Goal: Task Accomplishment & Management: Manage account settings

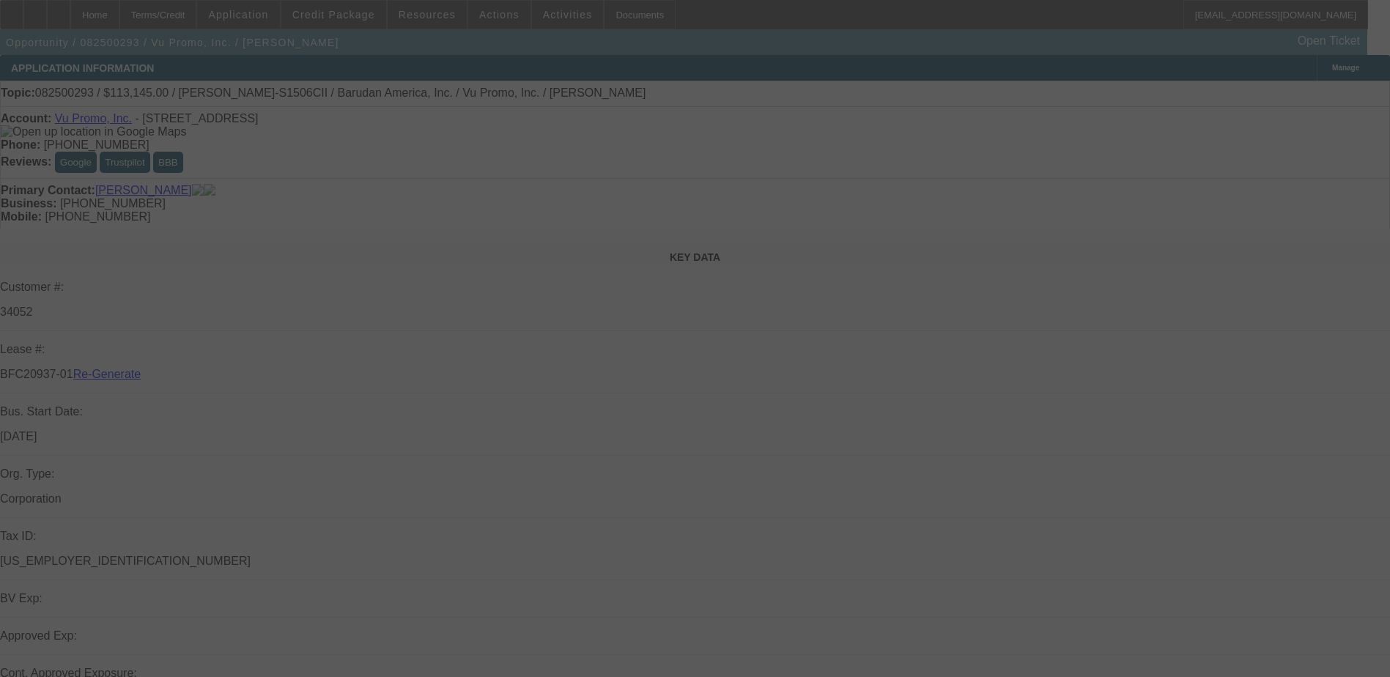
select select "3"
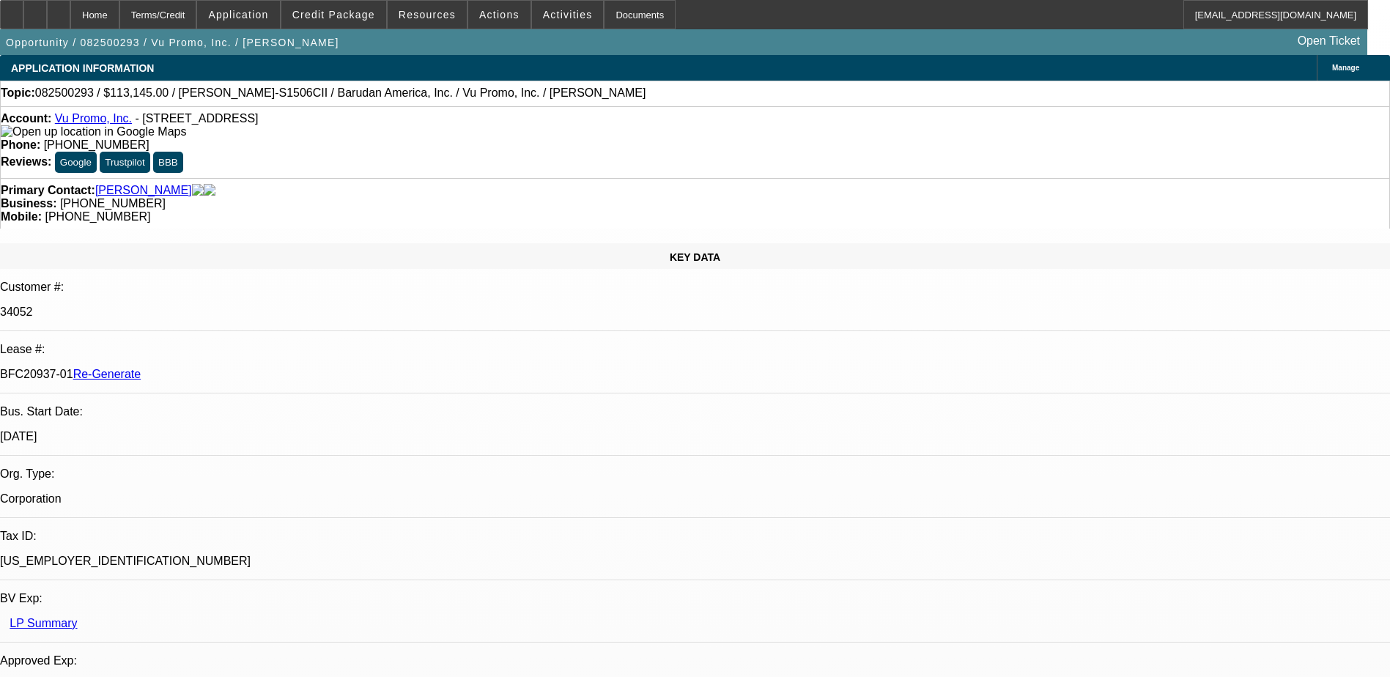
select select "0"
select select "2"
select select "0.1"
select select "1"
select select "2"
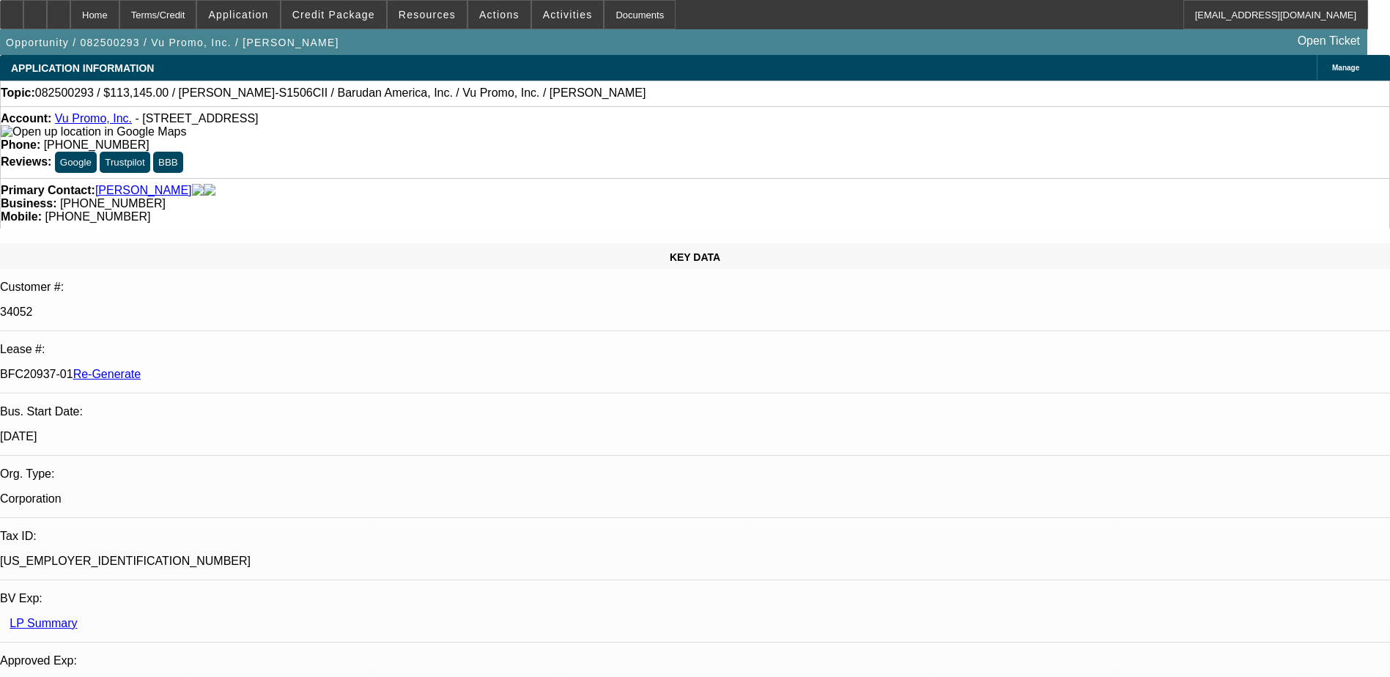
select select "4"
click at [610, 20] on div "Documents" at bounding box center [640, 14] width 72 height 29
click at [357, 7] on span at bounding box center [333, 14] width 105 height 35
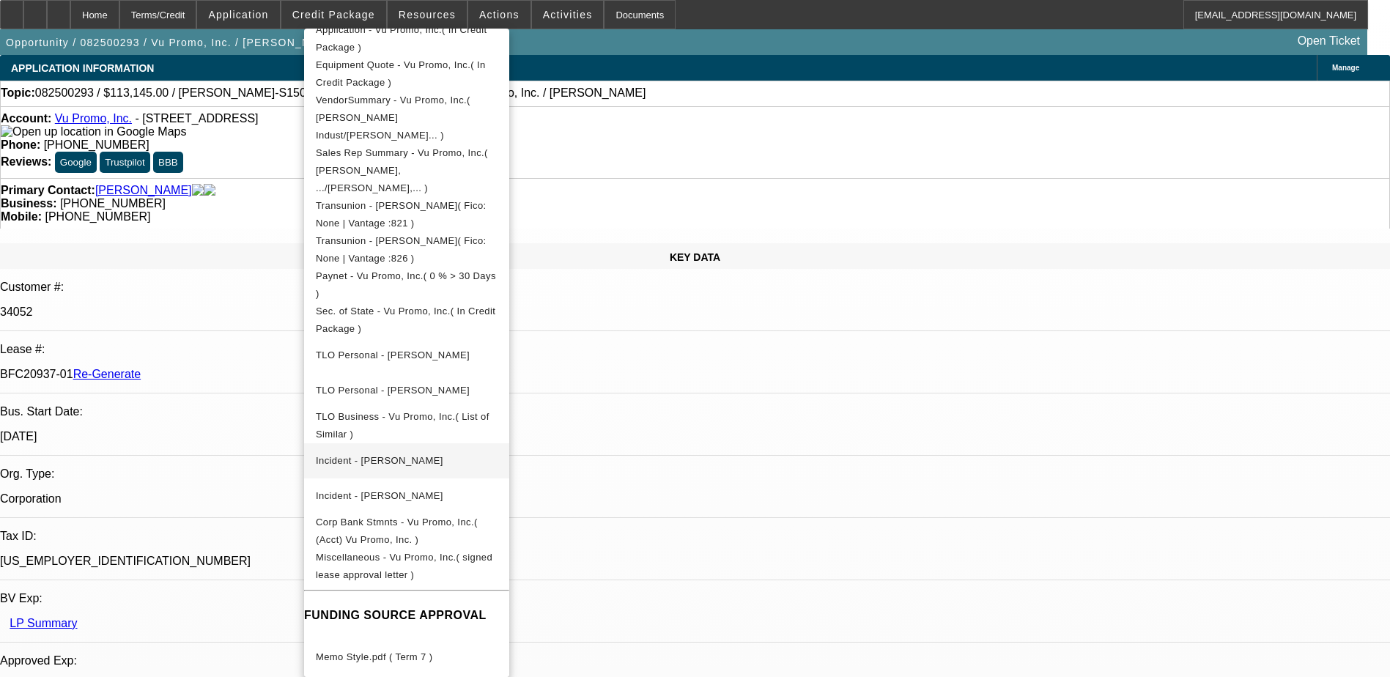
scroll to position [366, 0]
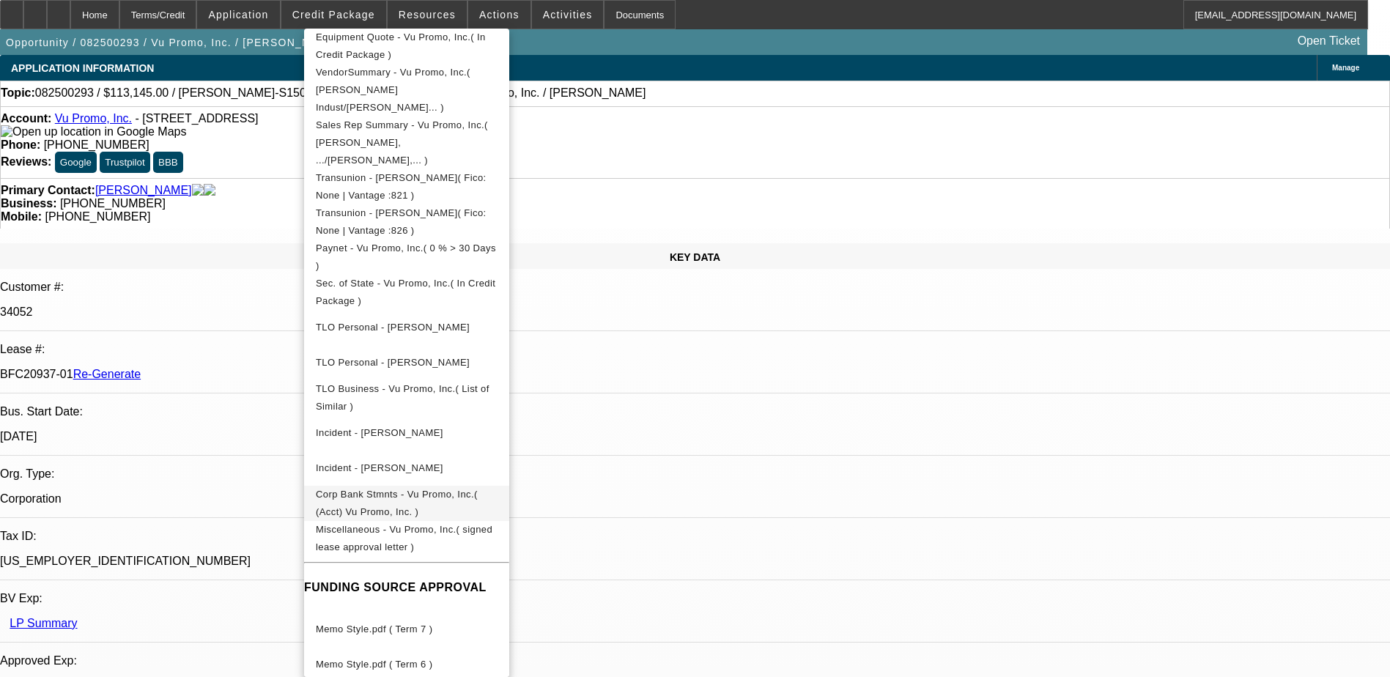
click at [435, 486] on span "Corp Bank Stmnts - Vu Promo, Inc.( (Acct) Vu Promo, Inc. )" at bounding box center [407, 503] width 182 height 35
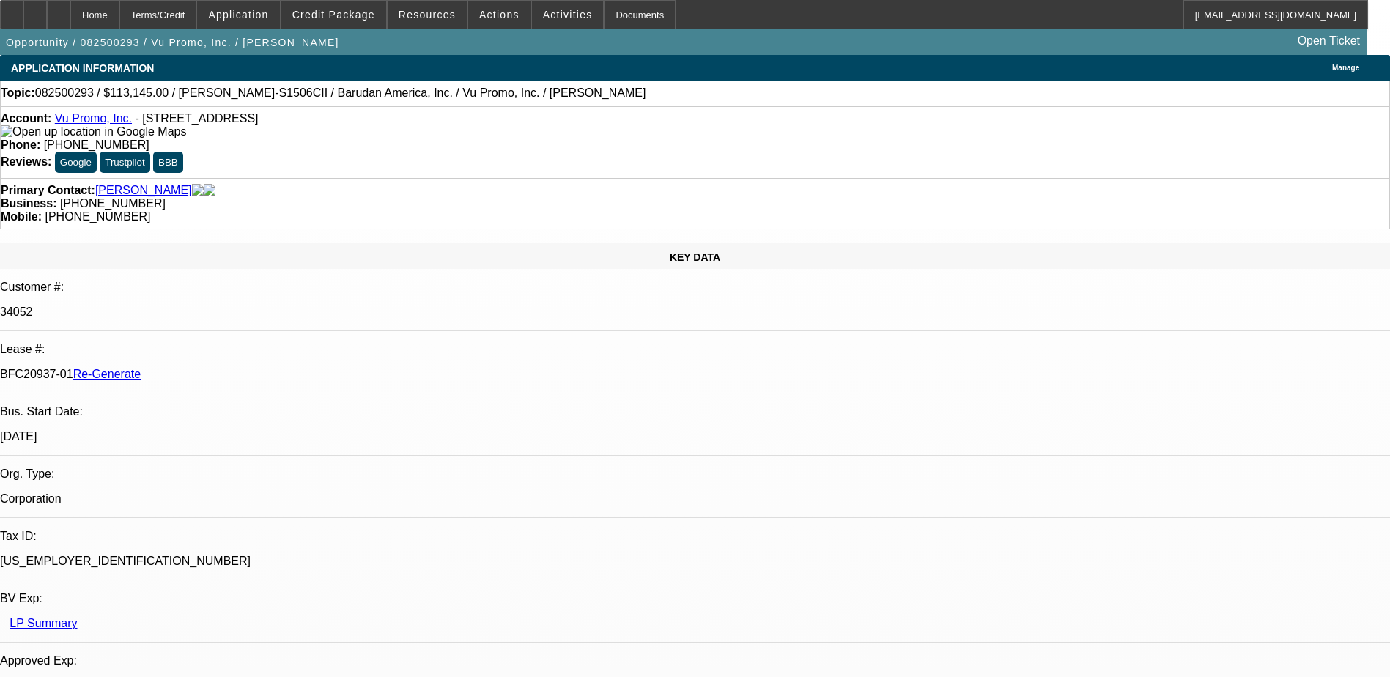
scroll to position [147, 0]
click at [620, 4] on div "Documents" at bounding box center [640, 14] width 72 height 29
click at [182, 306] on p "34052" at bounding box center [695, 312] width 1390 height 13
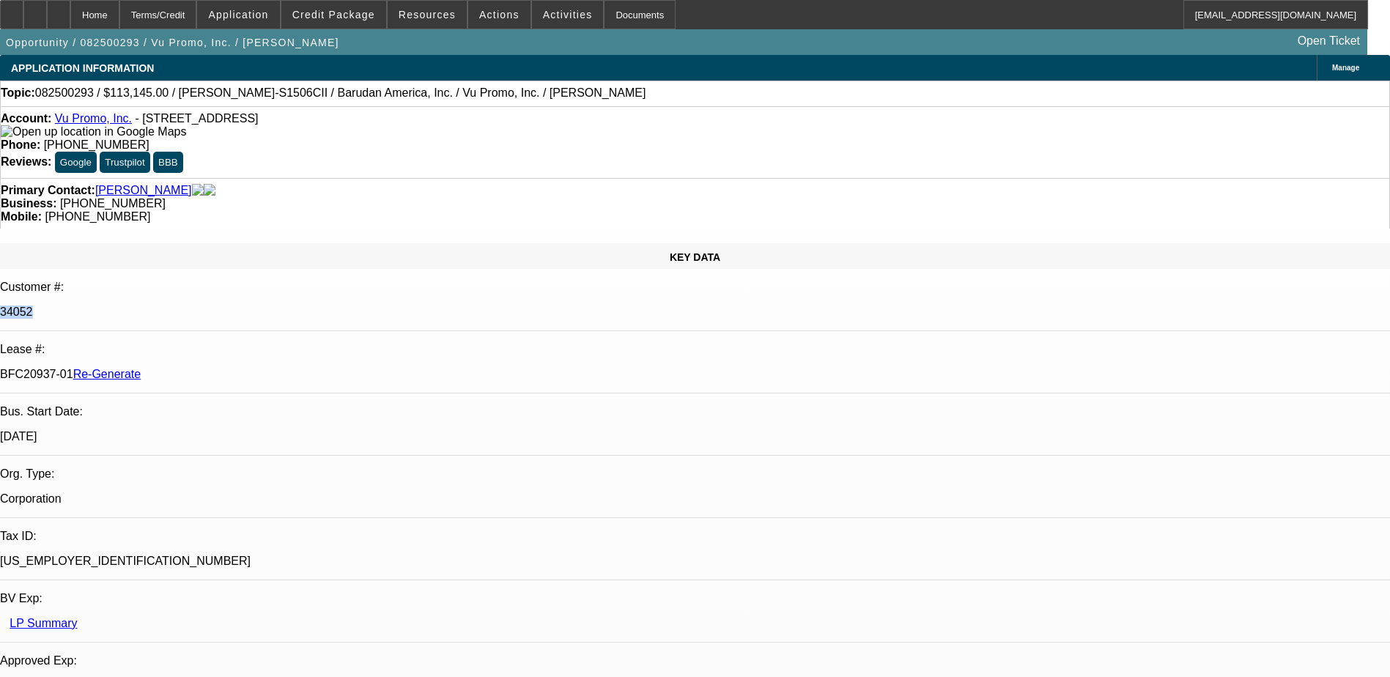
click at [182, 306] on p "34052" at bounding box center [695, 312] width 1390 height 13
copy p "34052"
drag, startPoint x: 174, startPoint y: 240, endPoint x: 231, endPoint y: 247, distance: 56.8
click at [231, 368] on div "BFC20937-01 Re-Generate" at bounding box center [695, 374] width 1390 height 13
copy p "BFC20937-01"
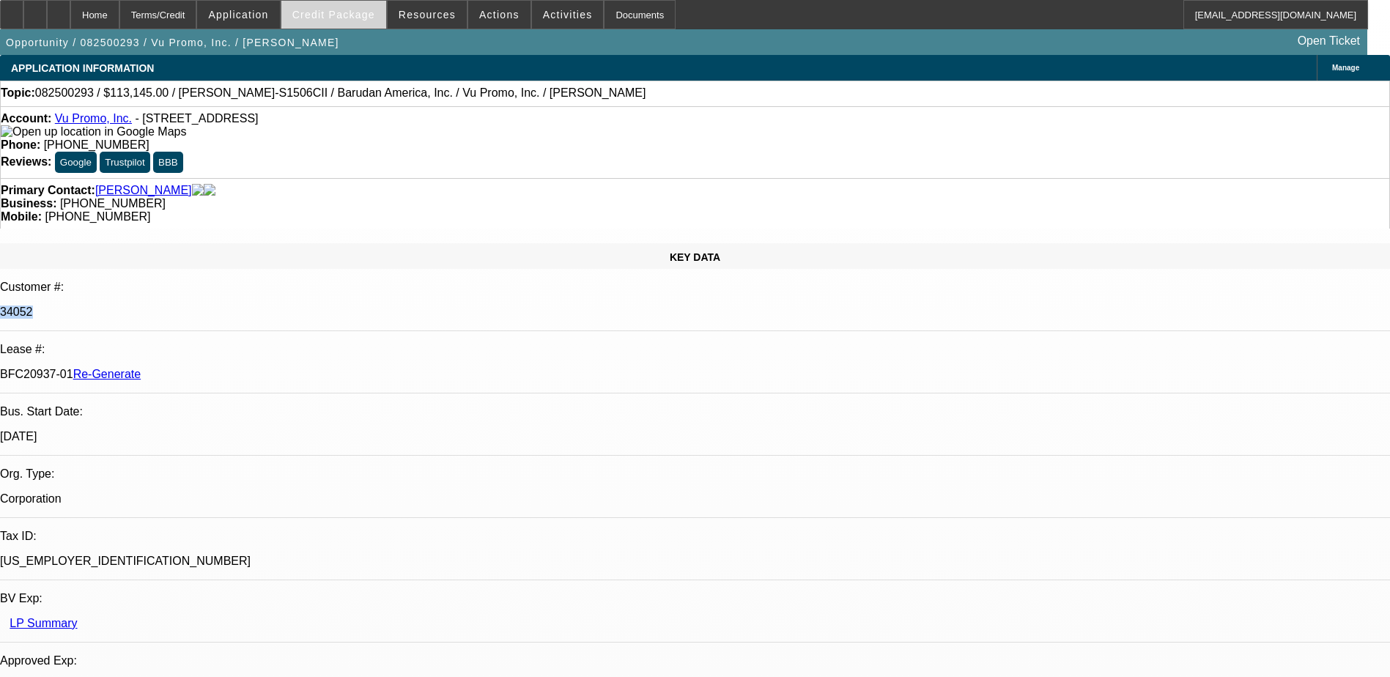
click at [360, 6] on span at bounding box center [333, 14] width 105 height 35
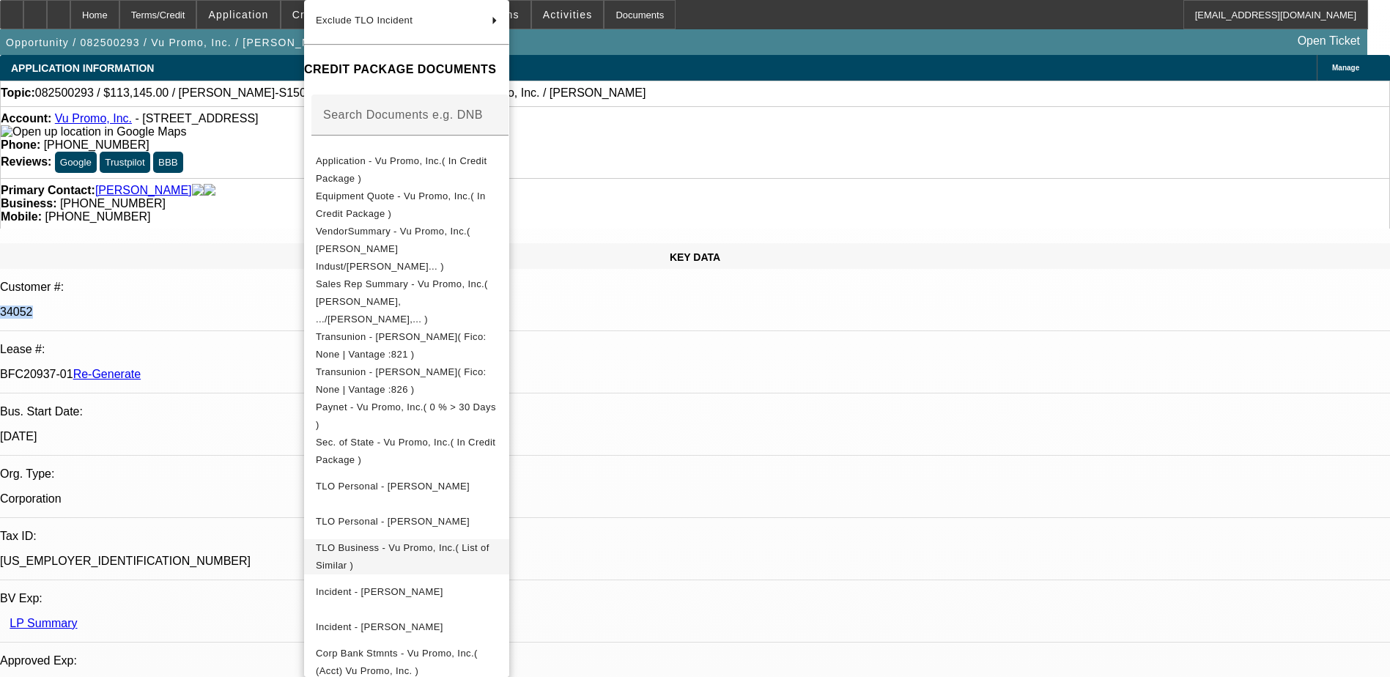
scroll to position [164, 0]
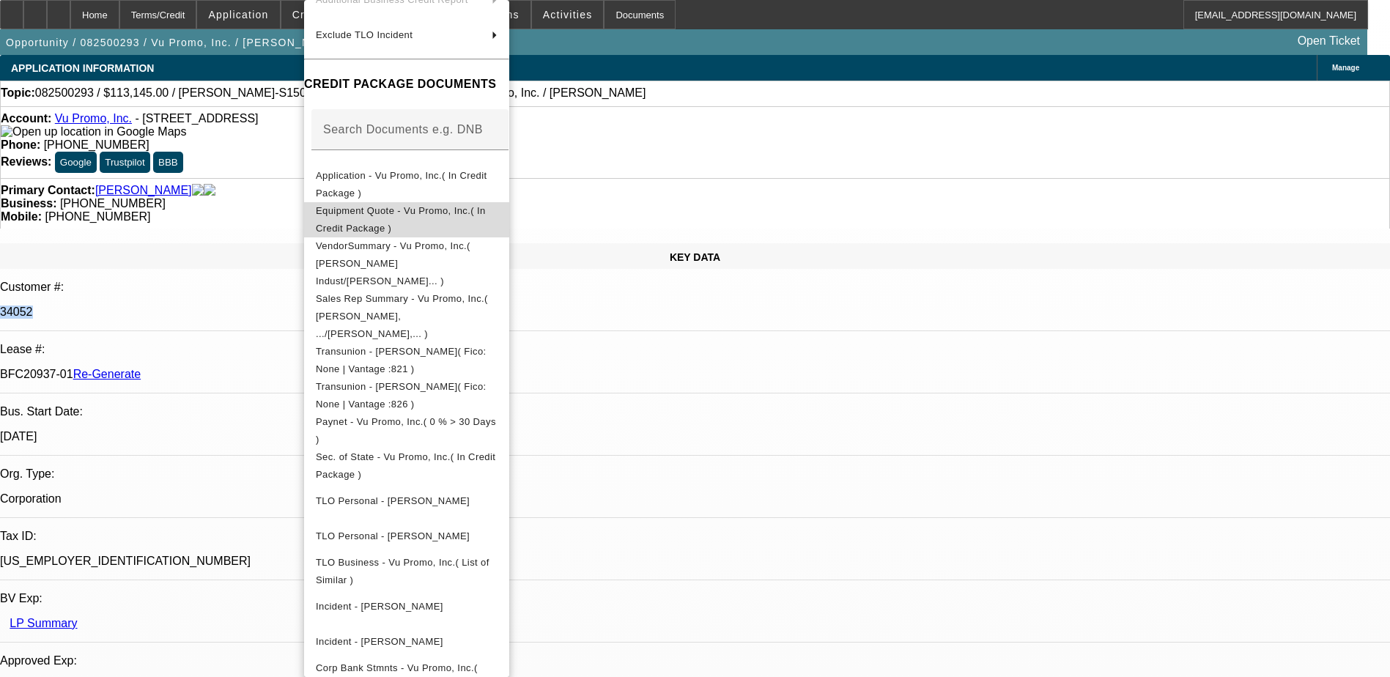
click at [486, 212] on span "Equipment Quote - Vu Promo, Inc.( In Credit Package )" at bounding box center [401, 219] width 170 height 29
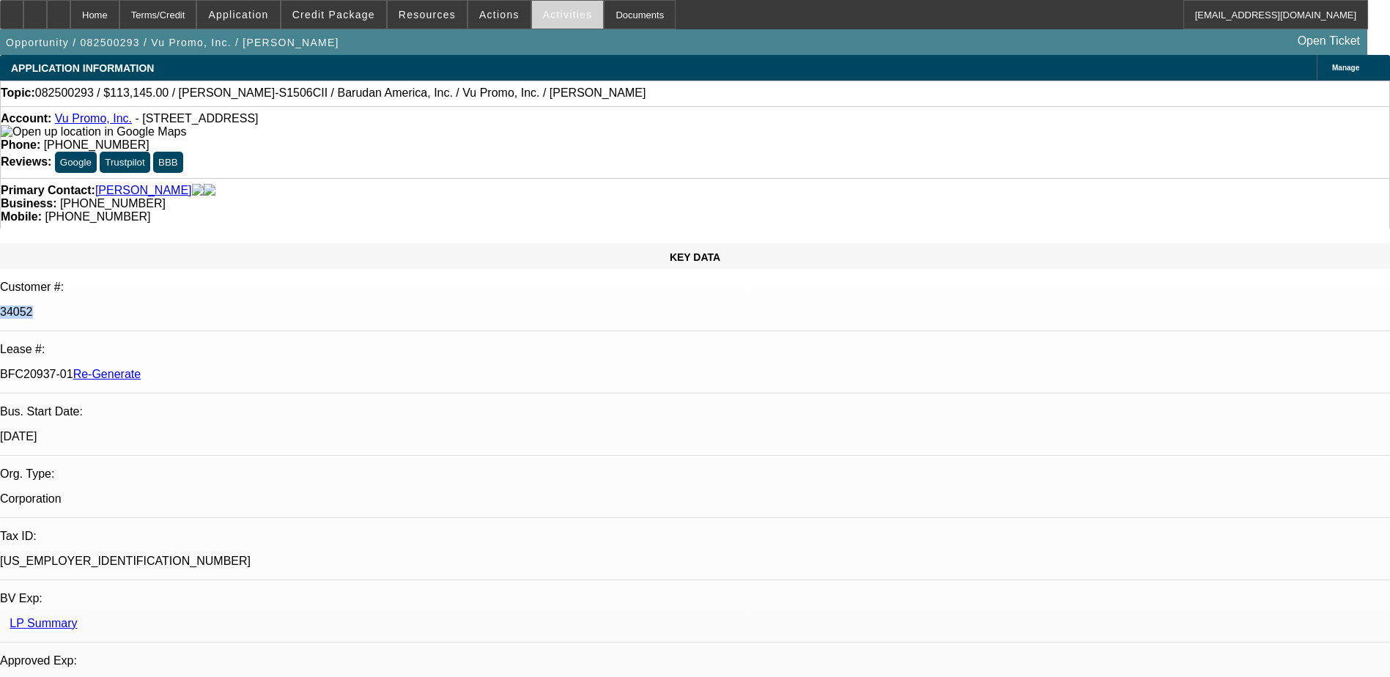
click at [543, 19] on span "Activities" at bounding box center [568, 15] width 50 height 12
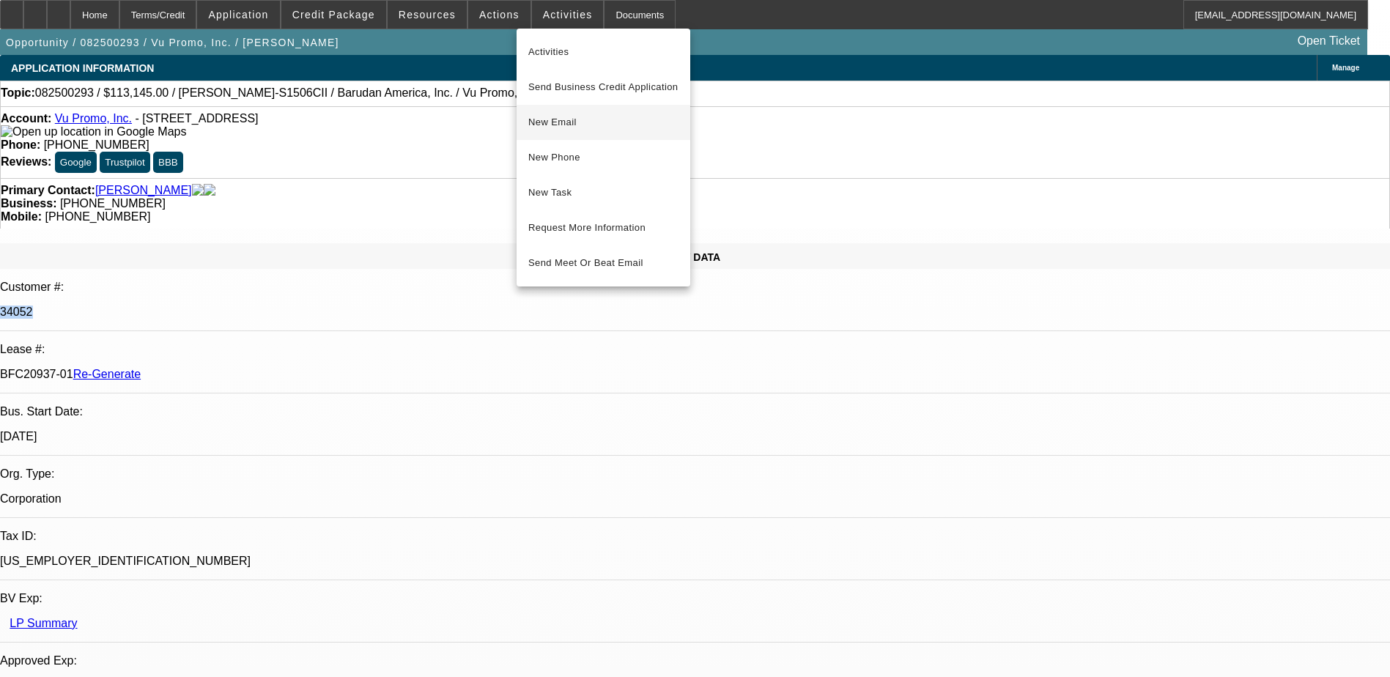
click at [572, 124] on span "New Email" at bounding box center [603, 123] width 150 height 18
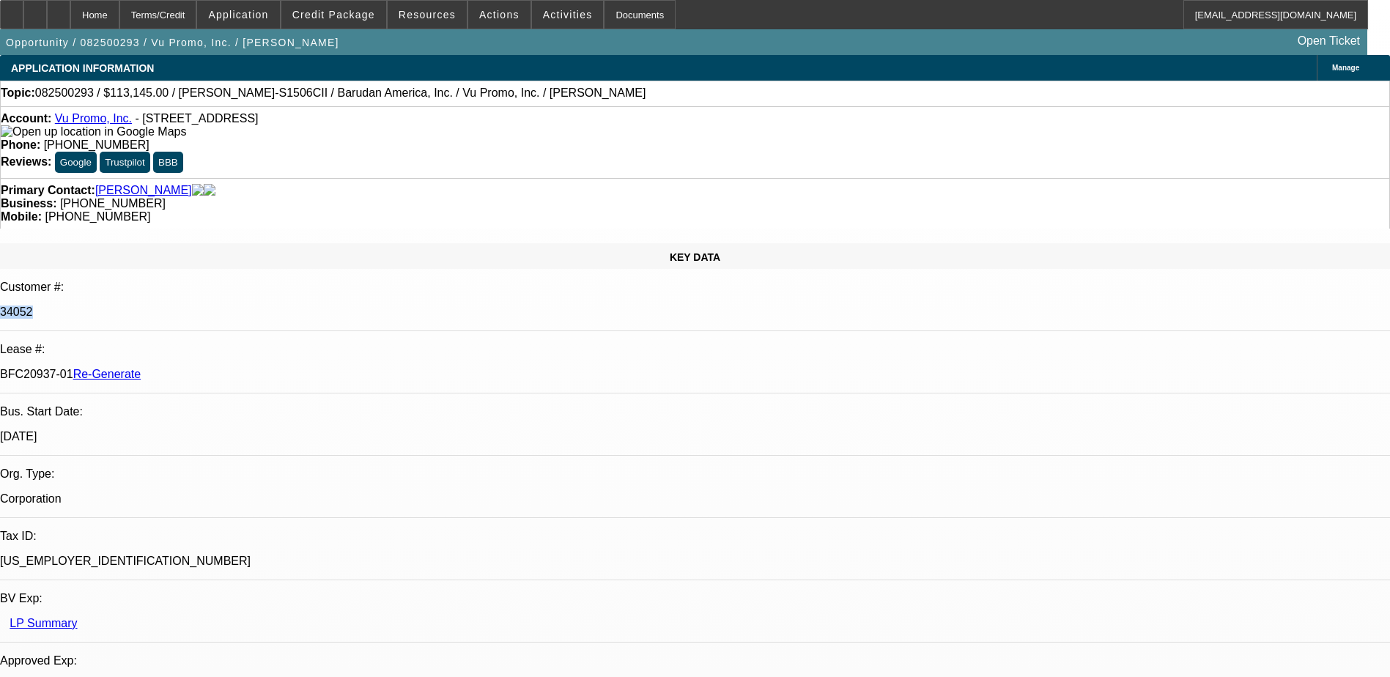
copy p "BFC20937-01"
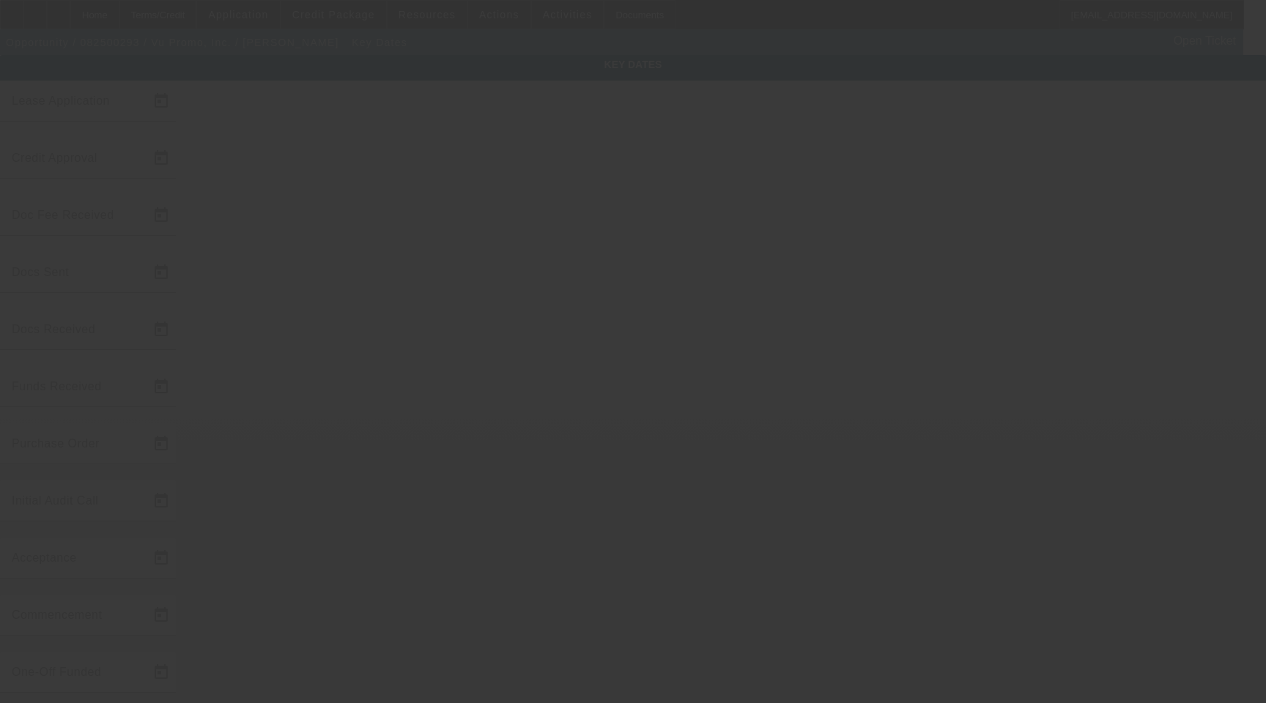
type input "8/12/2025"
type input "8/14/2025"
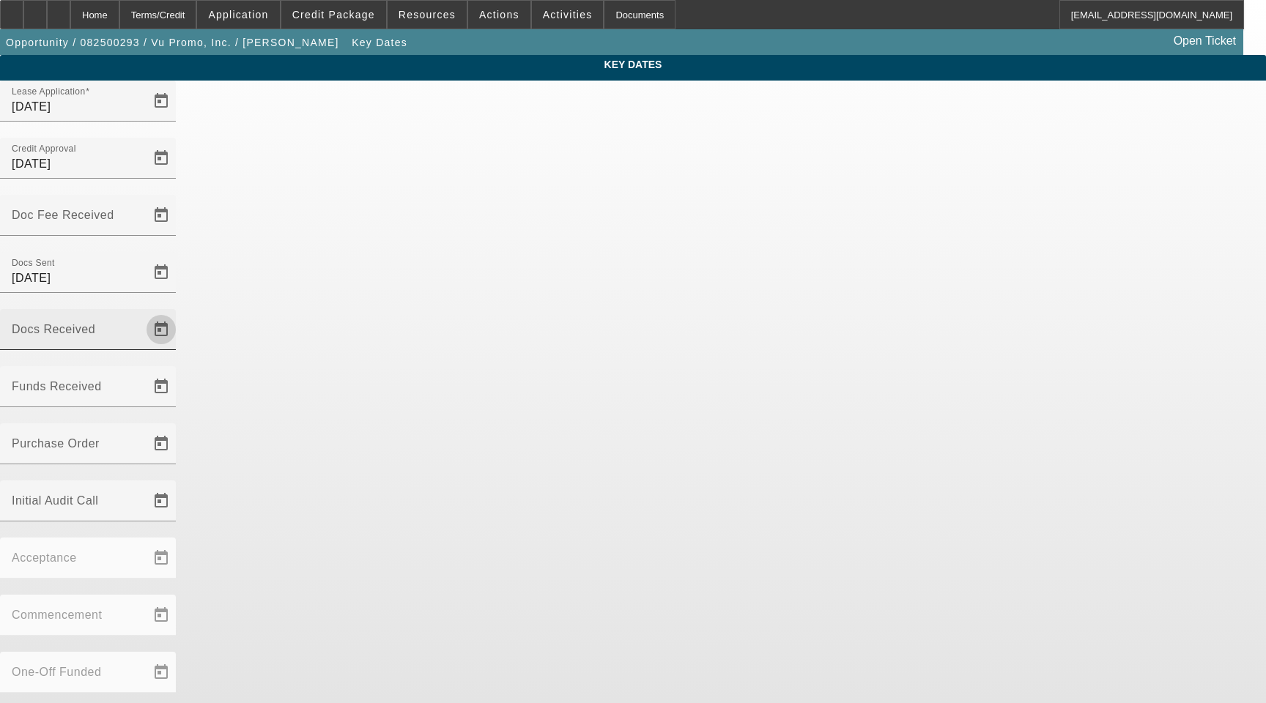
click at [179, 312] on span "Open calendar" at bounding box center [161, 329] width 35 height 35
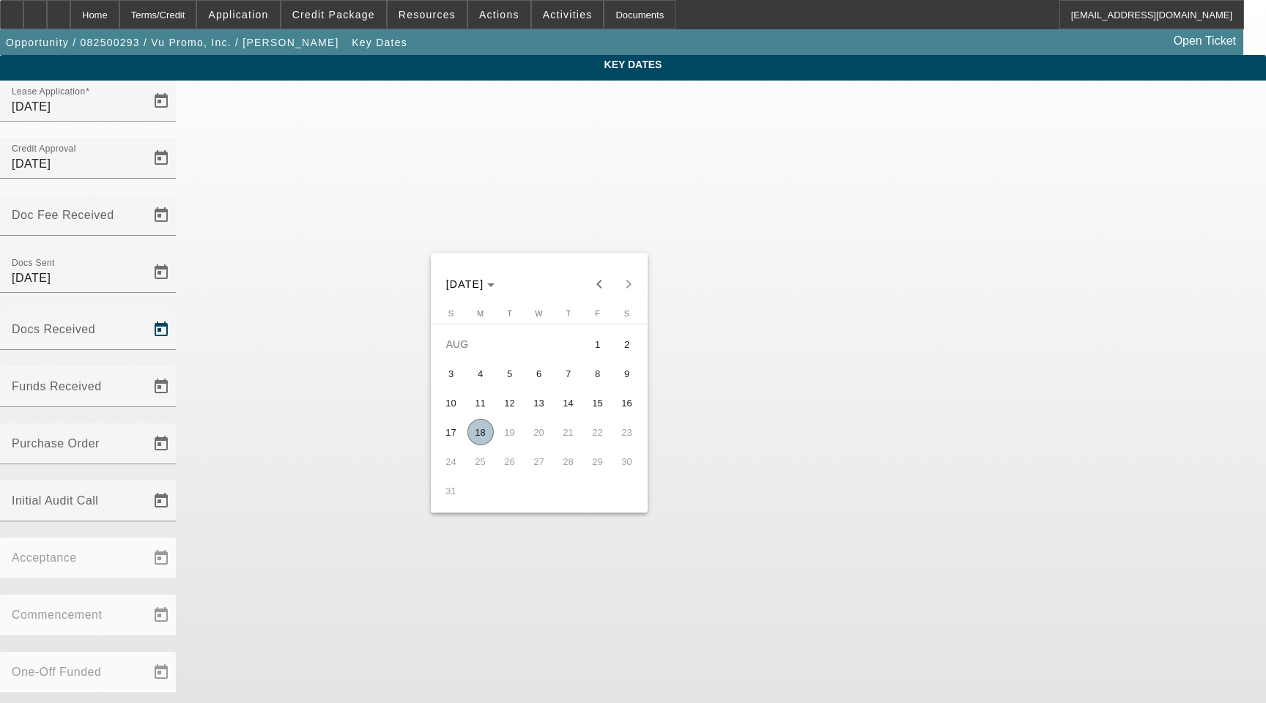
drag, startPoint x: 484, startPoint y: 437, endPoint x: 561, endPoint y: 382, distance: 95.1
click at [484, 437] on span "18" at bounding box center [480, 432] width 26 height 26
type input "[DATE]"
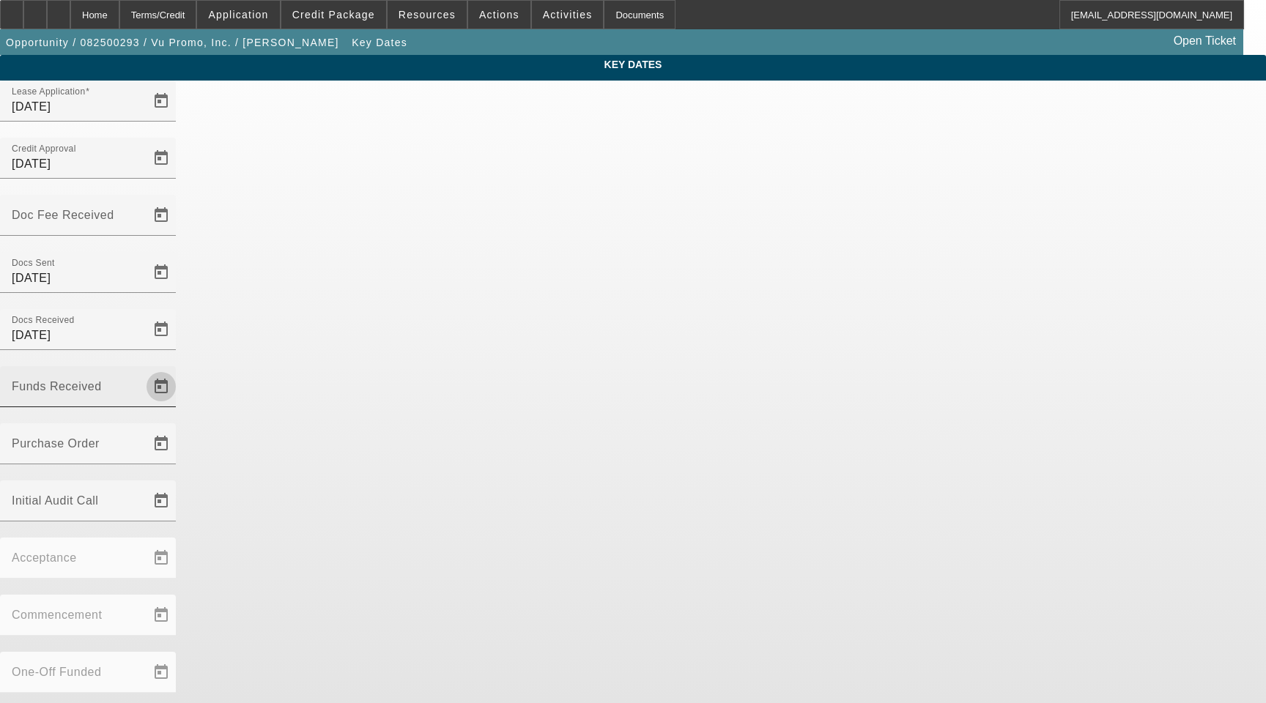
click at [179, 369] on span "Open calendar" at bounding box center [161, 386] width 35 height 35
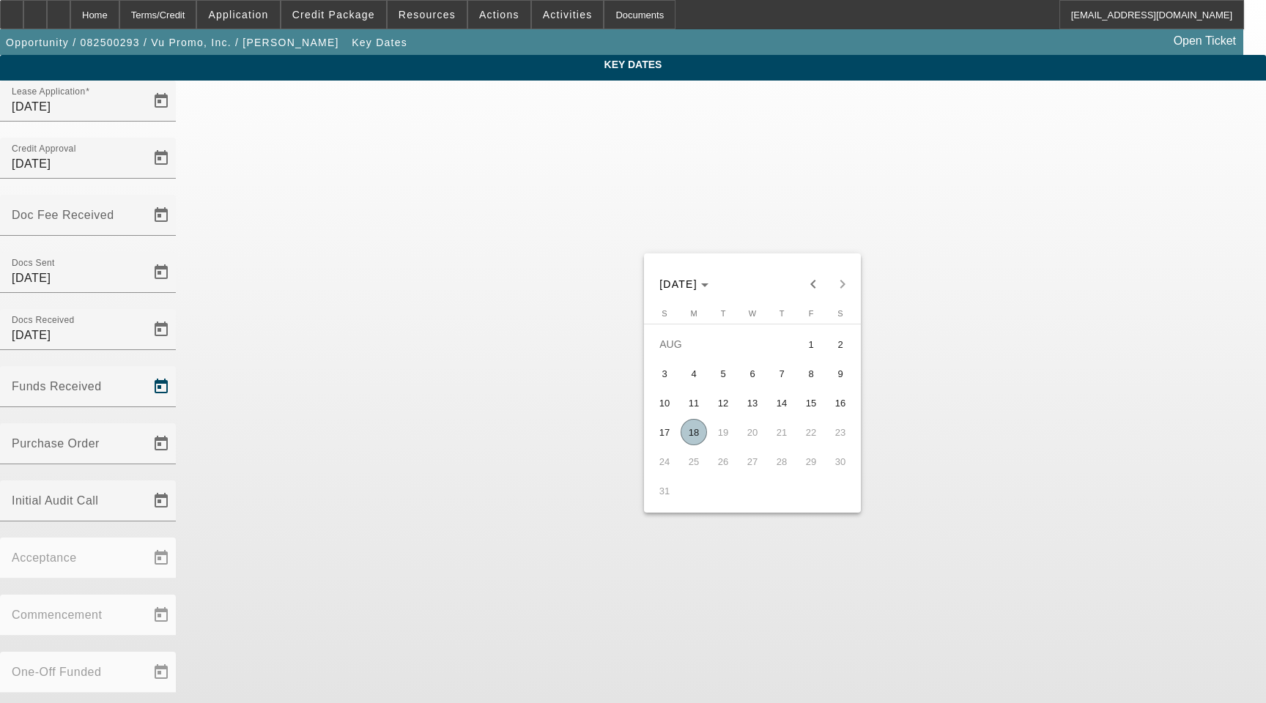
click at [685, 437] on span "18" at bounding box center [694, 432] width 26 height 26
type input "[DATE]"
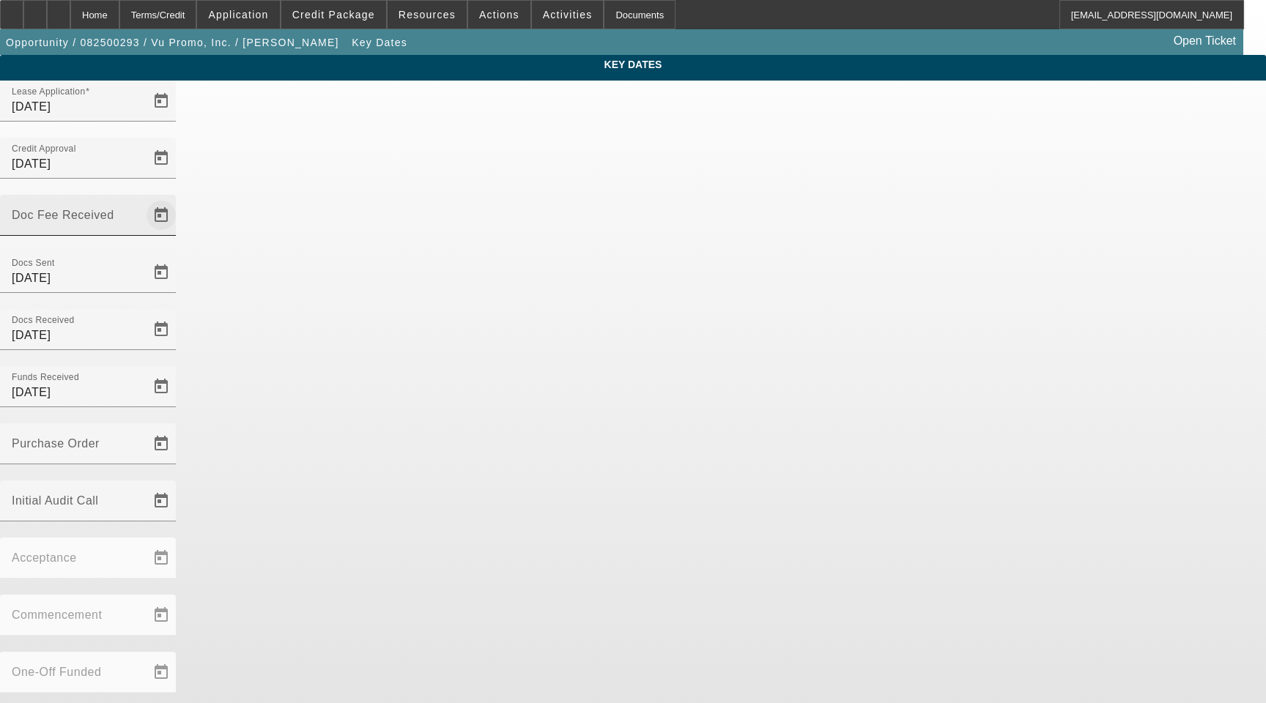
click at [179, 198] on span "Open calendar" at bounding box center [161, 215] width 35 height 35
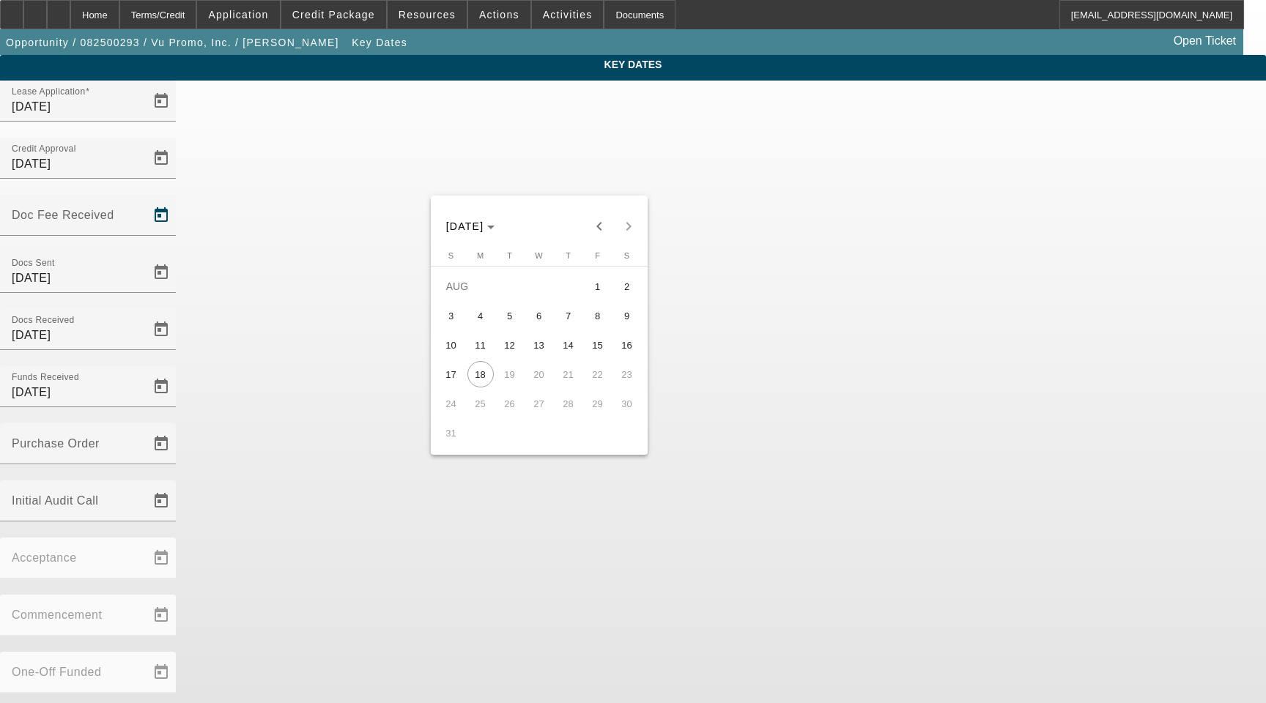
click at [566, 348] on span "14" at bounding box center [568, 345] width 26 height 26
type input "8/14/2025"
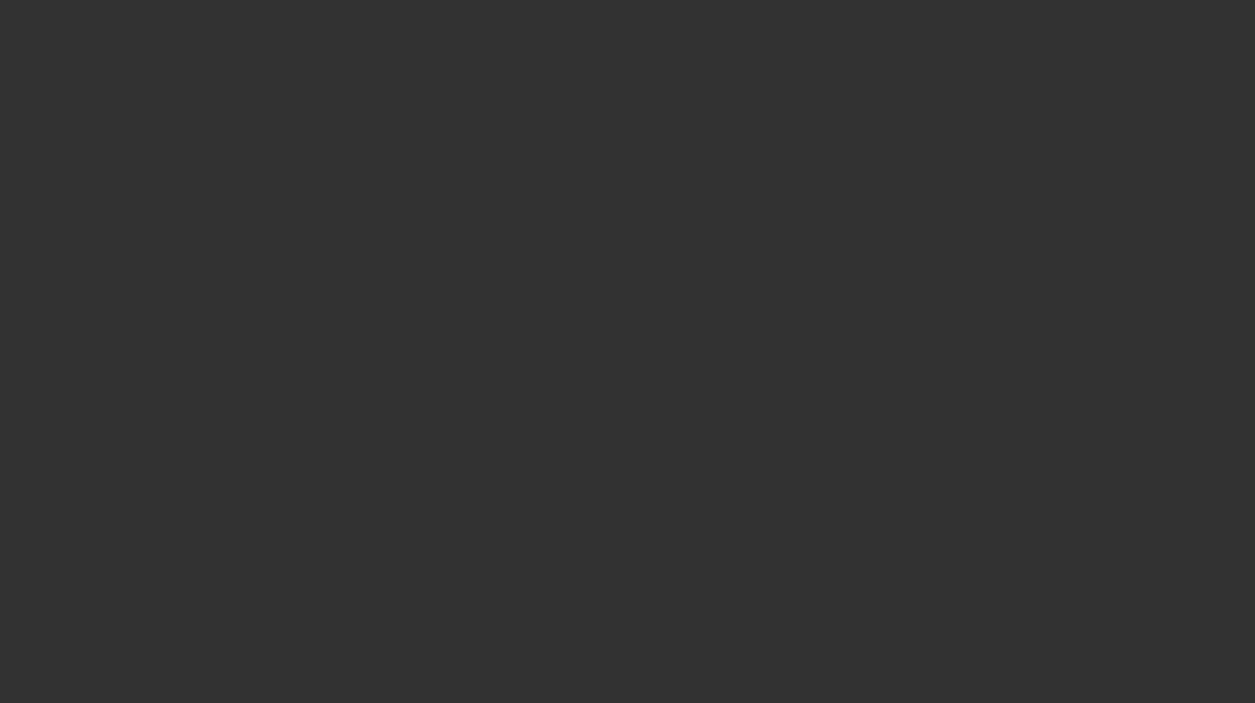
select select "3"
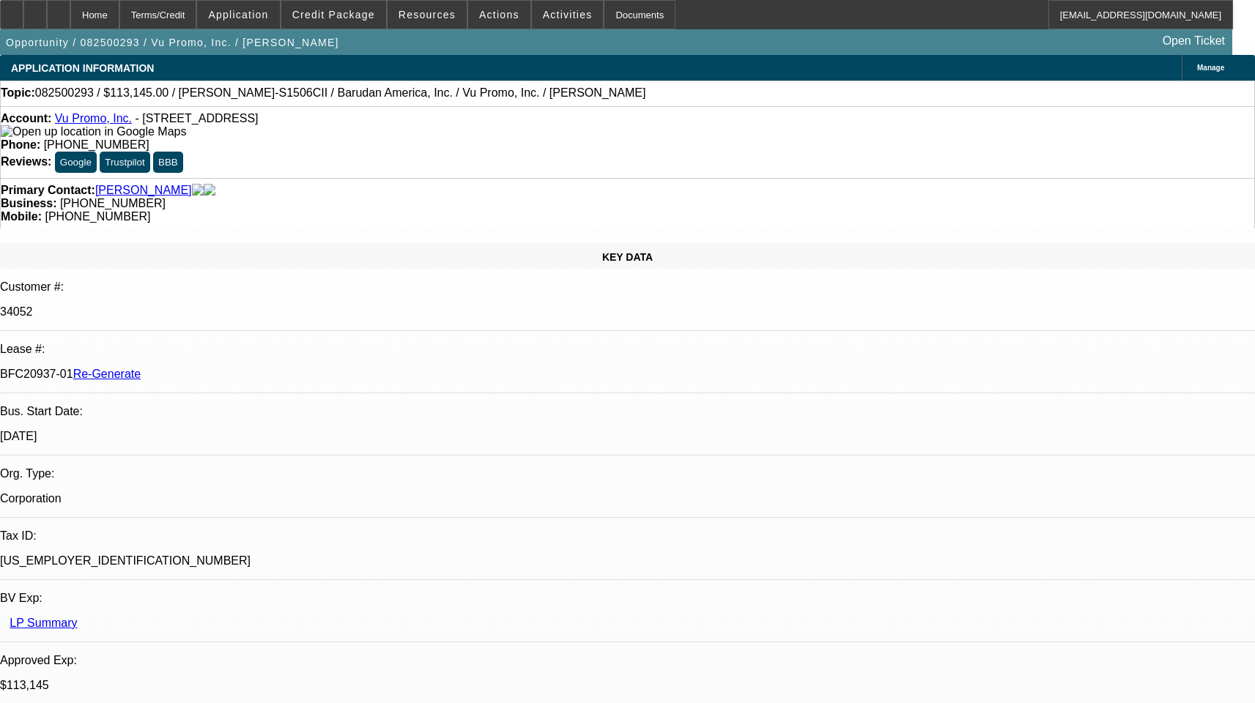
select select "0"
select select "2"
select select "0.1"
select select "1"
select select "2"
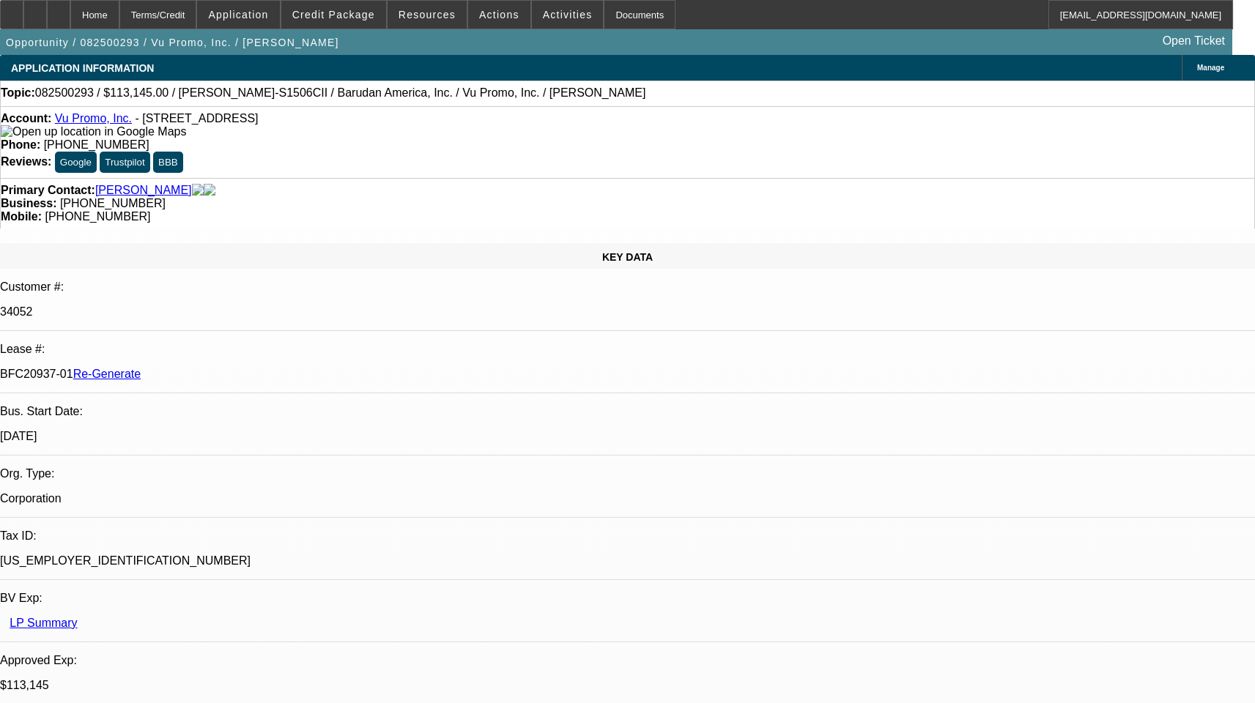
select select "4"
click at [177, 306] on p "34052" at bounding box center [627, 312] width 1255 height 13
copy p "34052"
drag, startPoint x: 158, startPoint y: 247, endPoint x: 215, endPoint y: 246, distance: 57.2
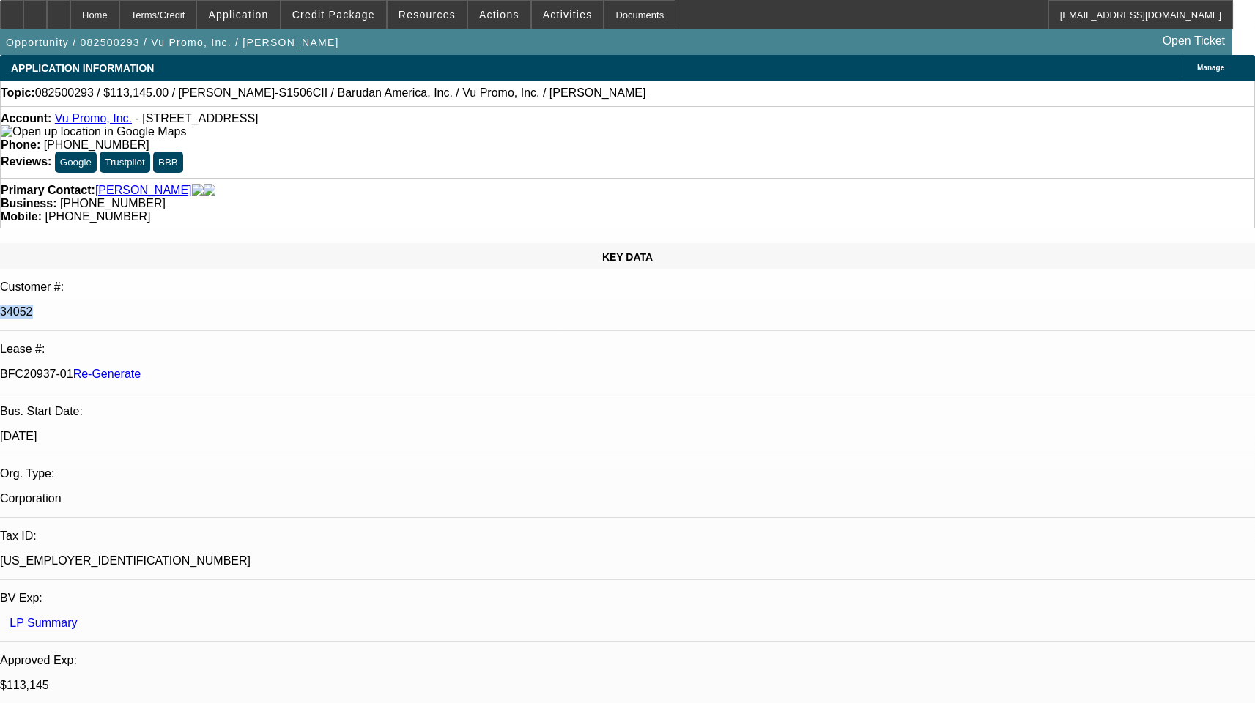
click at [215, 368] on p "BFC20937-01 Re-Generate" at bounding box center [627, 374] width 1255 height 13
copy p "BFC20937-01"
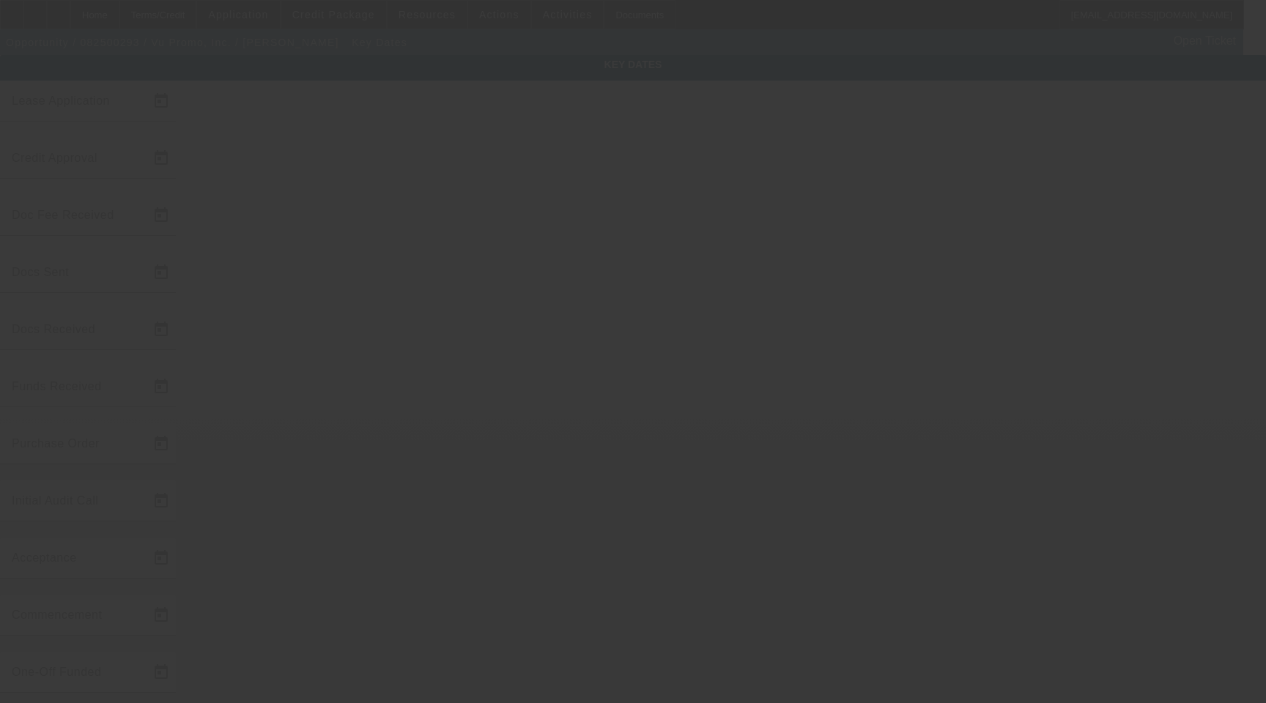
type input "[DATE]"
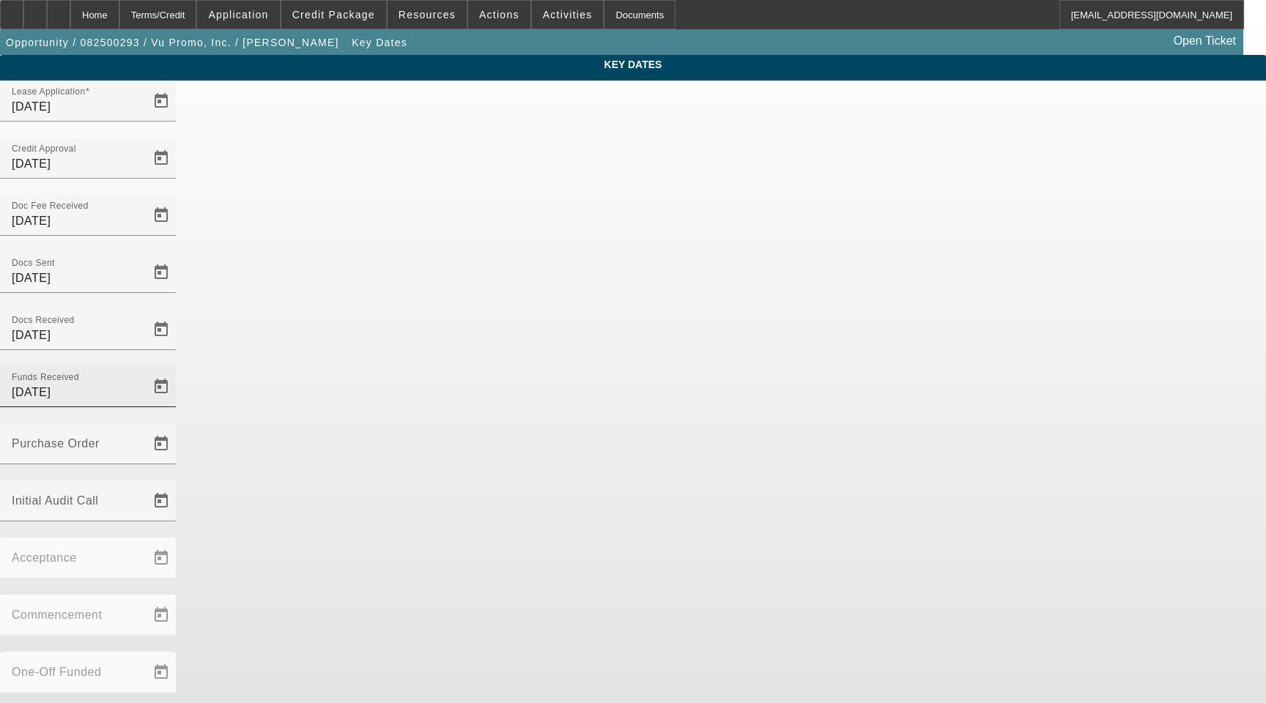
click at [144, 384] on input "8/18/2025" at bounding box center [78, 393] width 132 height 18
type input "8"
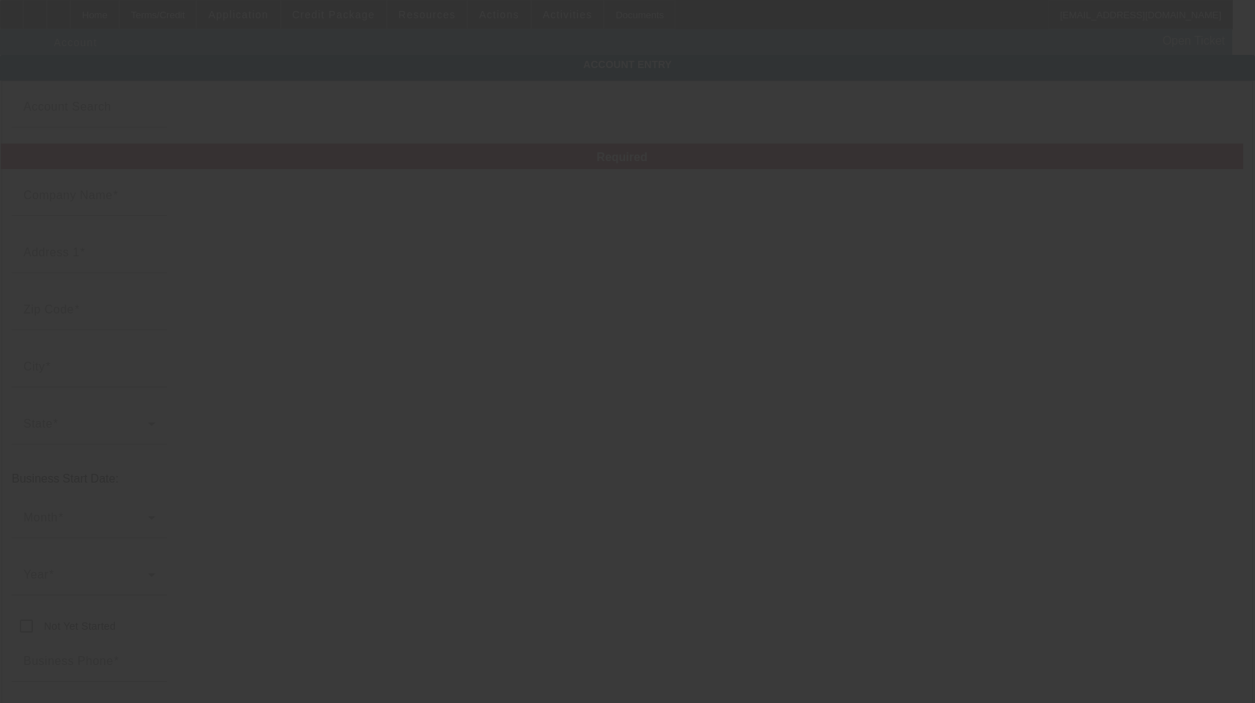
type input "Vu Promo, Inc."
type input "[STREET_ADDRESS]"
type input "33166"
type input "[GEOGRAPHIC_DATA]"
type input "[PHONE_NUMBER]"
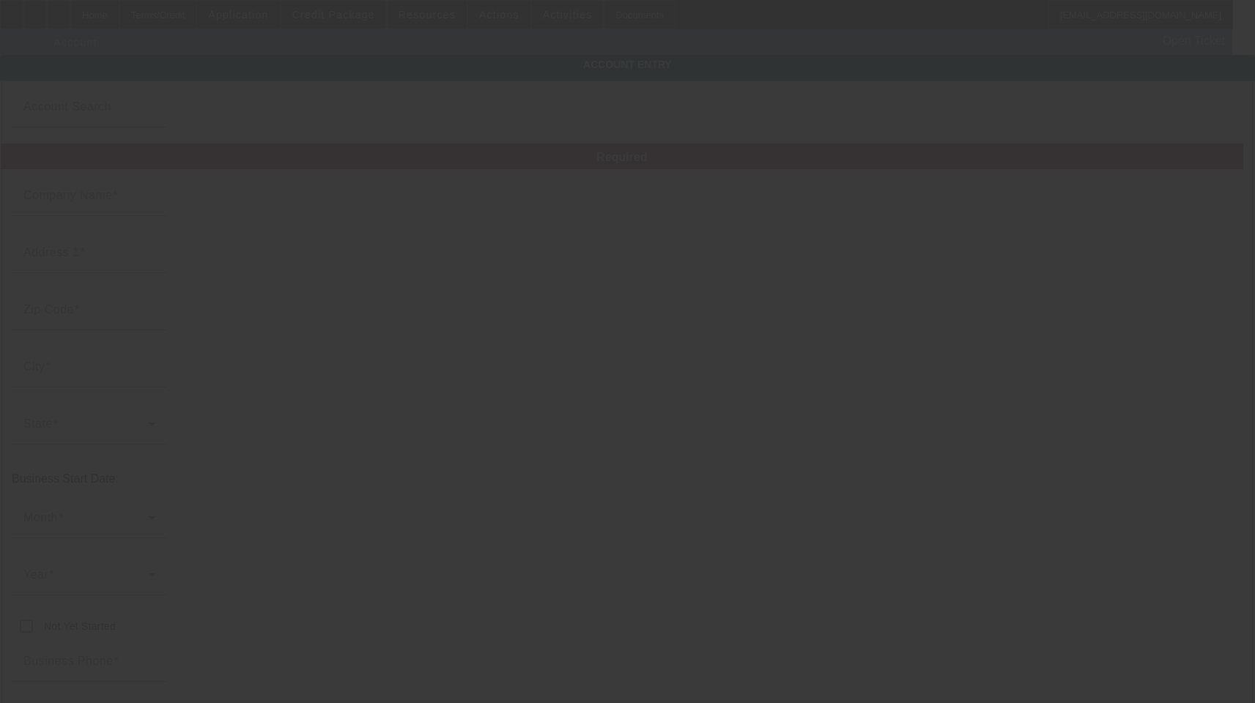
type input "michael@vupromo.com"
type input "Miami-Dade"
type input "[US_EMPLOYER_IDENTIFICATION_NUMBER]"
type input "embroidery, screen printing, promotional products"
type input "https://vupromo.com/"
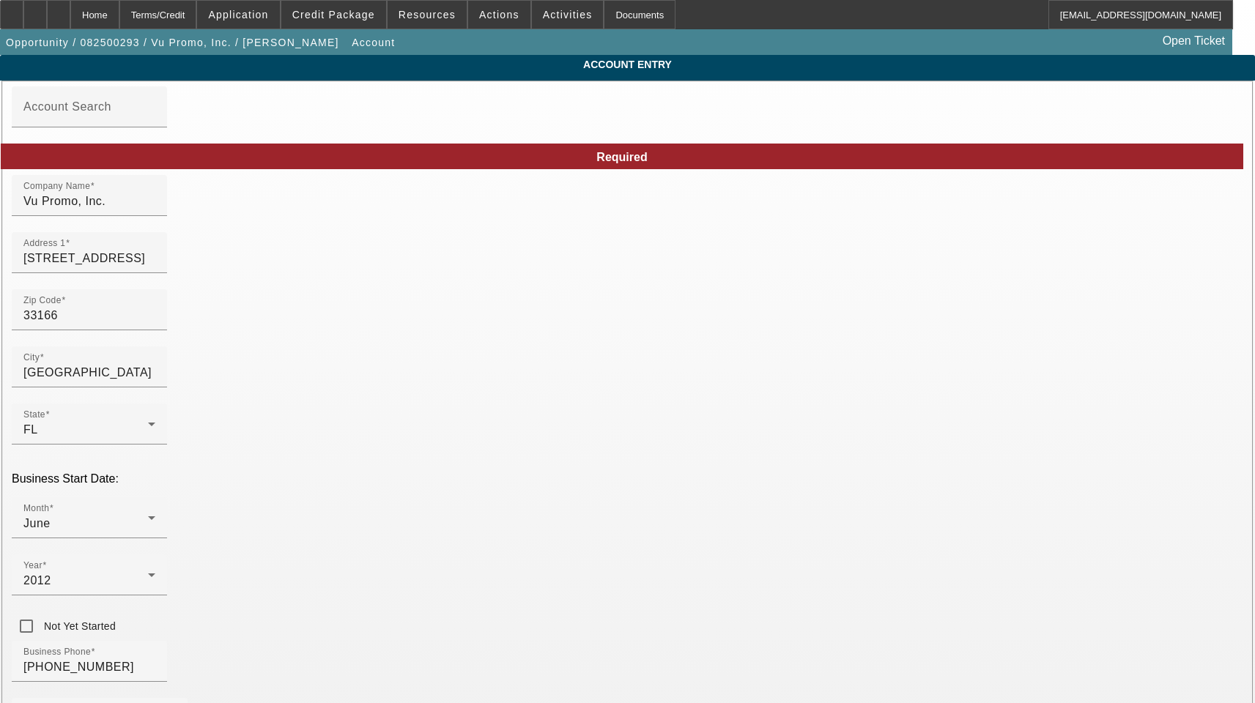
type input "8/12/2025"
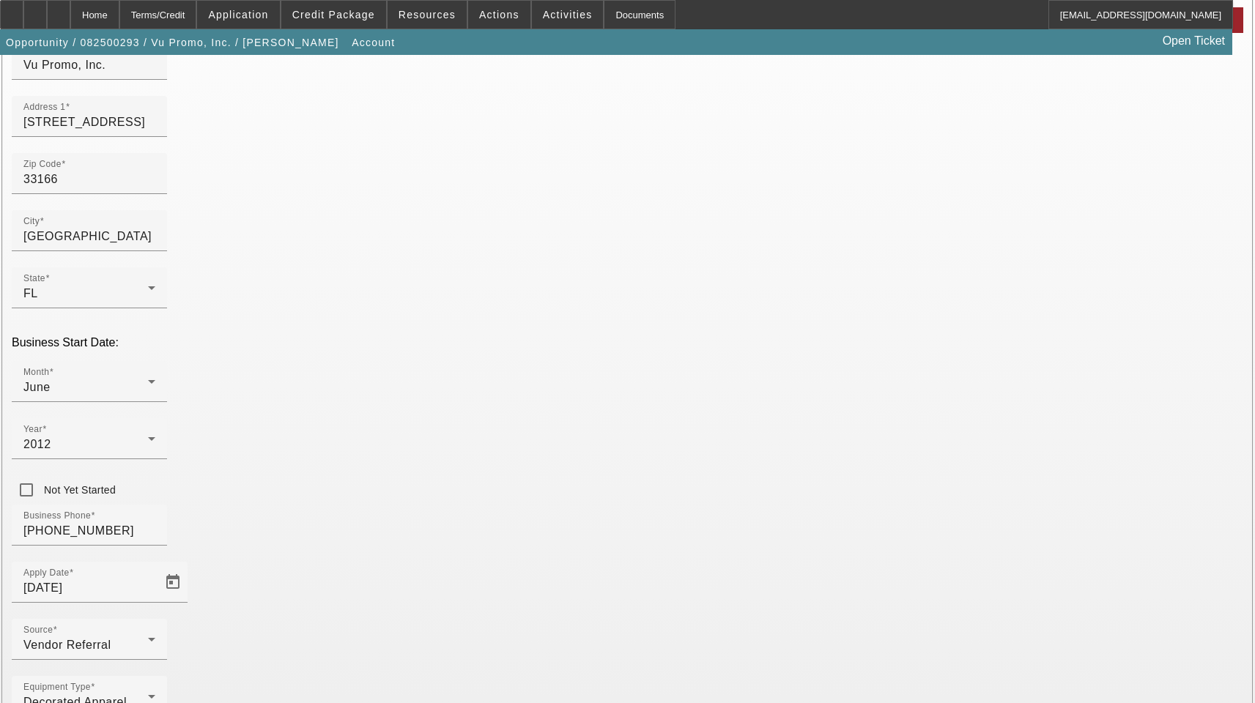
scroll to position [160, 0]
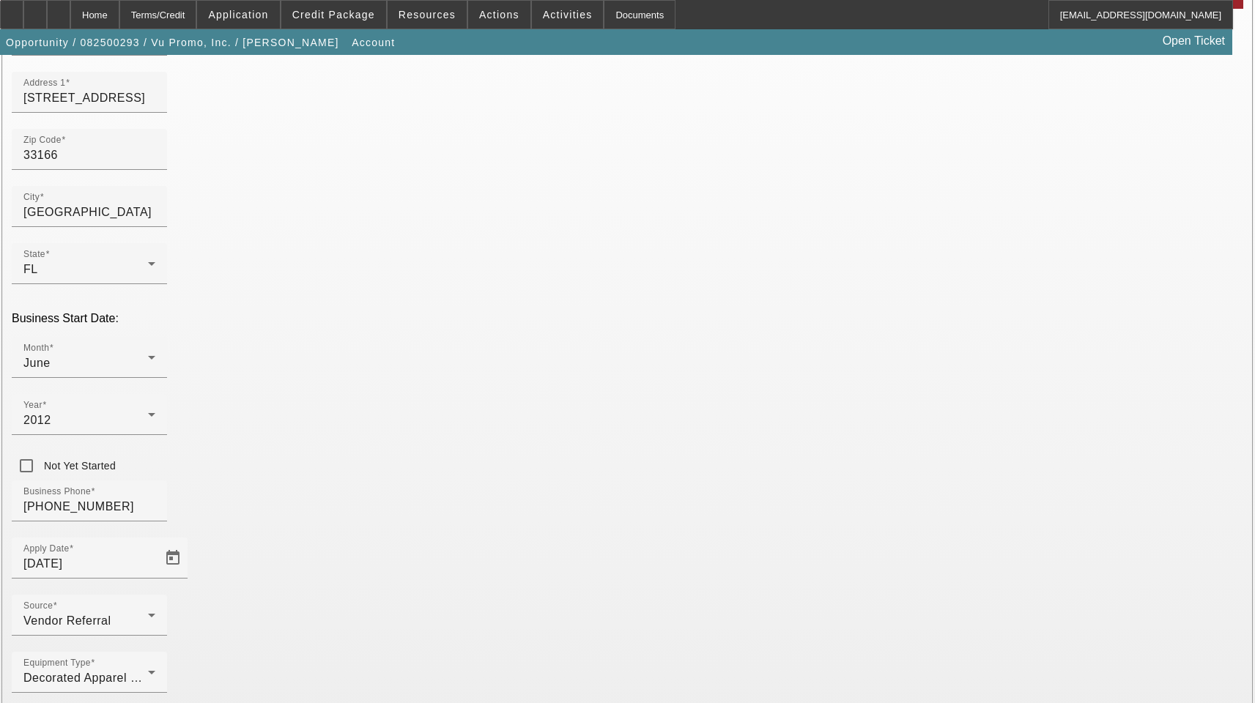
type input "Artees"
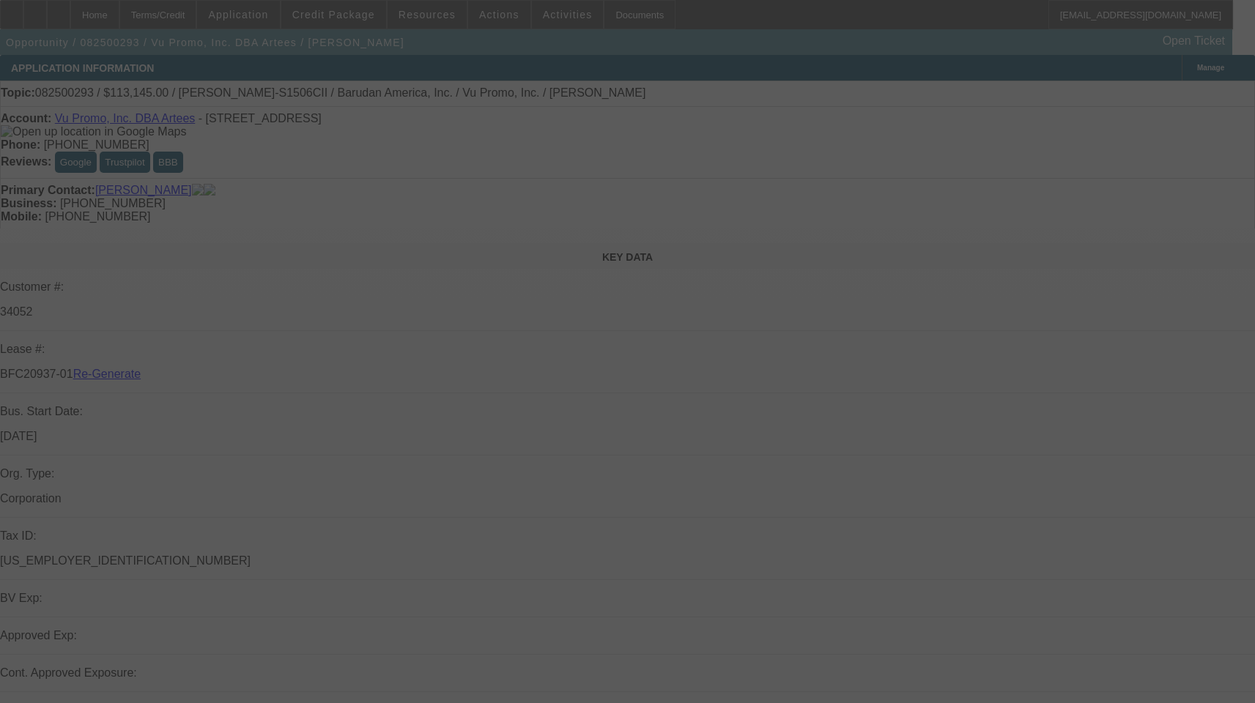
select select "3"
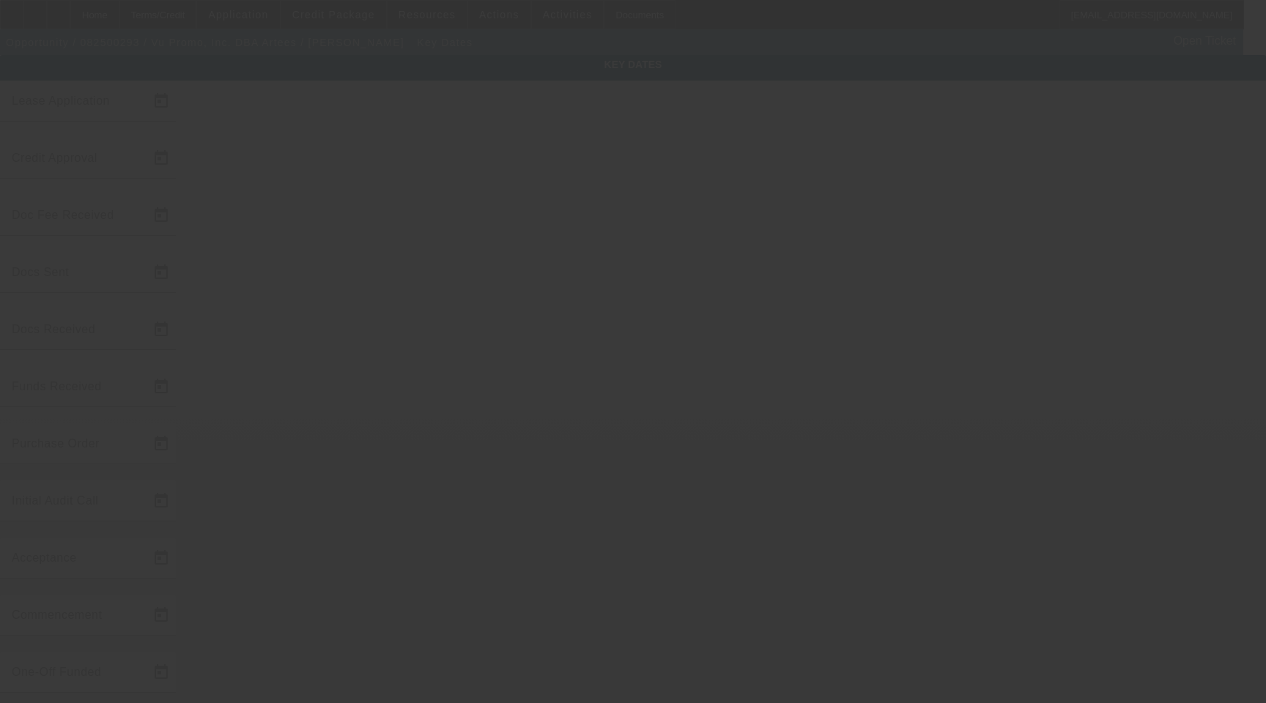
type input "[DATE]"
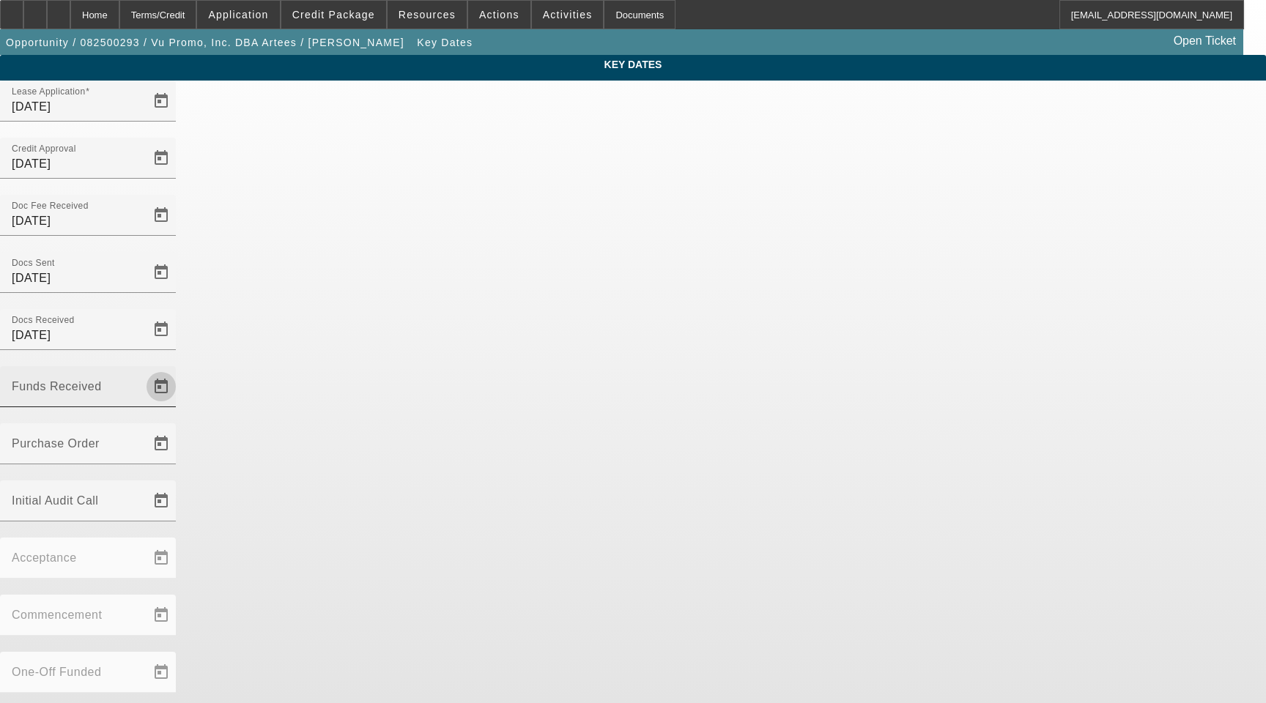
click at [179, 369] on span "Open calendar" at bounding box center [161, 386] width 35 height 35
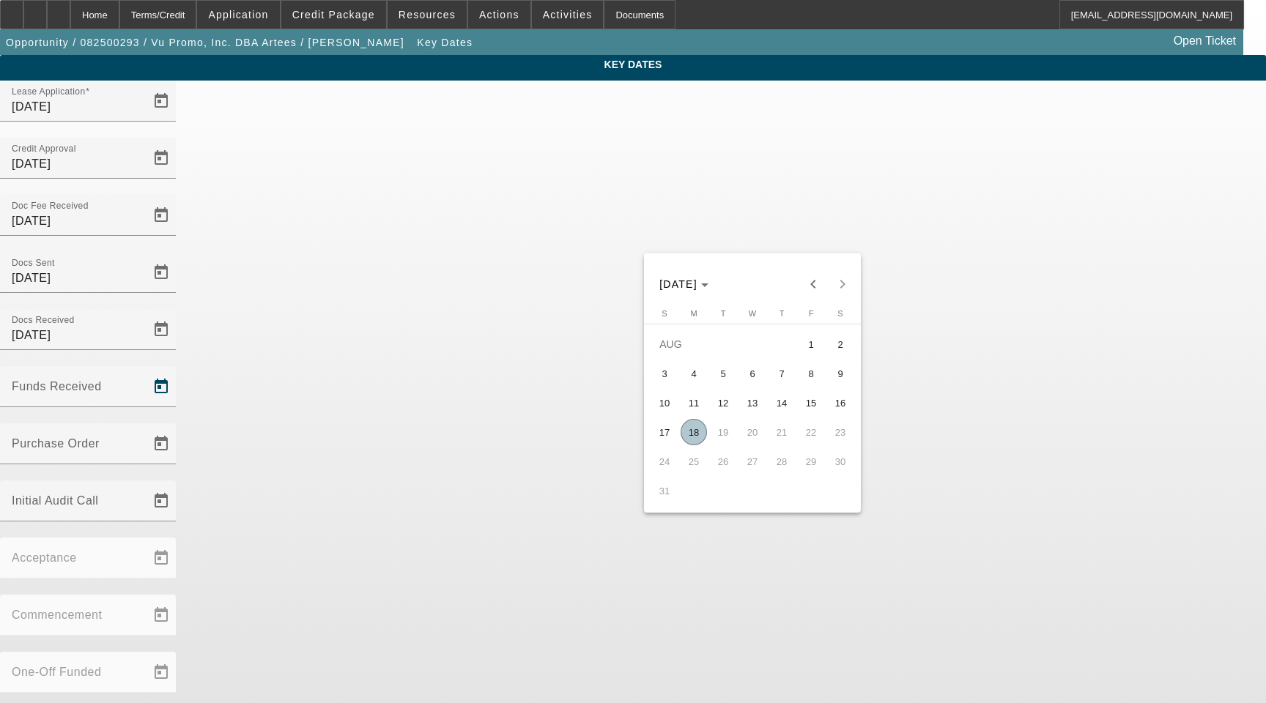
click at [685, 437] on span "18" at bounding box center [694, 432] width 26 height 26
type input "[DATE]"
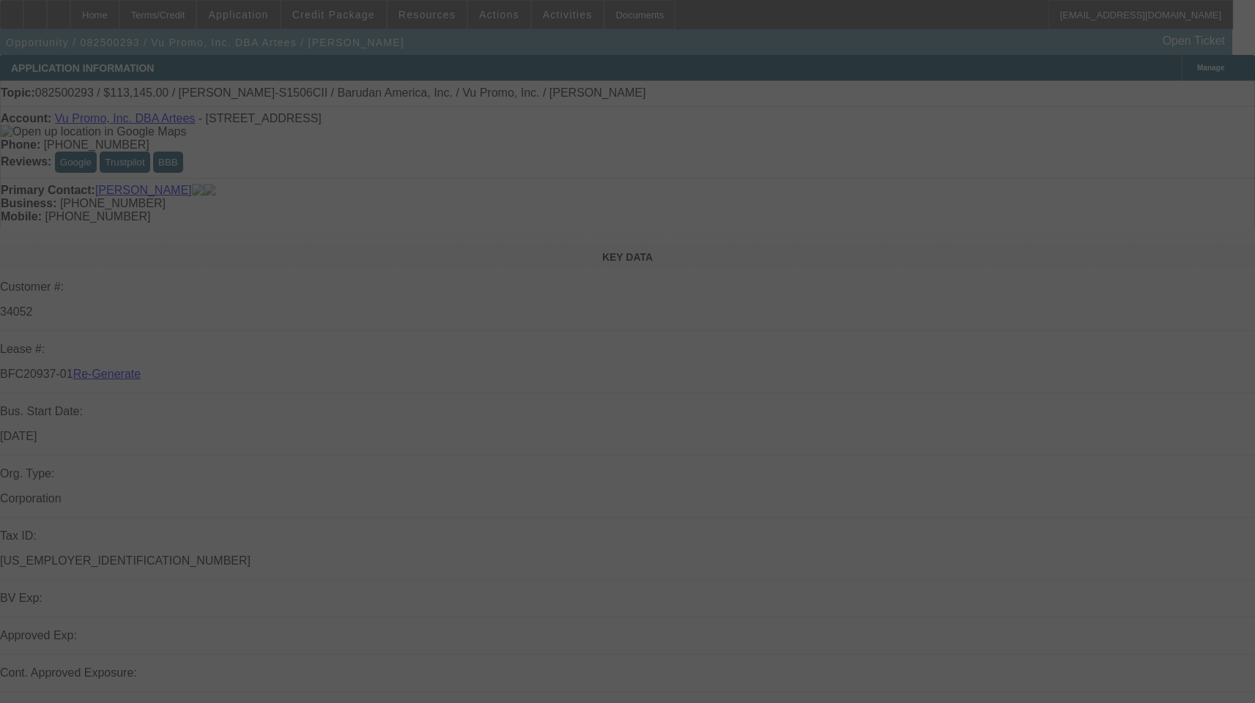
select select "3"
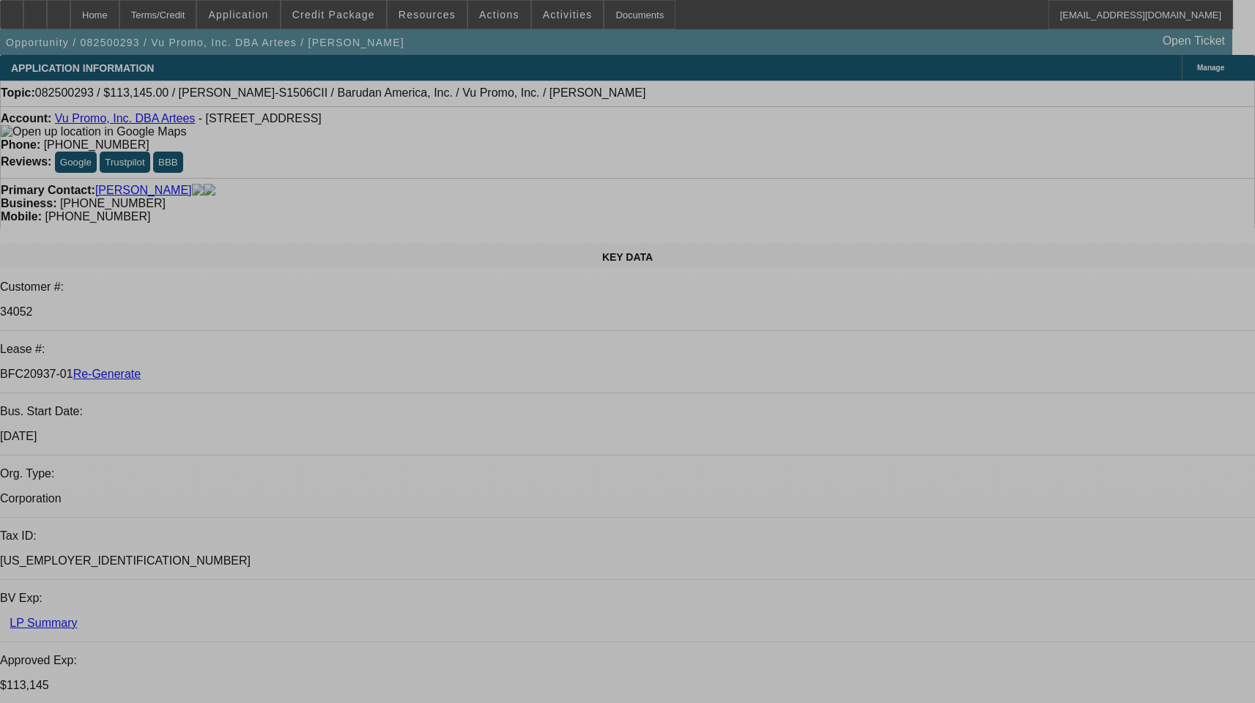
select select "0"
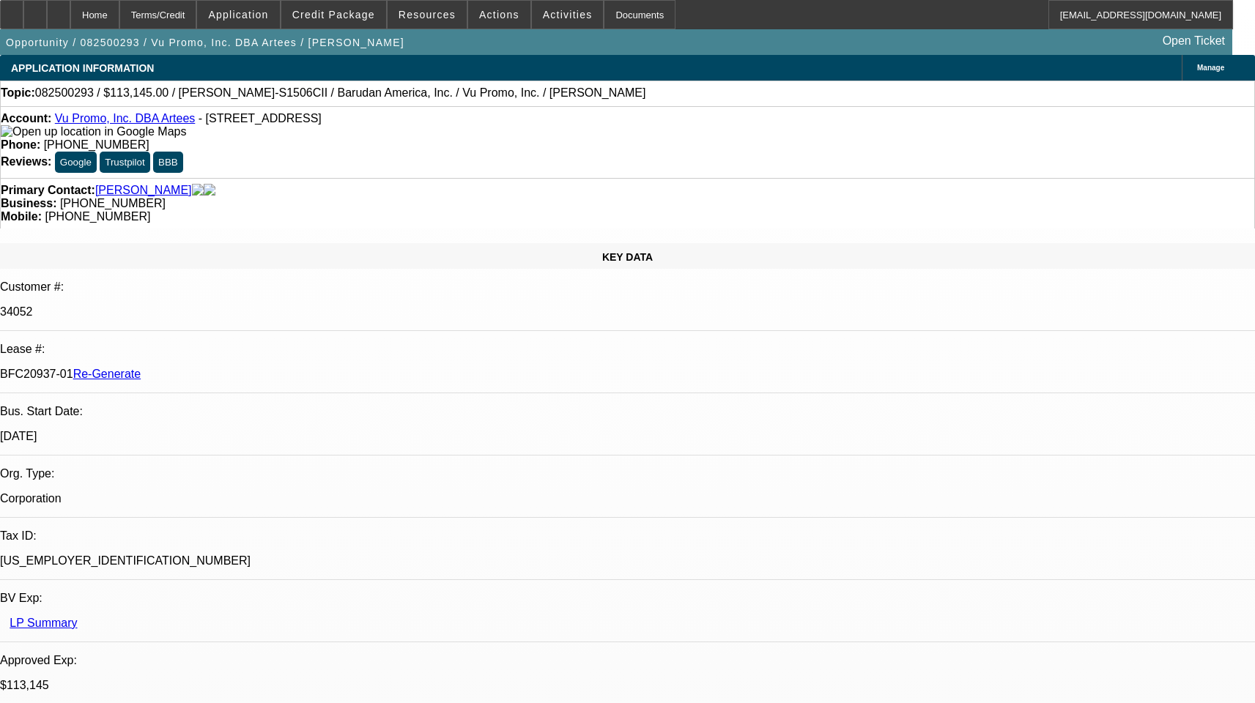
select select "2"
select select "0.1"
select select "1"
select select "2"
select select "4"
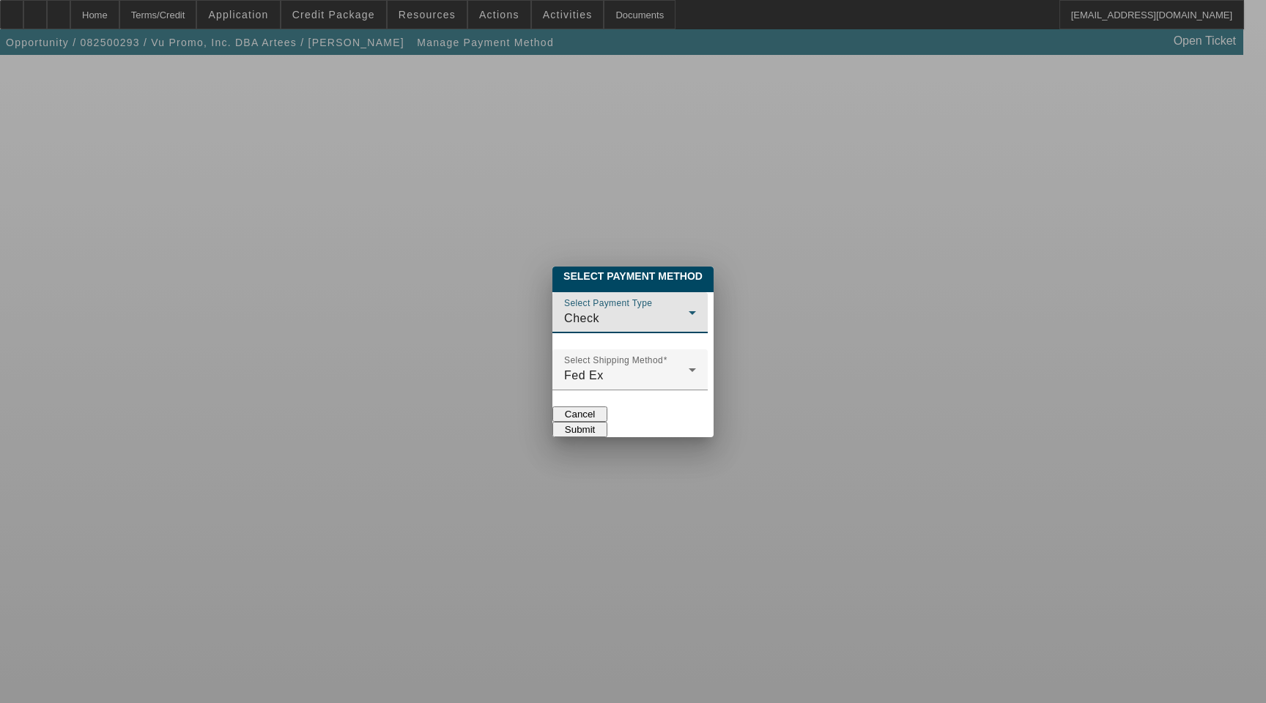
click at [565, 310] on div "Check" at bounding box center [626, 319] width 125 height 18
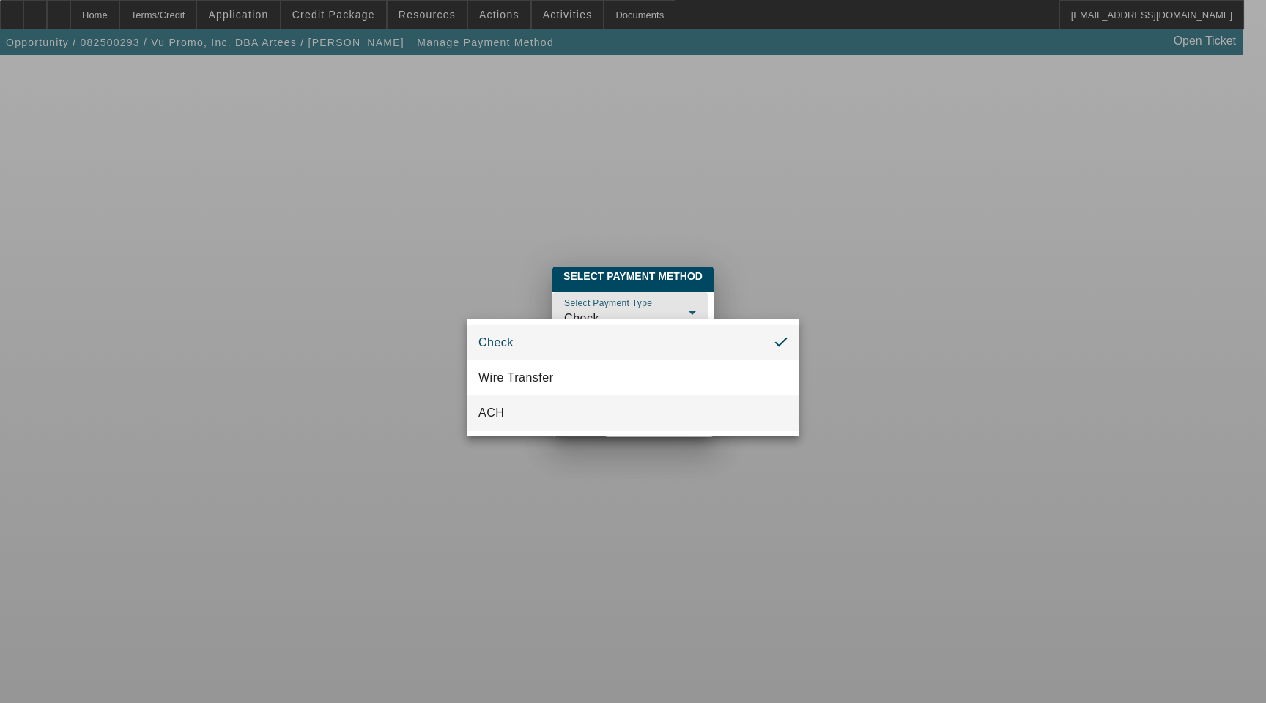
click at [507, 410] on mat-option "ACH" at bounding box center [633, 413] width 333 height 35
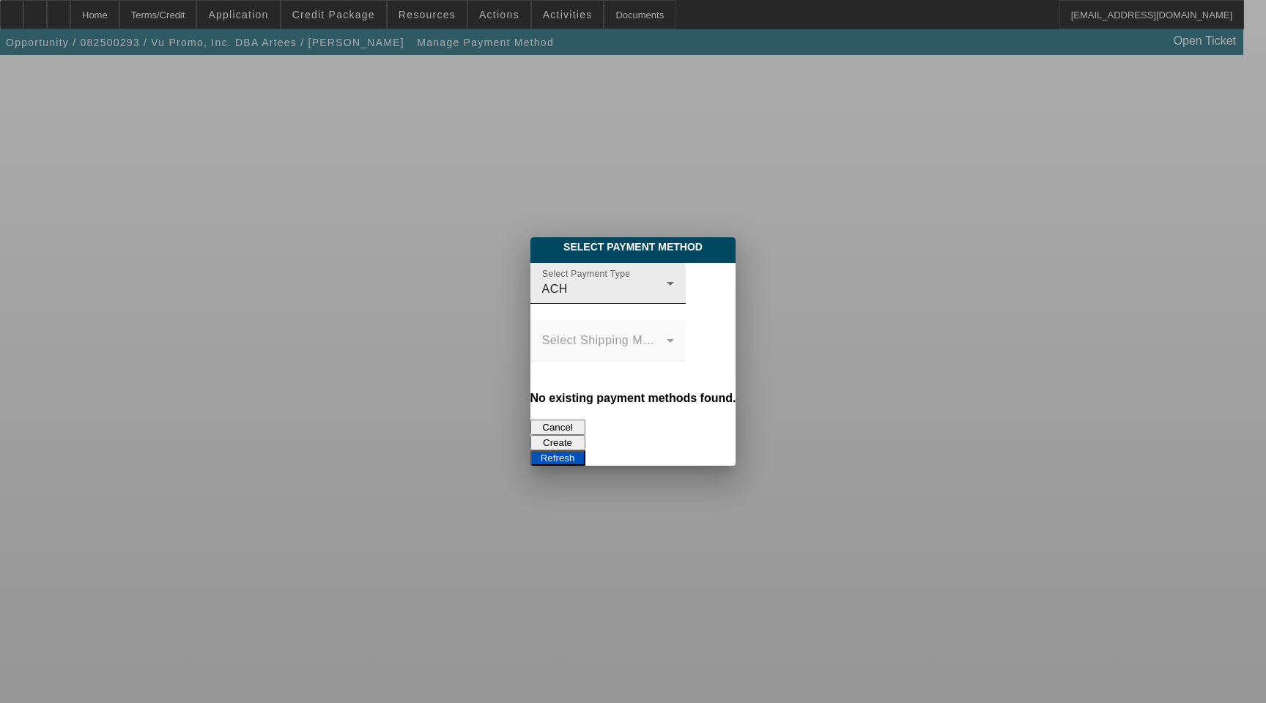
click at [542, 270] on div "Select Payment Type ACH" at bounding box center [608, 283] width 132 height 41
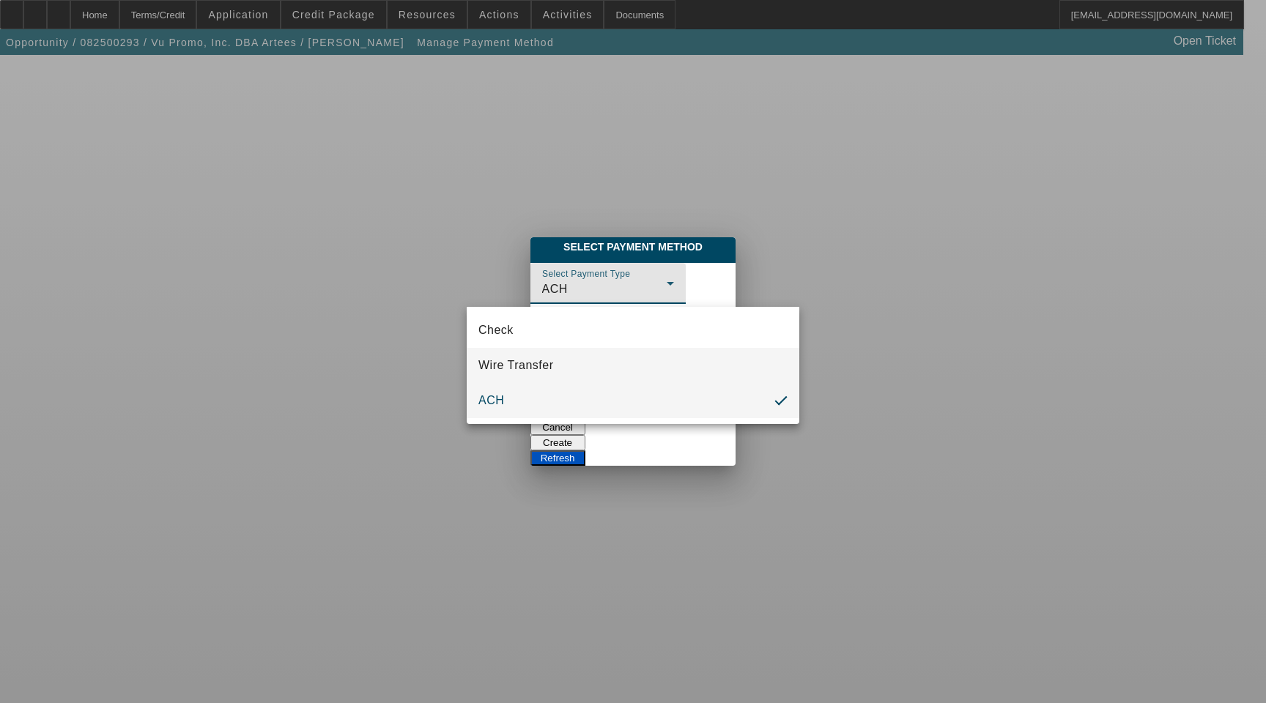
click at [500, 360] on span "Wire Transfer" at bounding box center [515, 366] width 75 height 18
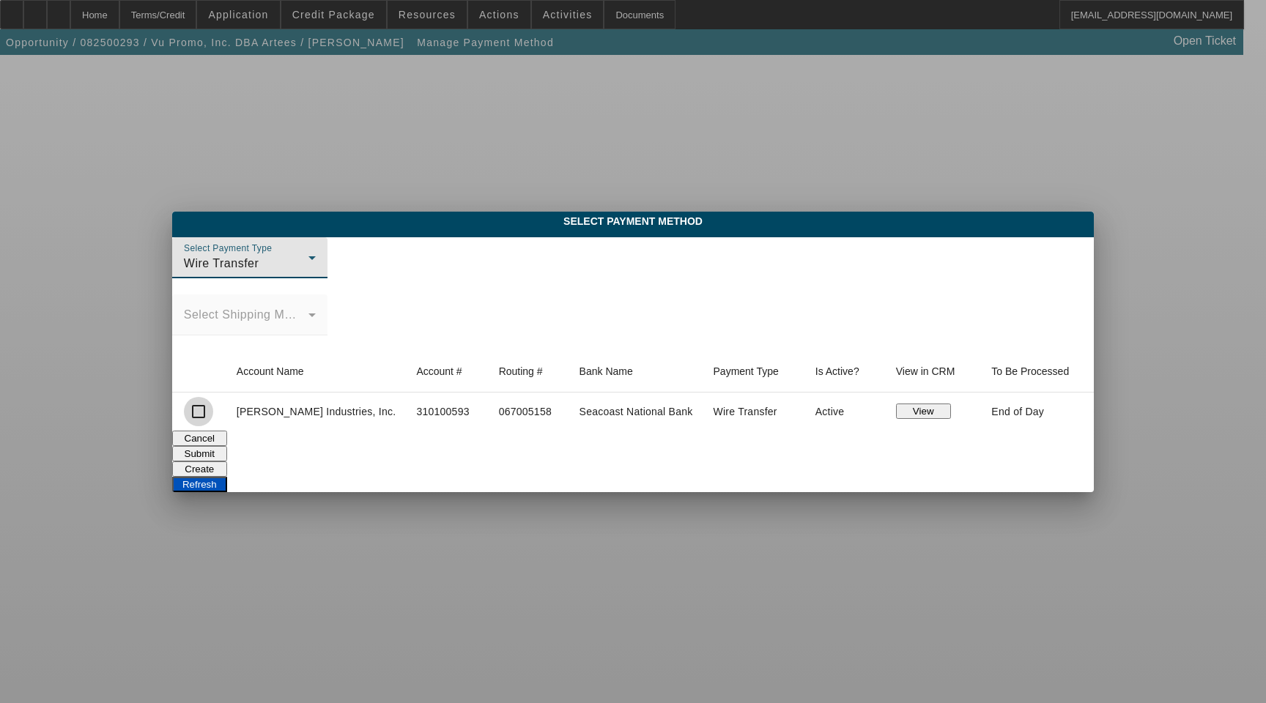
click at [213, 415] on input "checkbox" at bounding box center [198, 411] width 29 height 29
checkbox input "true"
click at [227, 451] on button "Submit" at bounding box center [199, 453] width 55 height 15
click at [404, 415] on td "310100593" at bounding box center [445, 412] width 82 height 38
click at [899, 414] on button "View" at bounding box center [923, 411] width 55 height 15
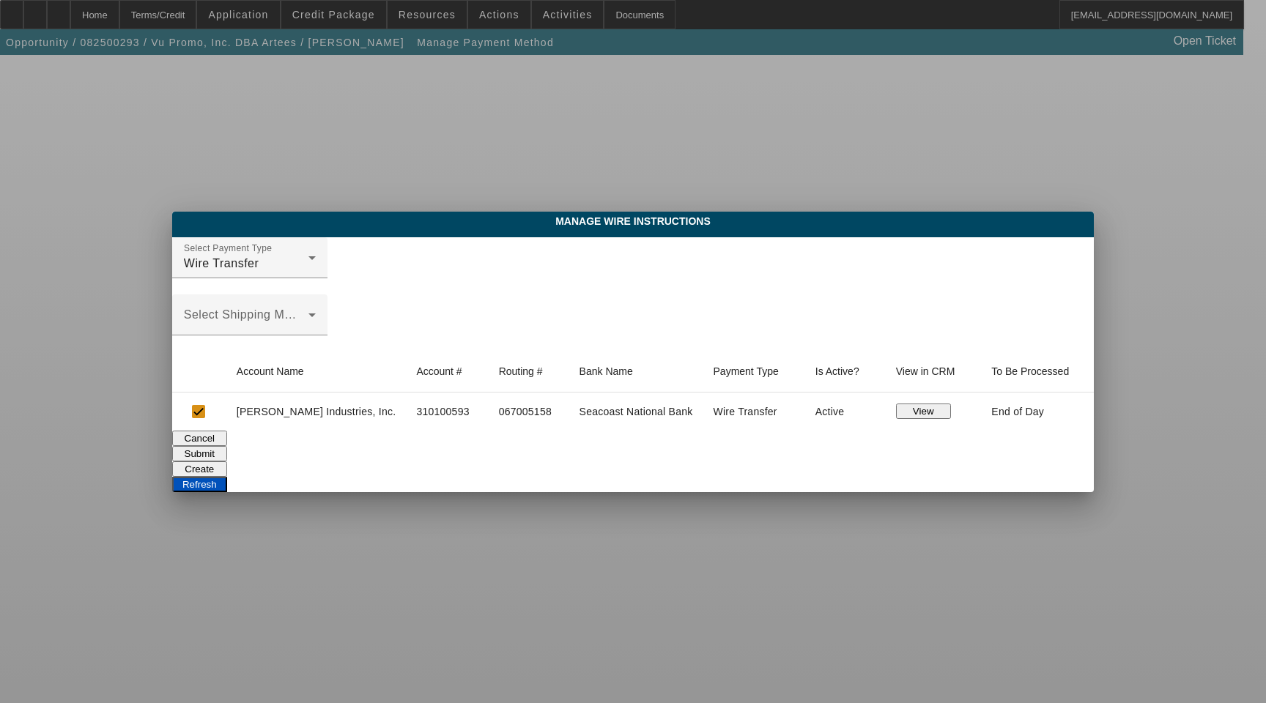
click at [227, 457] on button "Submit" at bounding box center [199, 453] width 55 height 15
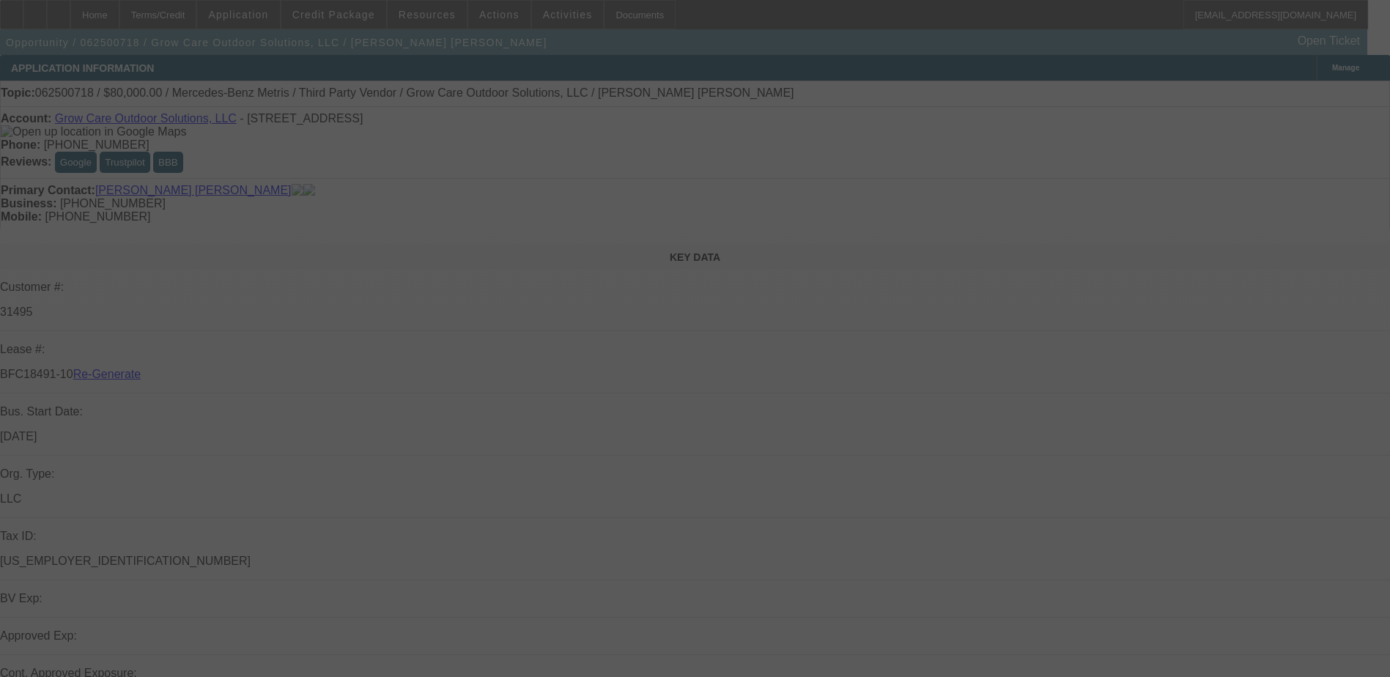
select select "3"
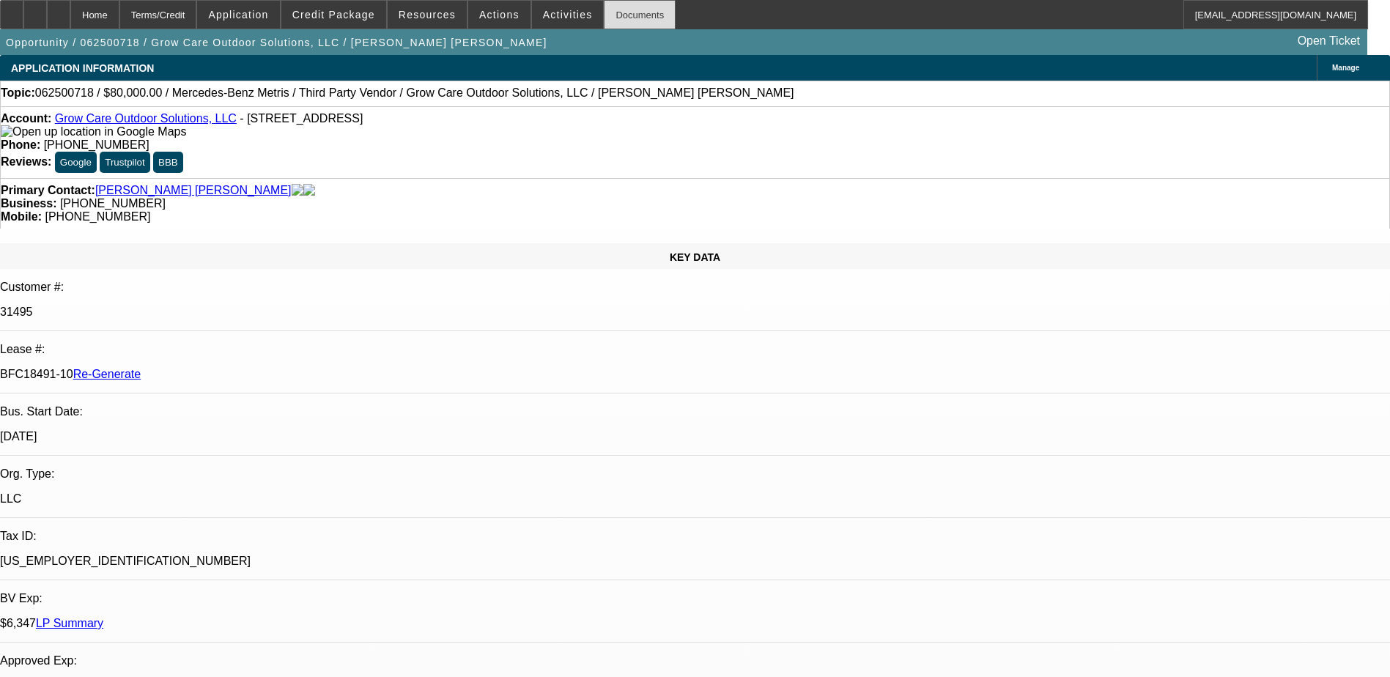
click at [616, 18] on div "Documents" at bounding box center [640, 14] width 72 height 29
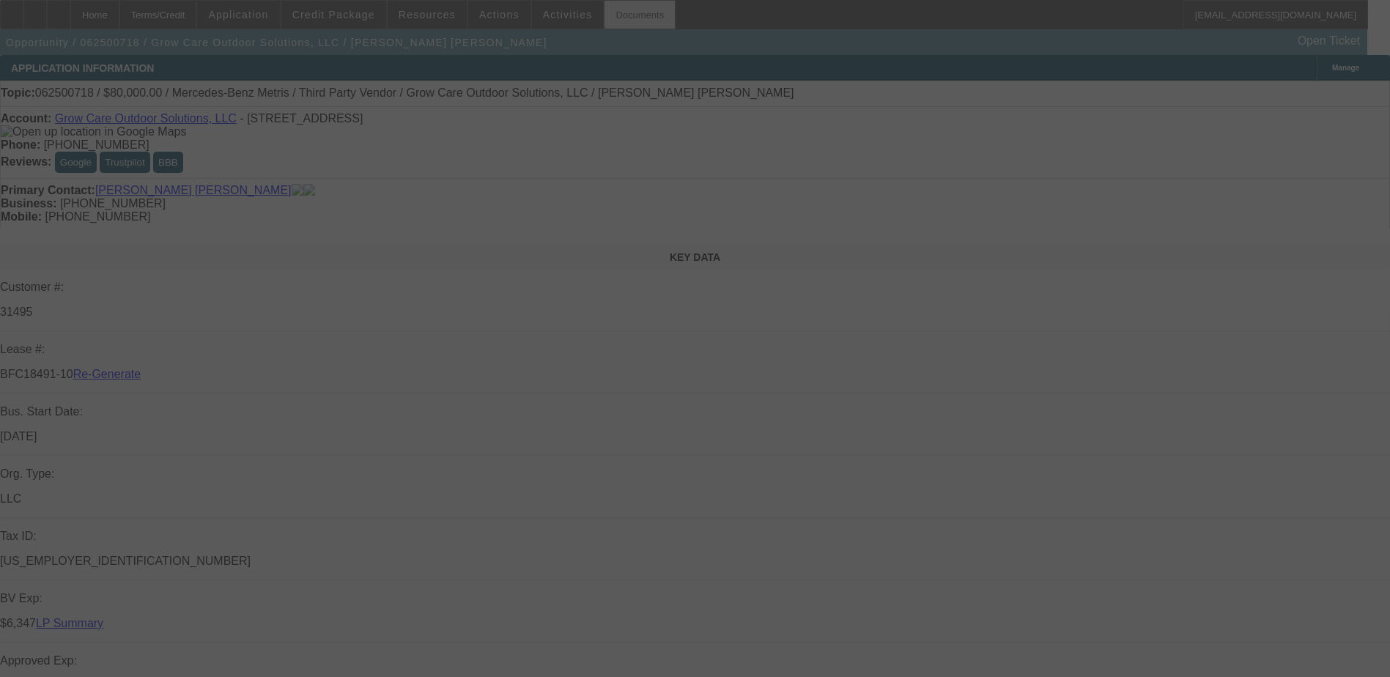
select select "0"
select select "6"
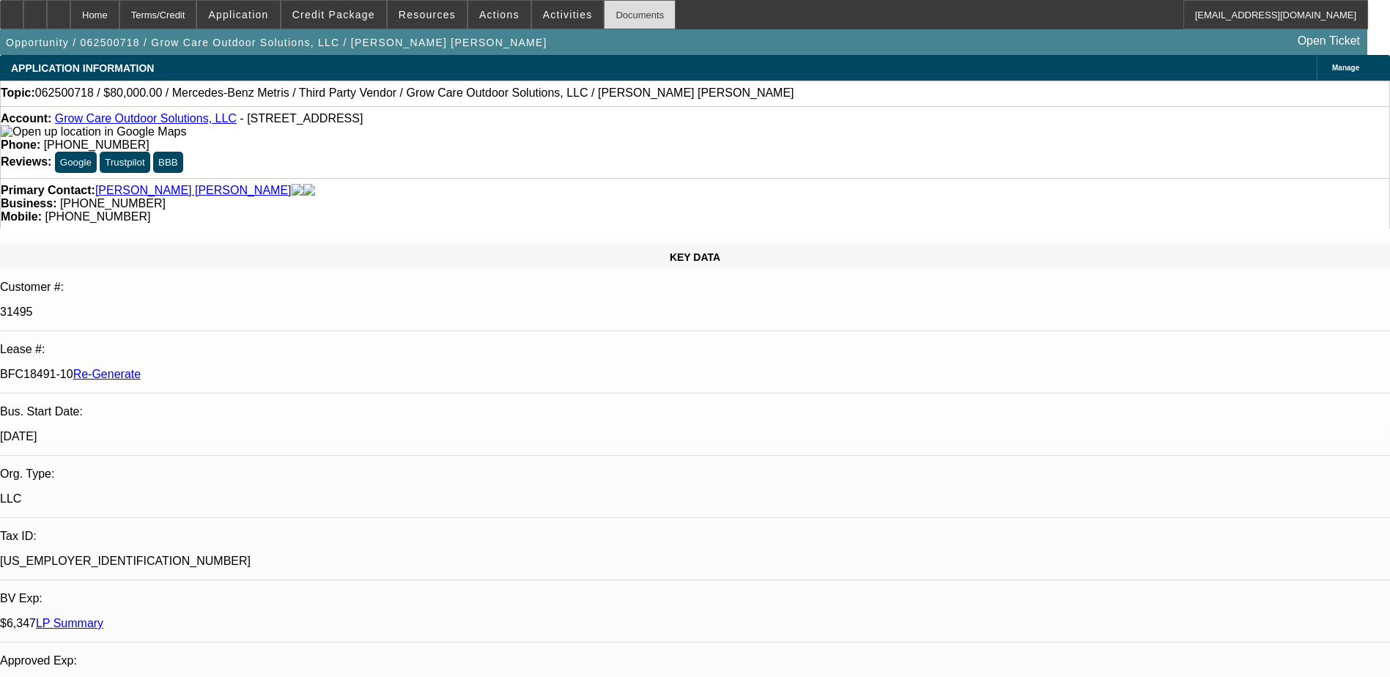
click at [616, 18] on div "Documents" at bounding box center [640, 14] width 72 height 29
click at [551, 12] on span "Activities" at bounding box center [568, 15] width 50 height 12
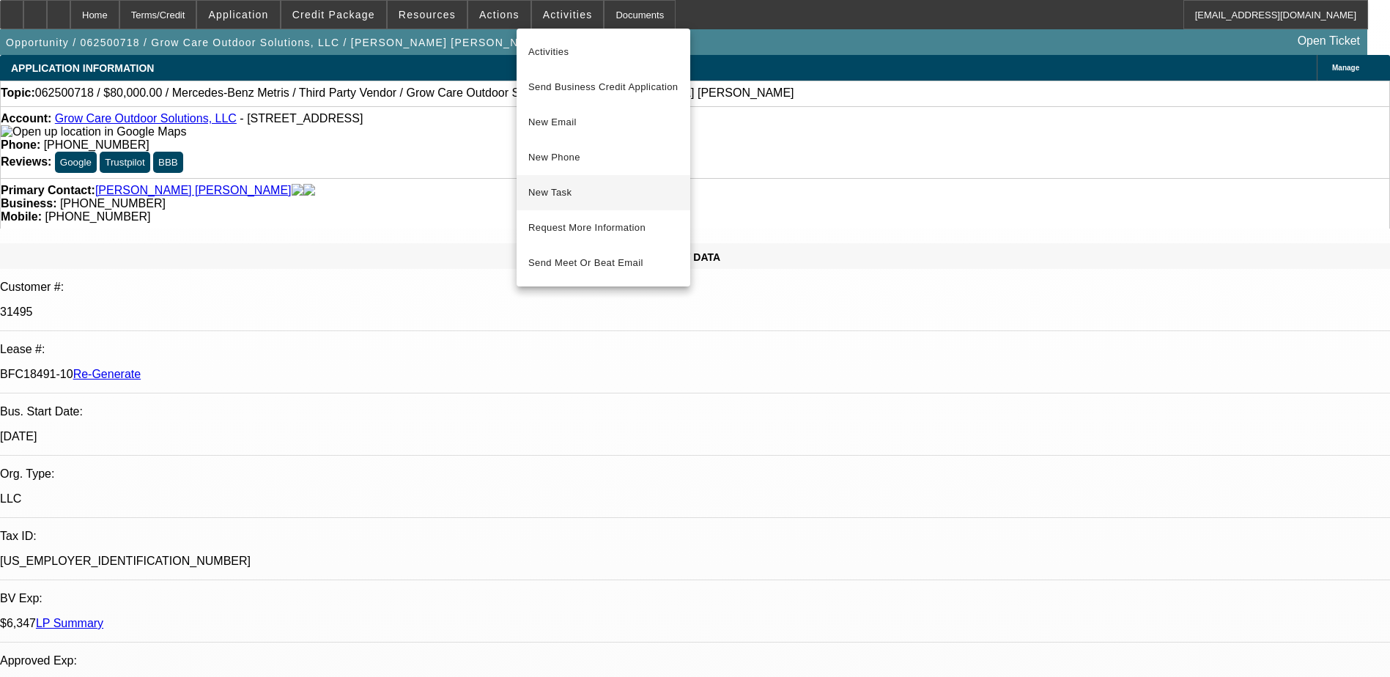
click at [592, 188] on span "New Task" at bounding box center [603, 193] width 150 height 18
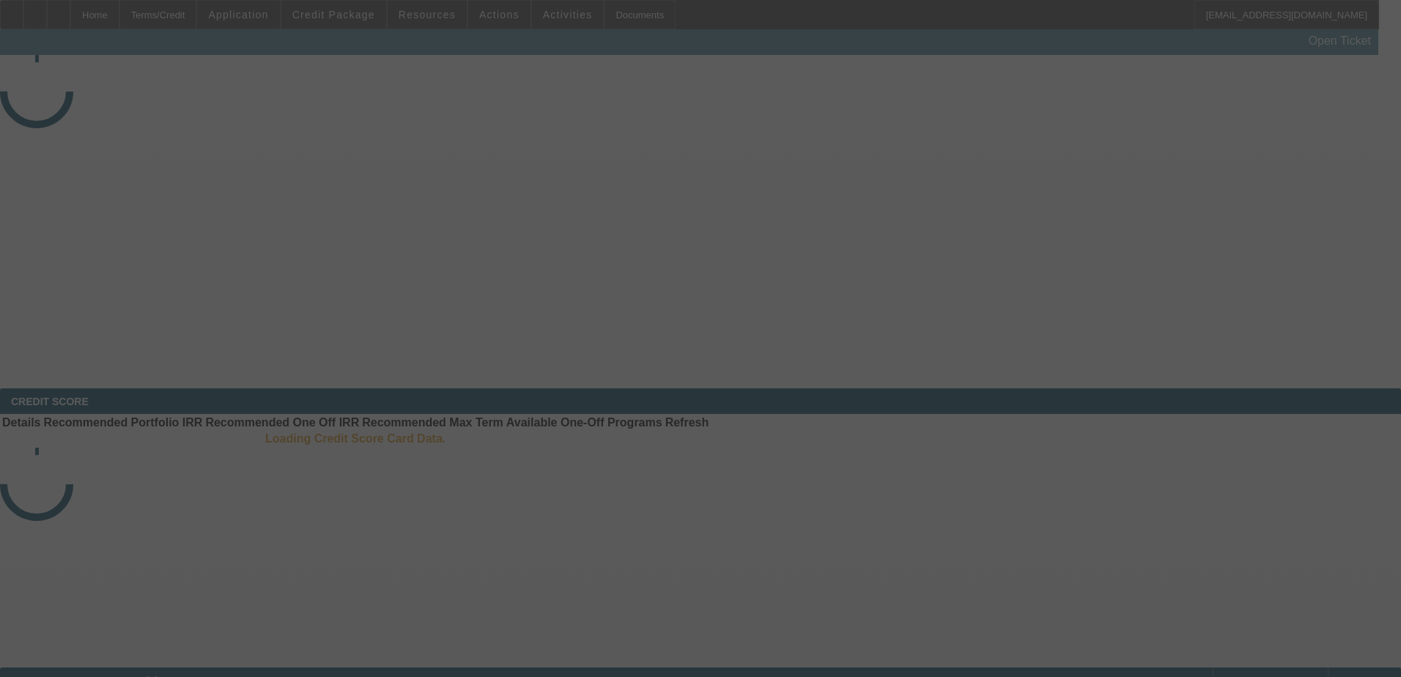
select select "4"
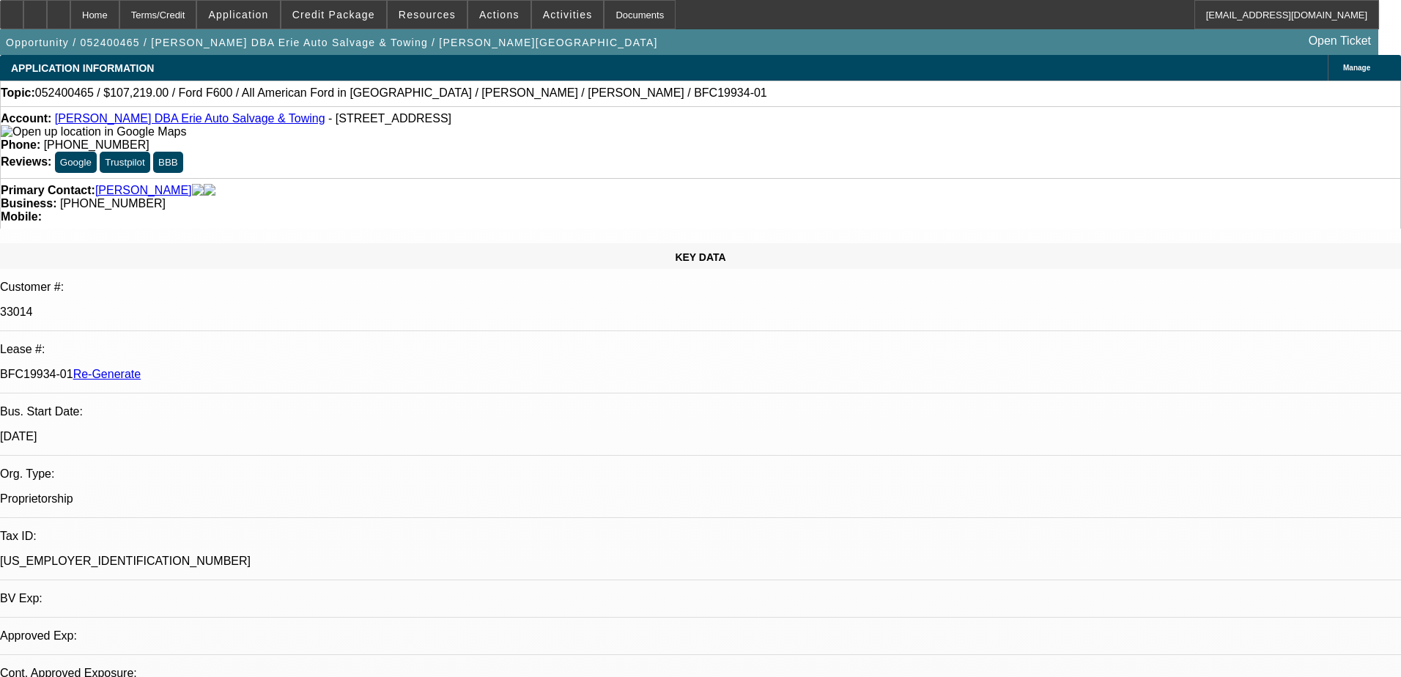
select select "0"
select select "6"
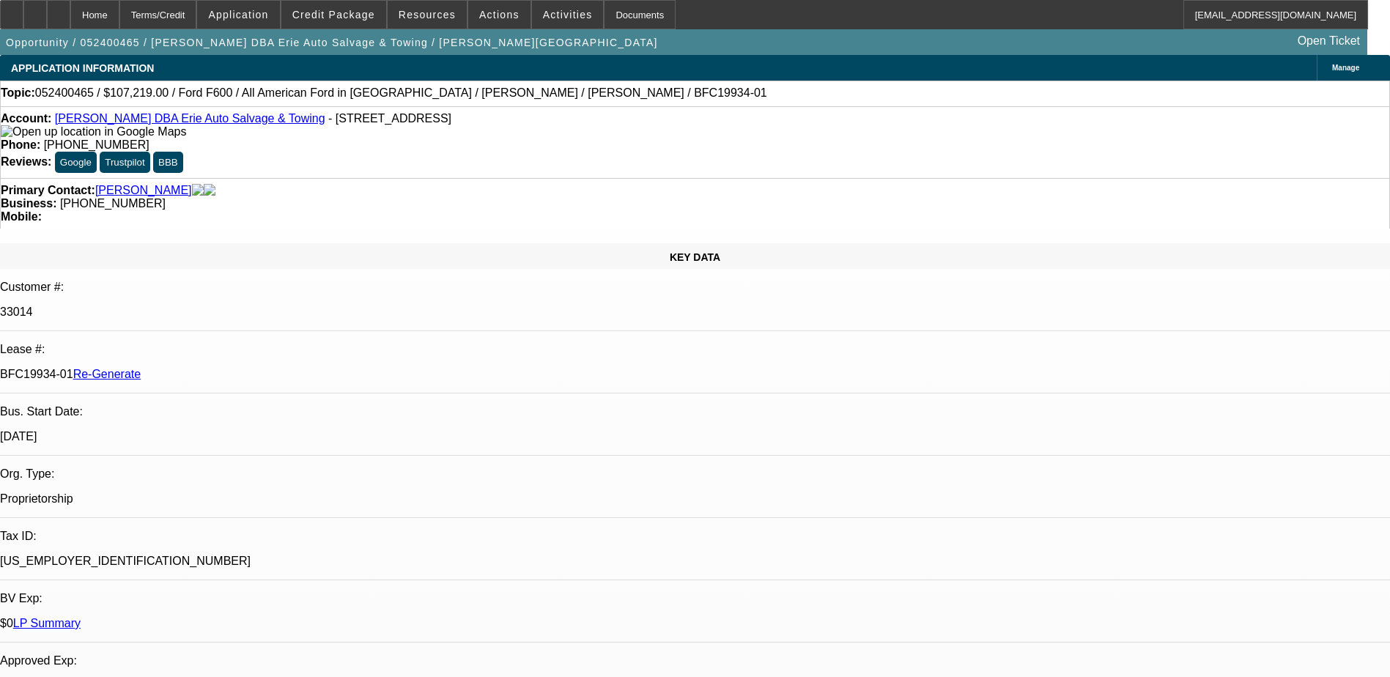
click at [193, 368] on p "BFC19934-01 Re-Generate" at bounding box center [695, 374] width 1390 height 13
click at [195, 368] on p "BFC19934-01 Re-Generate" at bounding box center [695, 374] width 1390 height 13
click at [196, 368] on p "BFC19934-01 Re-Generate" at bounding box center [695, 374] width 1390 height 13
copy p "BFC19934"
click at [610, 13] on div "Documents" at bounding box center [640, 14] width 72 height 29
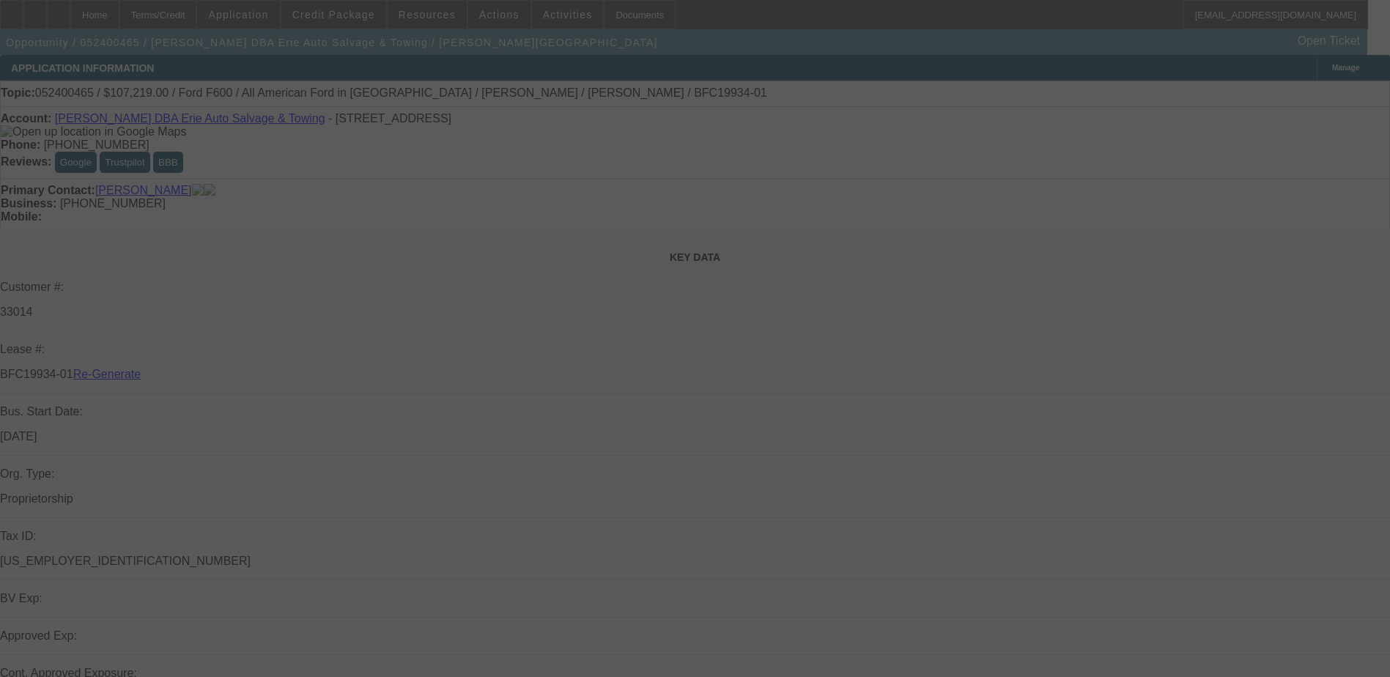
select select "4"
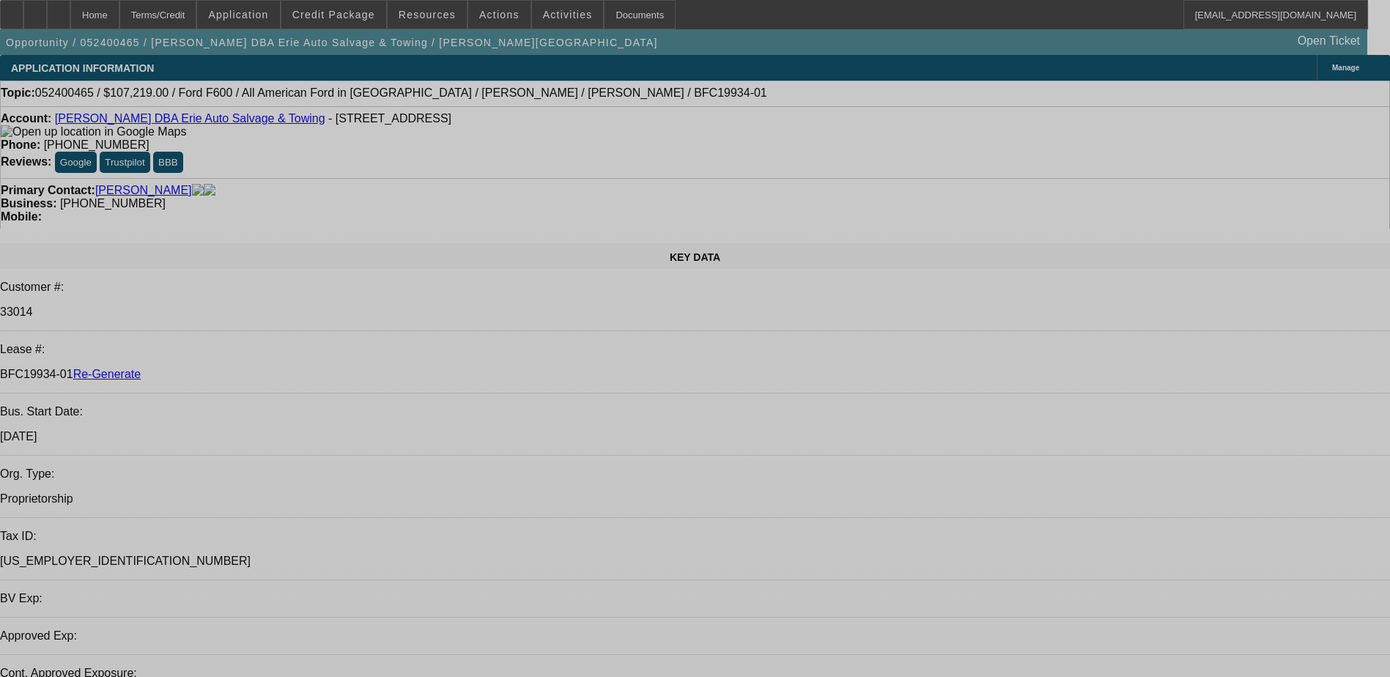
select select "0"
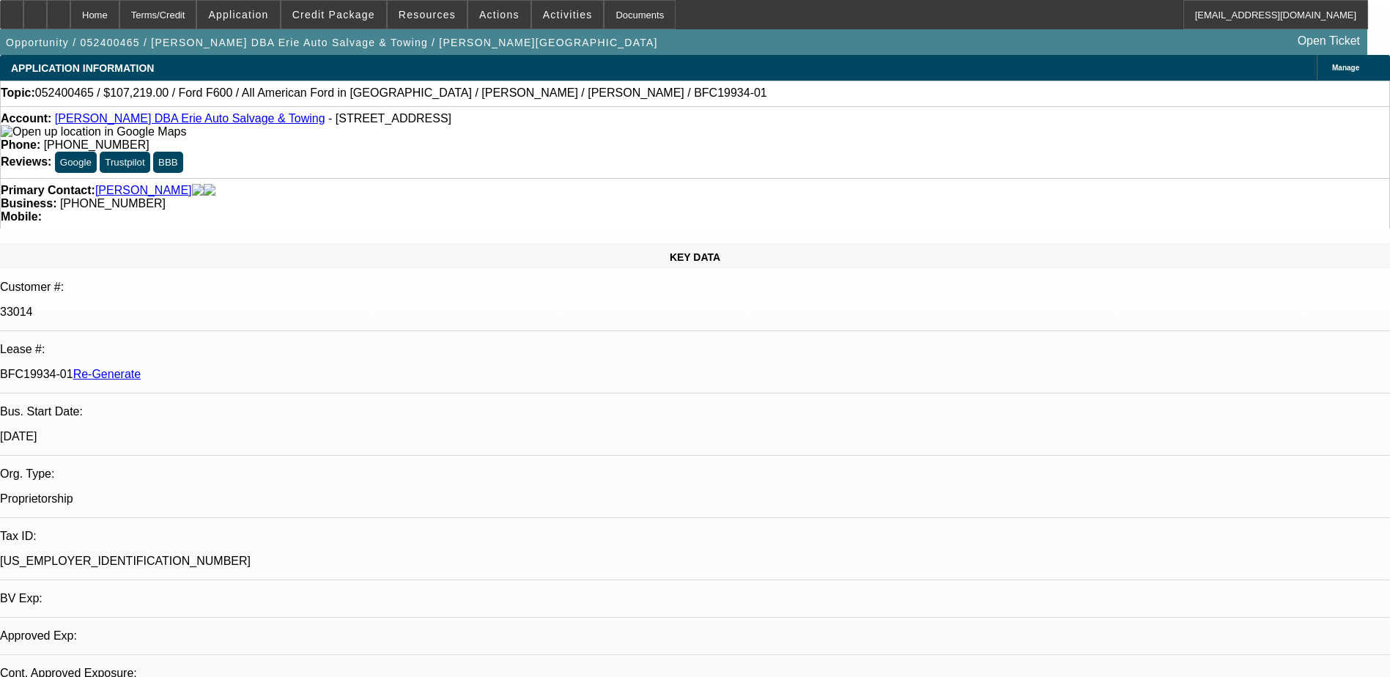
select select "0"
select select "1"
select select "6"
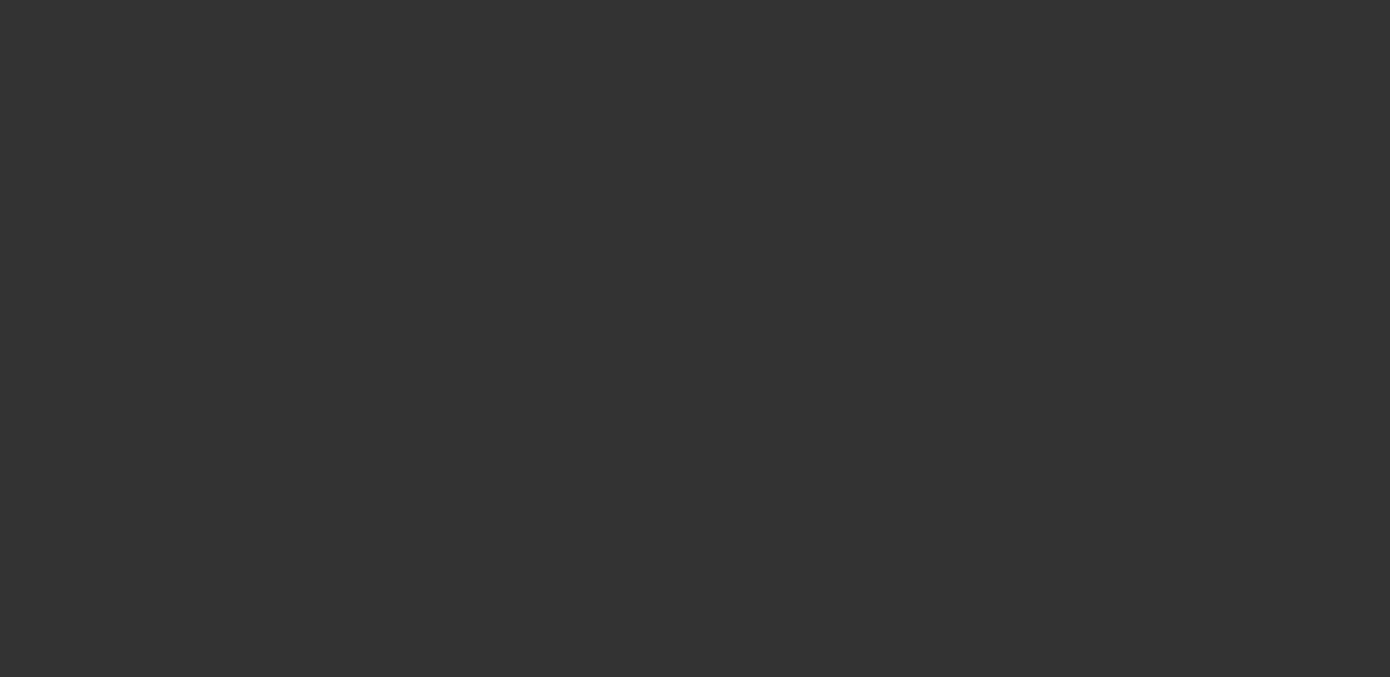
select select "3"
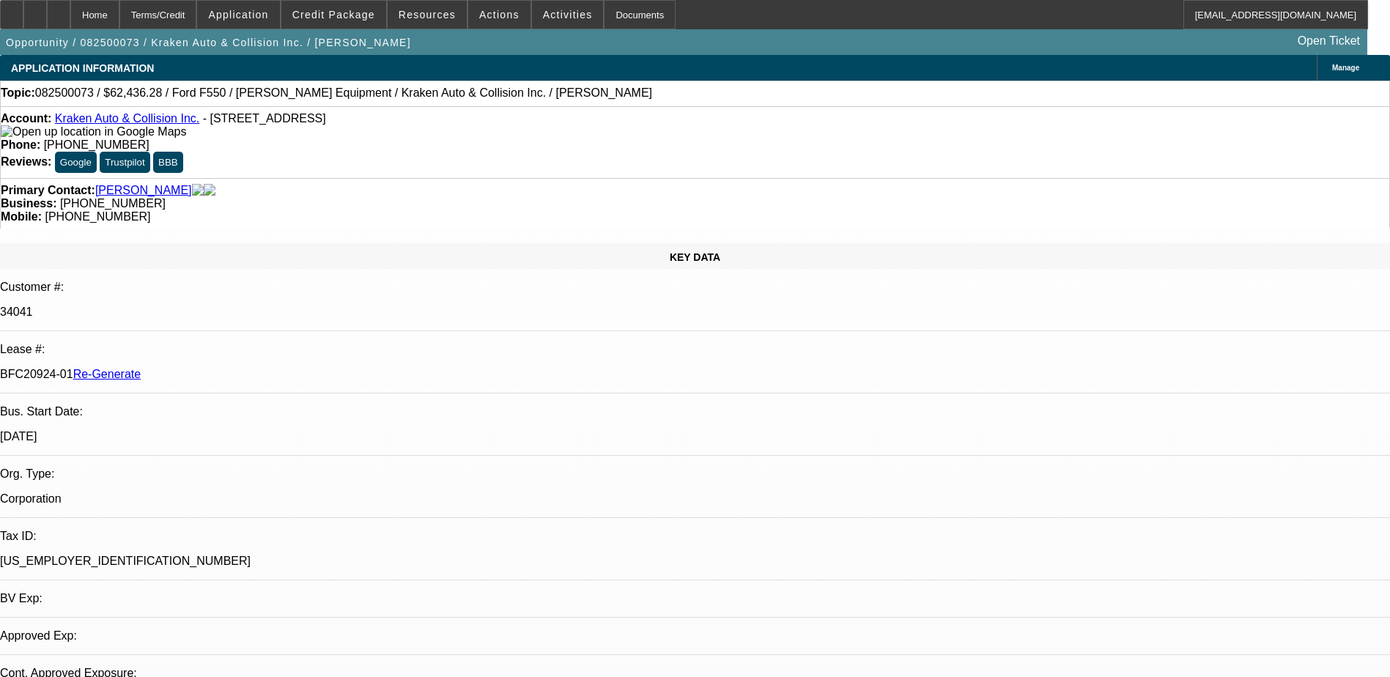
select select "0"
select select "0.1"
select select "1"
select select "3"
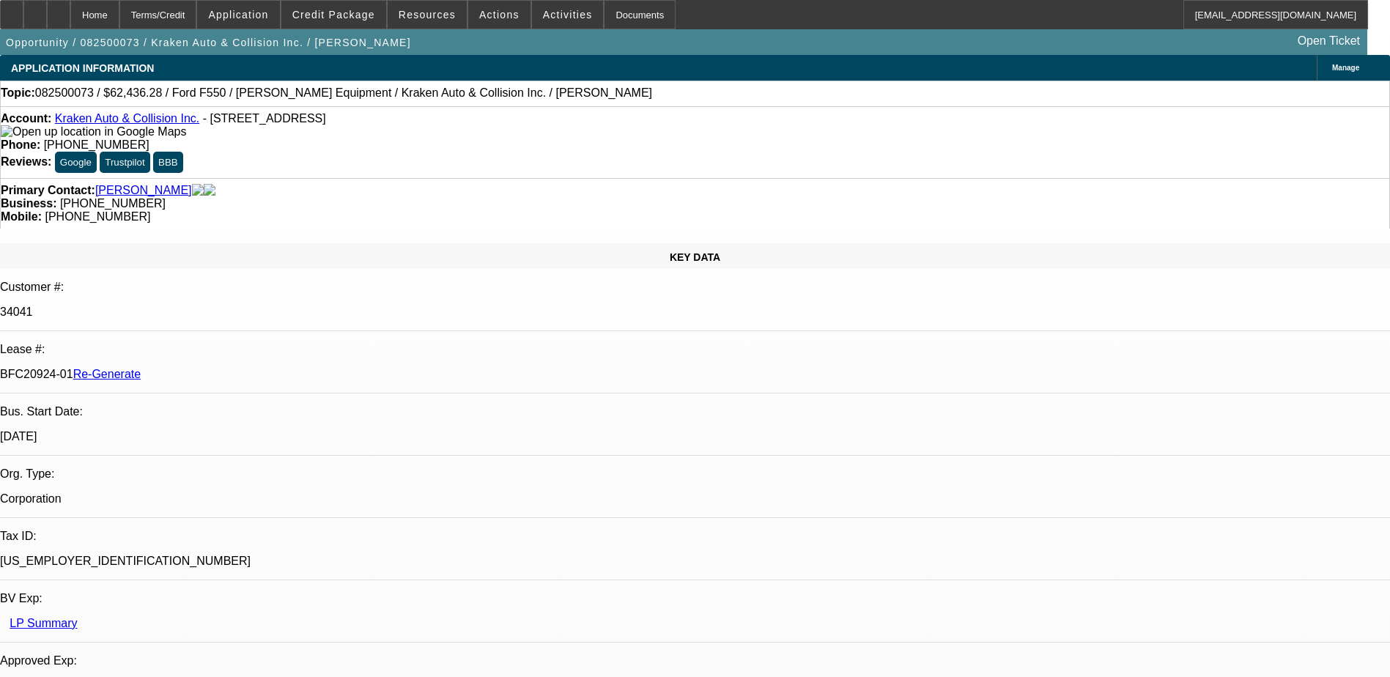
select select "4"
click at [604, 18] on div "Documents" at bounding box center [640, 14] width 72 height 29
click at [543, 14] on span "Activities" at bounding box center [568, 15] width 50 height 12
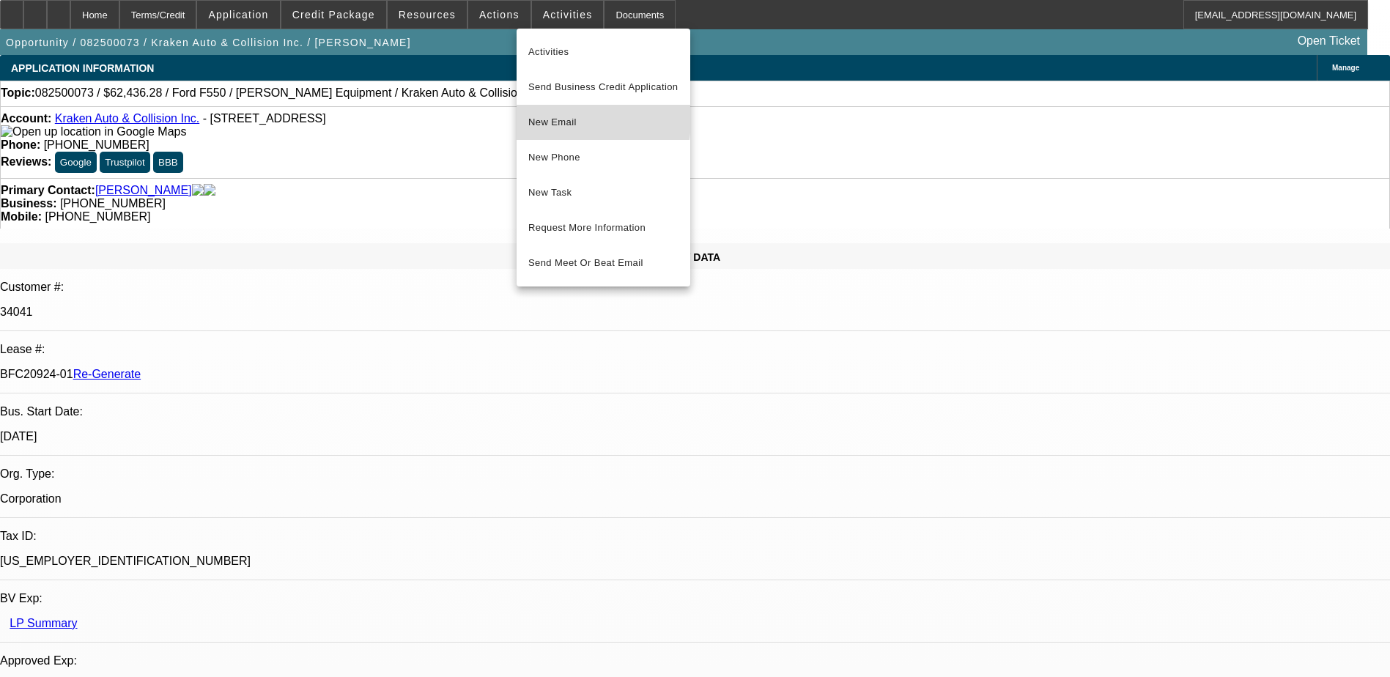
click at [552, 119] on span "New Email" at bounding box center [603, 123] width 150 height 18
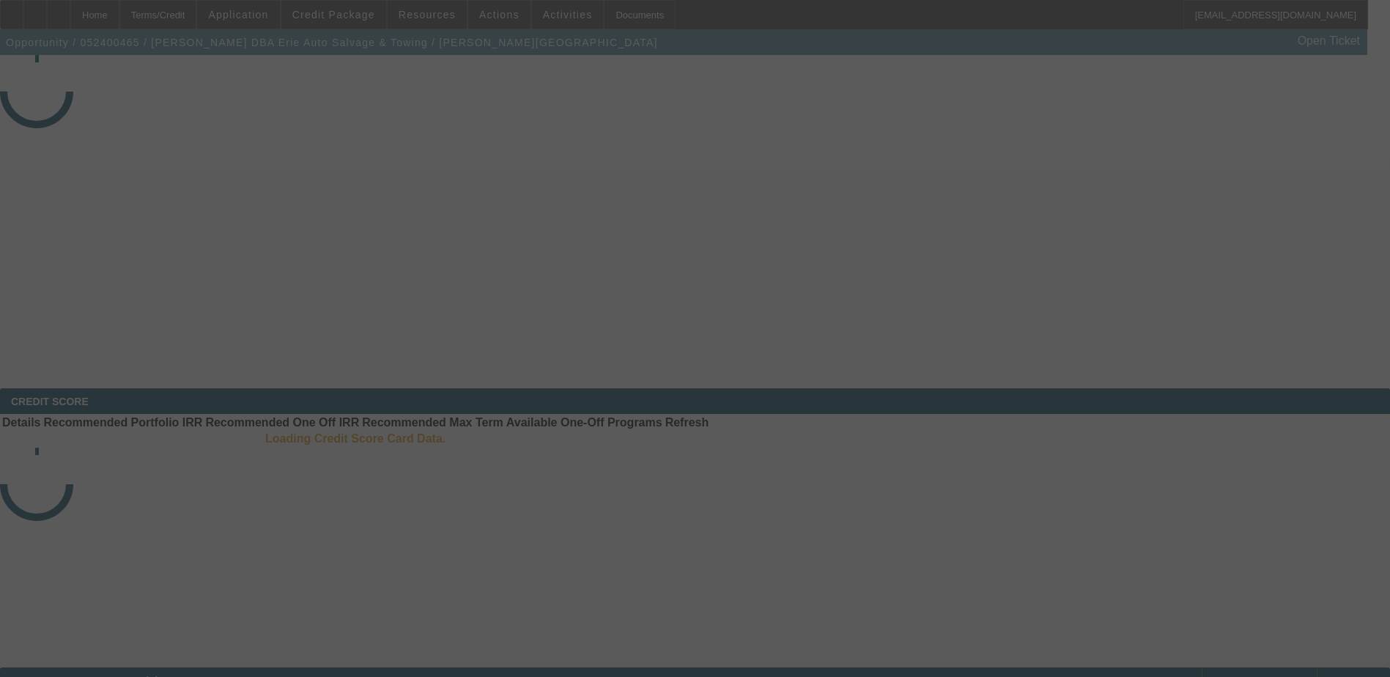
select select "4"
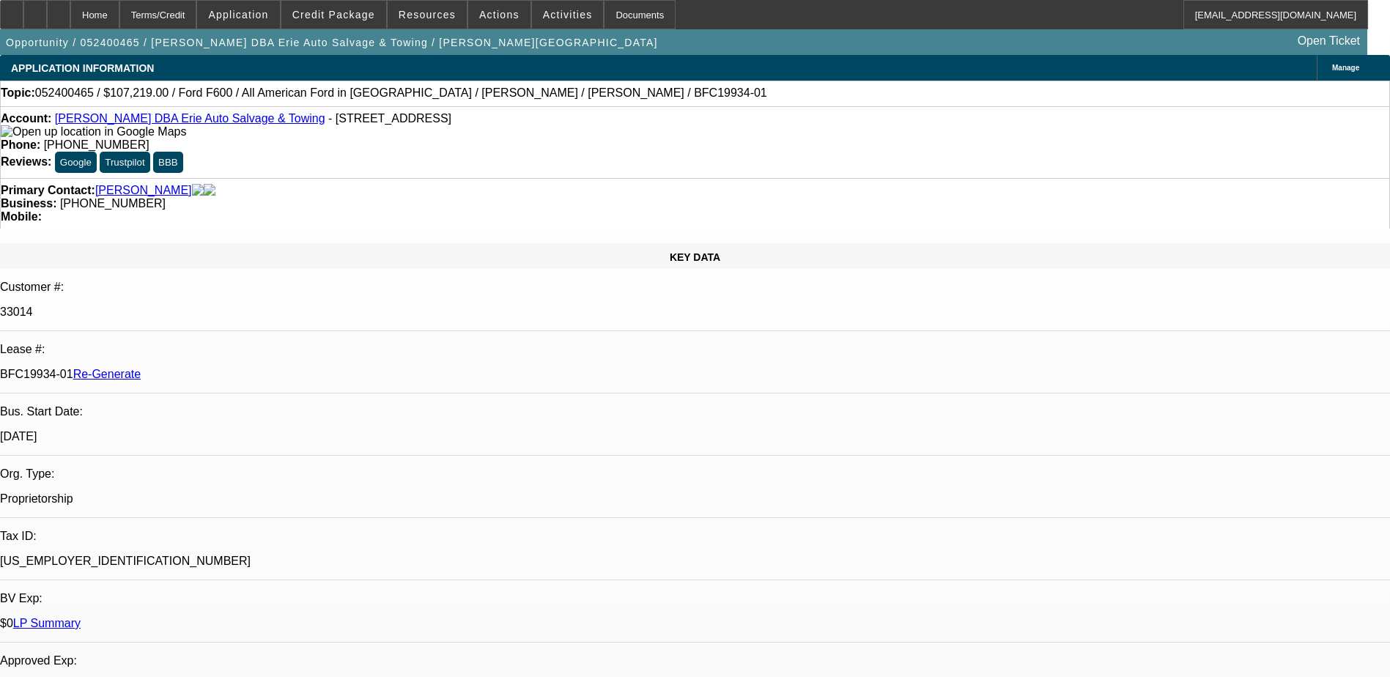
select select "0"
select select "1"
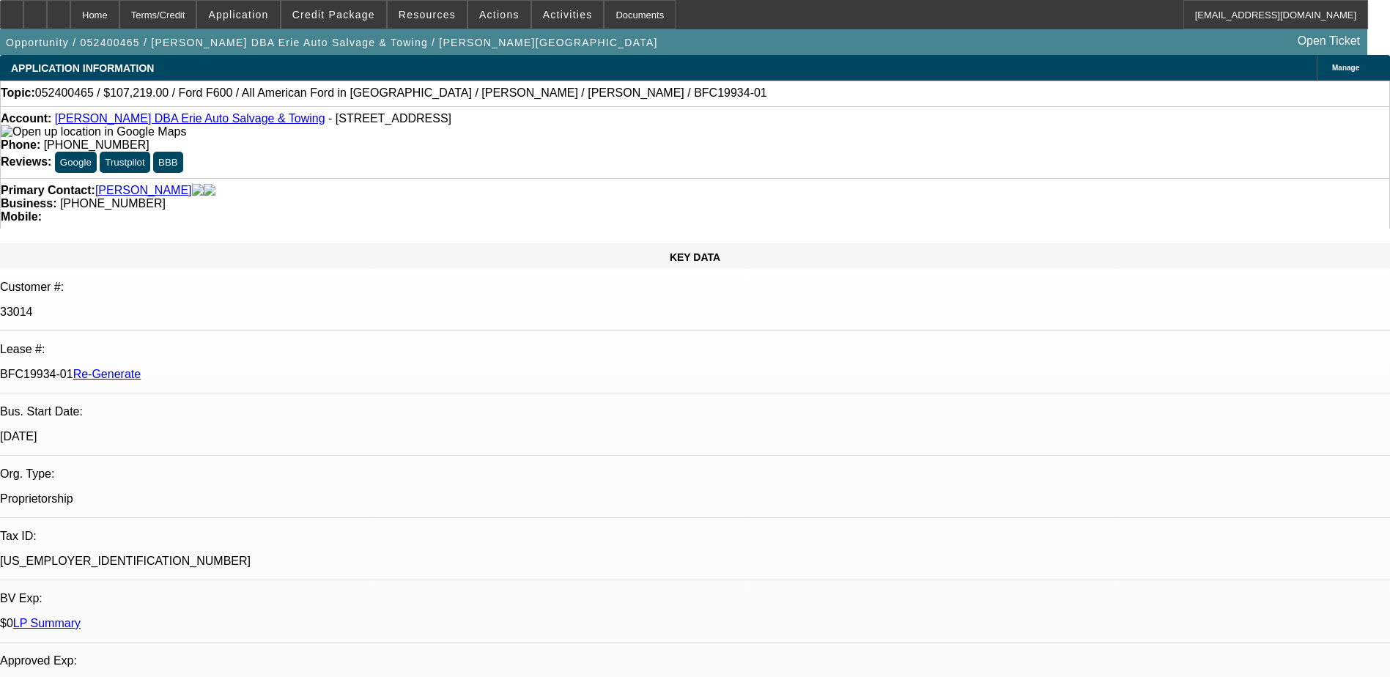
select select "6"
click at [617, 13] on div "Documents" at bounding box center [640, 14] width 72 height 29
click at [652, 178] on div "Primary Contact: Bizzarro, Jennie Business: (814) 455-5741 Mobile:" at bounding box center [695, 203] width 1390 height 51
click at [182, 368] on p "BFC19934-01 Re-Generate" at bounding box center [695, 374] width 1390 height 13
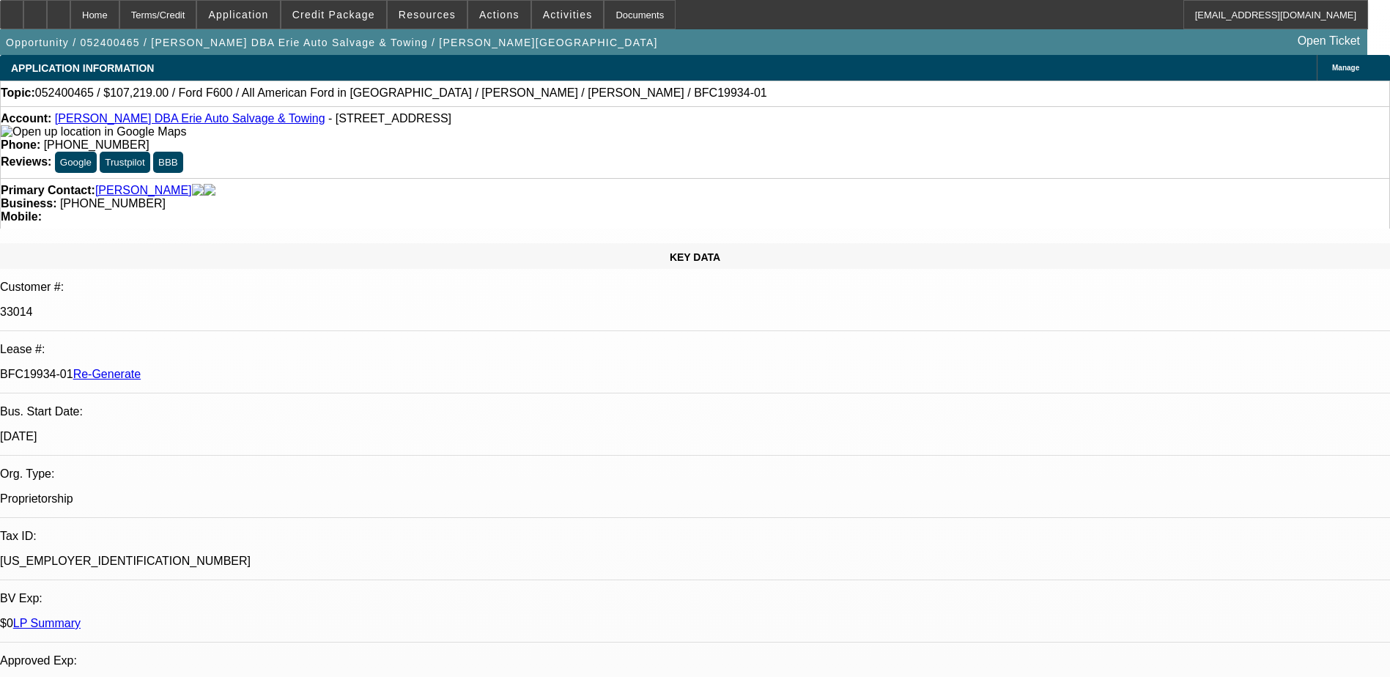
copy p "BFC19934"
click span "Actions"
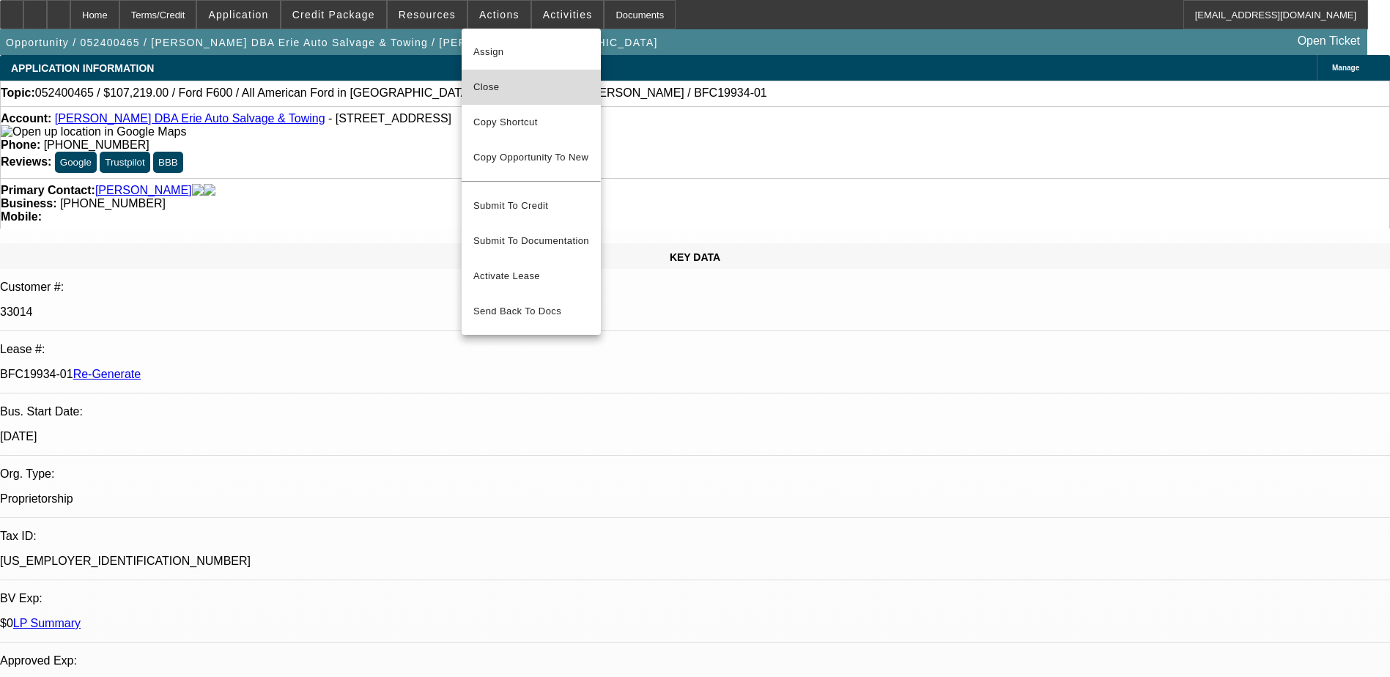
click span "Close"
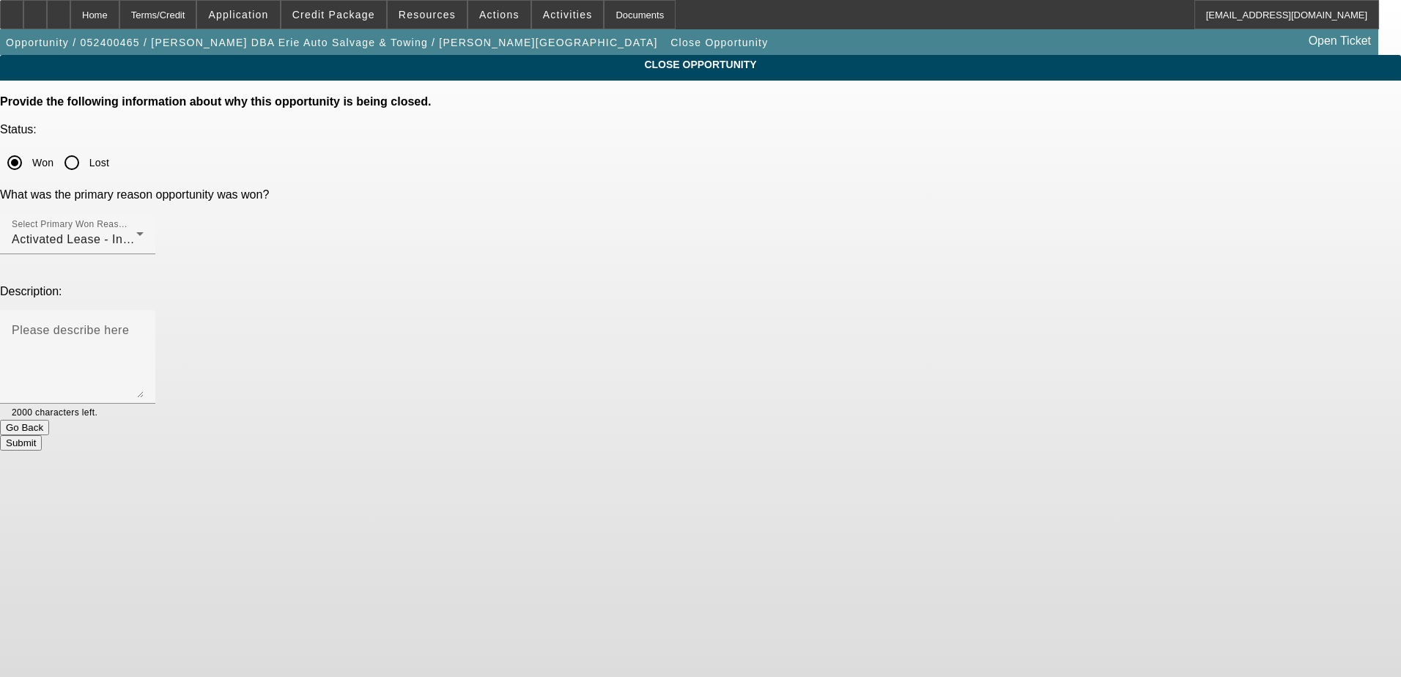
click button "Submit"
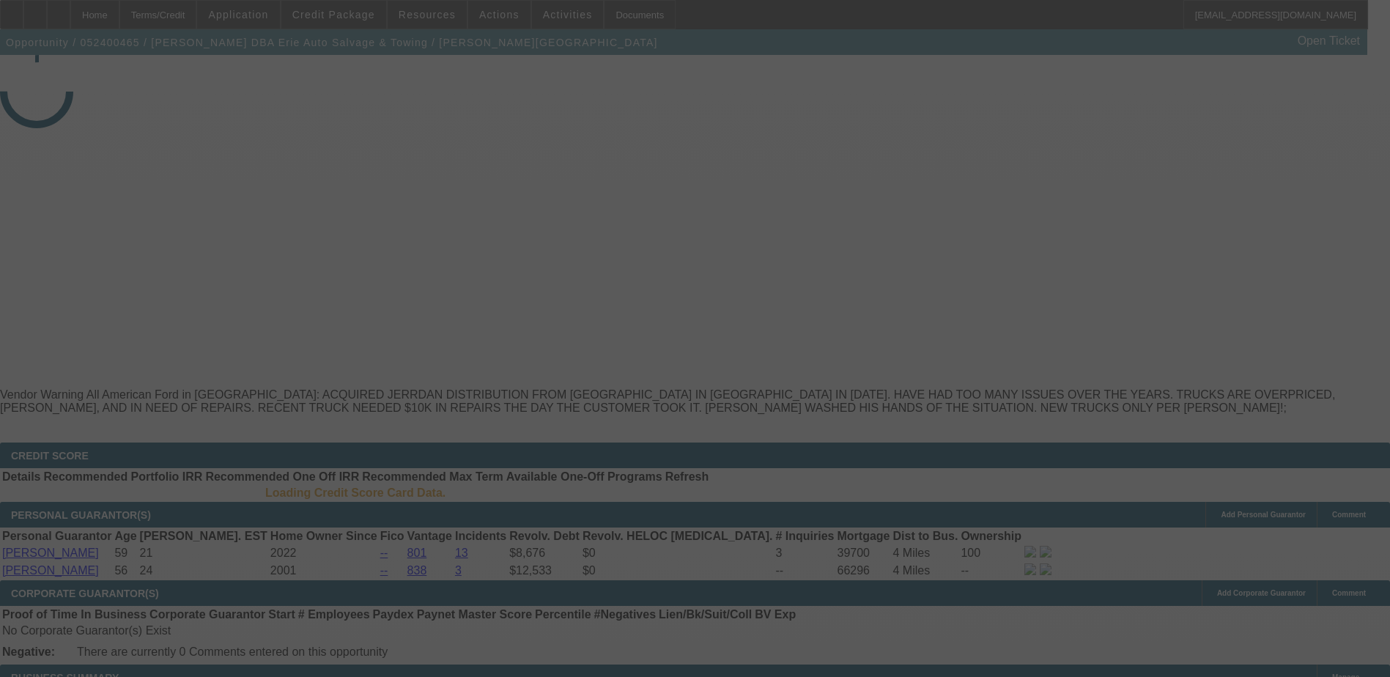
select select "4"
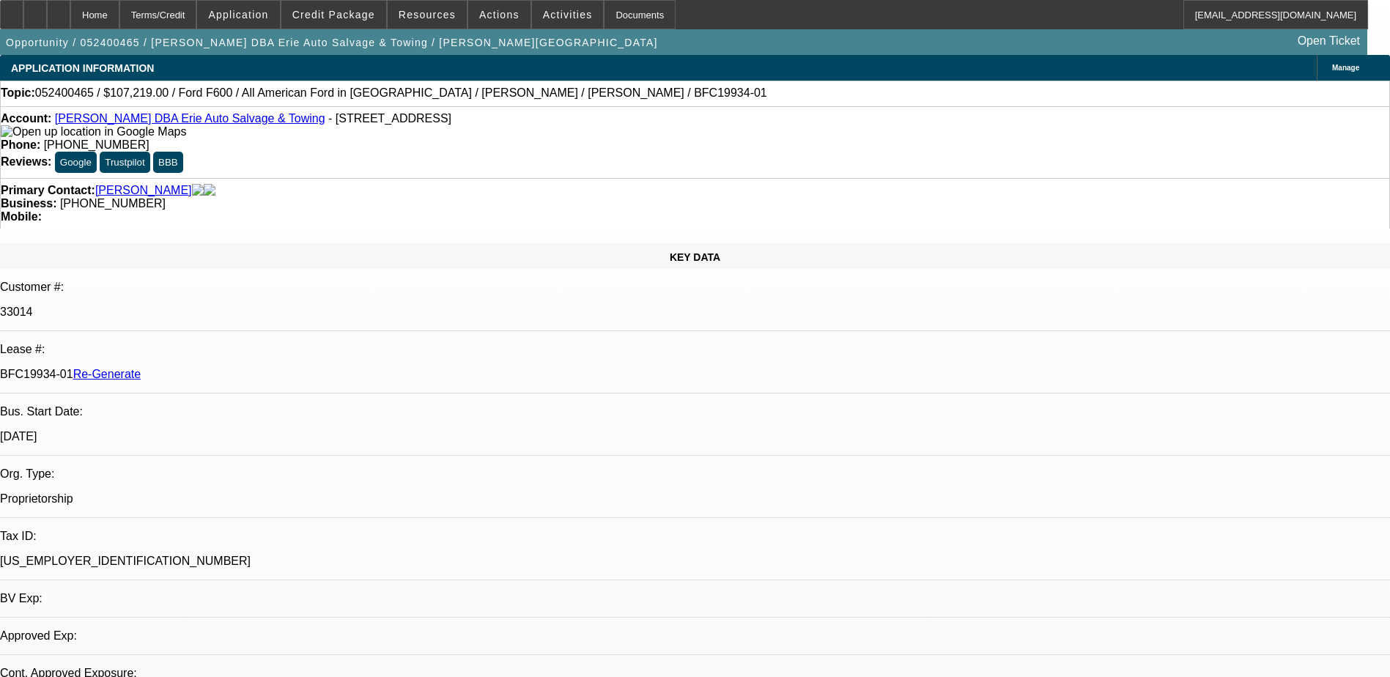
select select "0"
select select "1"
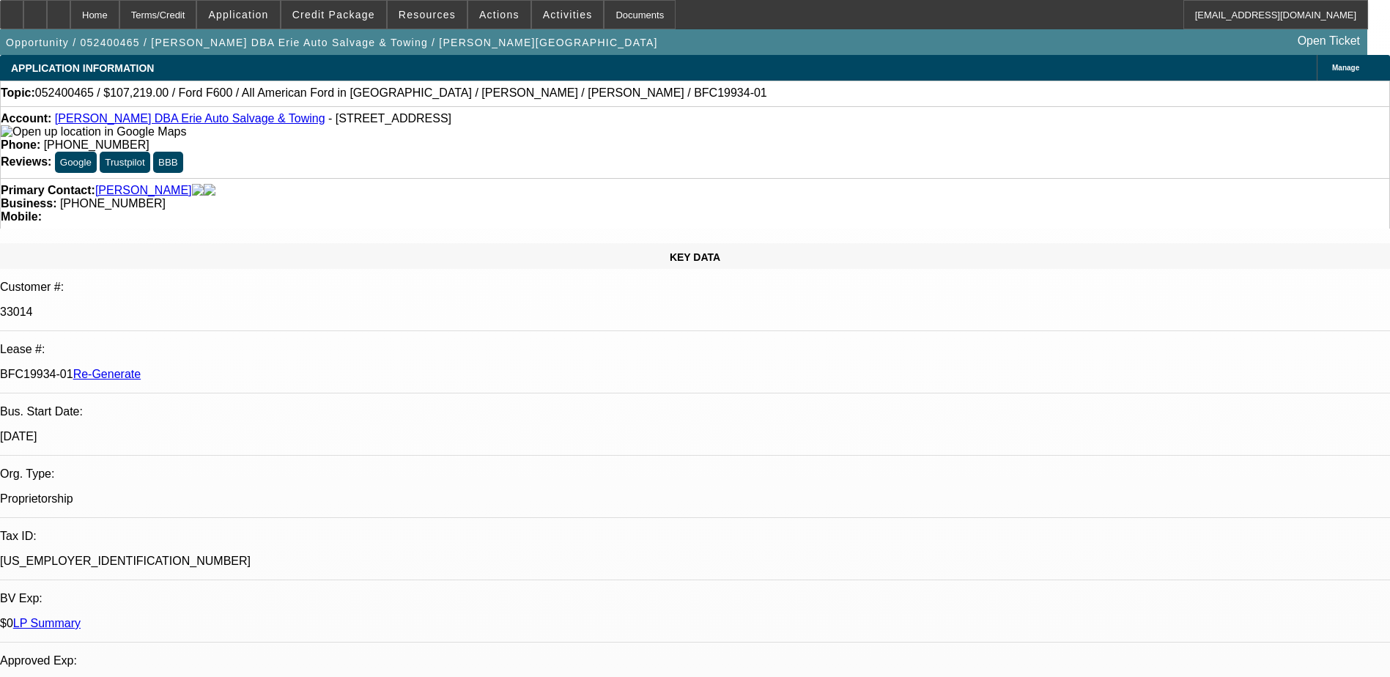
select select "6"
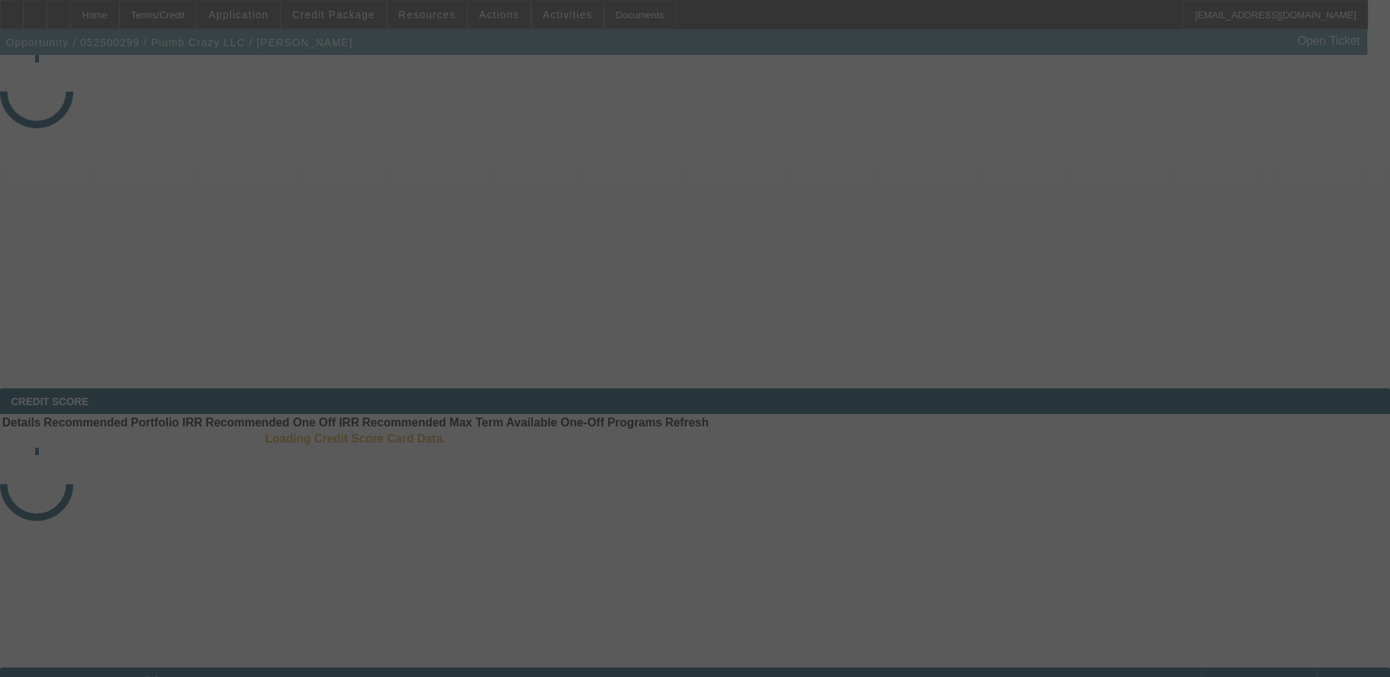
select select "4"
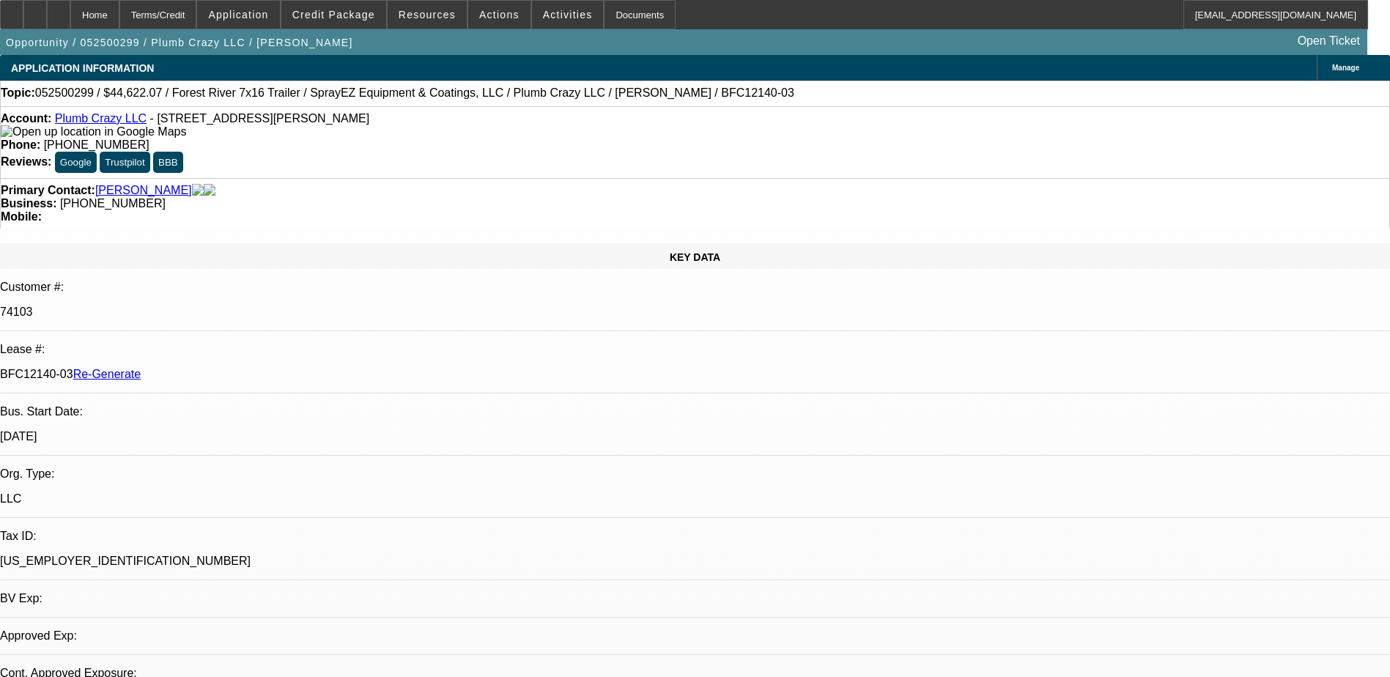
select select "0"
select select "1"
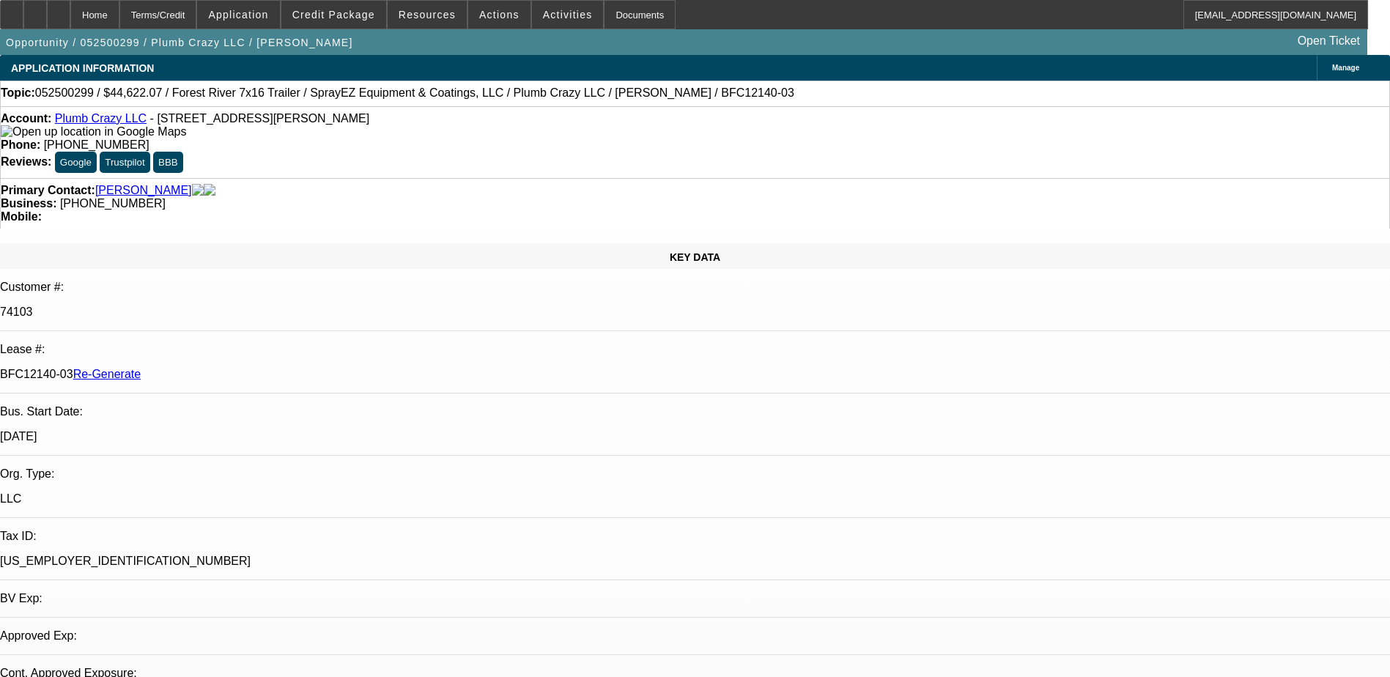
select select "6"
click at [336, 18] on span "Credit Package" at bounding box center [333, 15] width 83 height 12
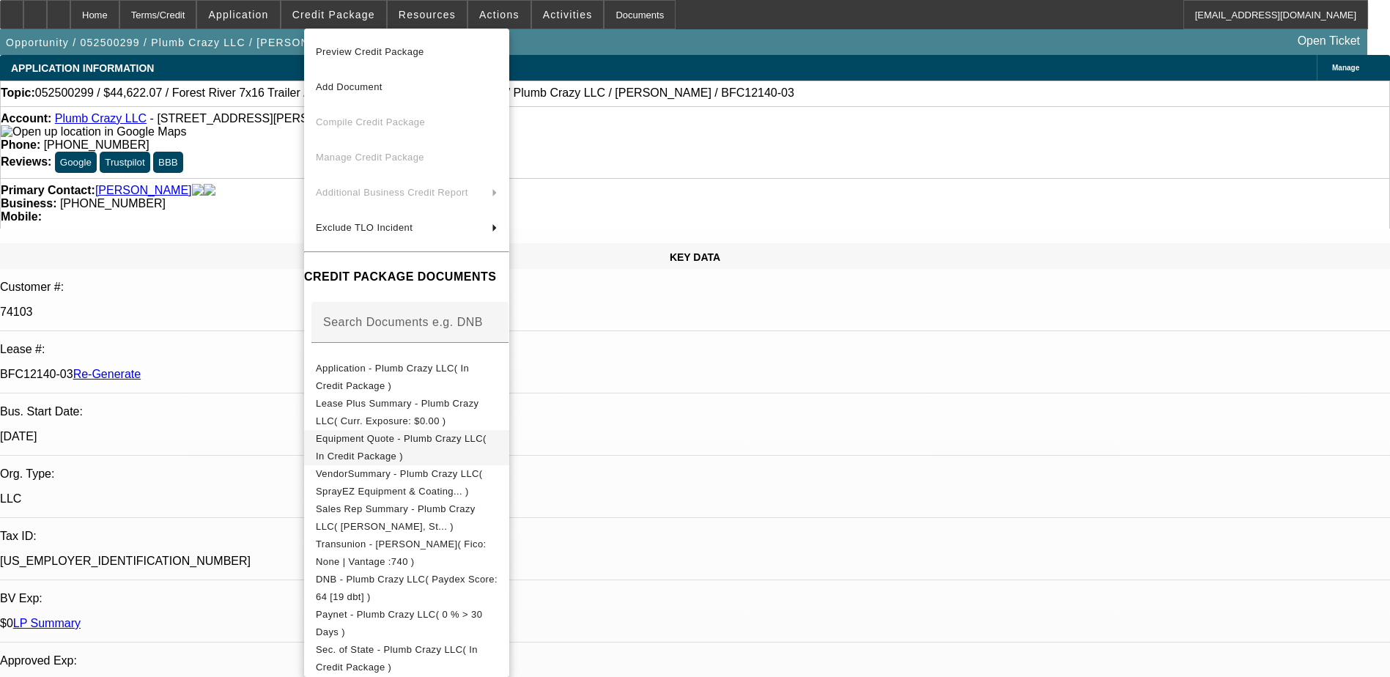
click at [423, 430] on button "Equipment Quote - Plumb Crazy LLC( In Credit Package )" at bounding box center [406, 447] width 205 height 35
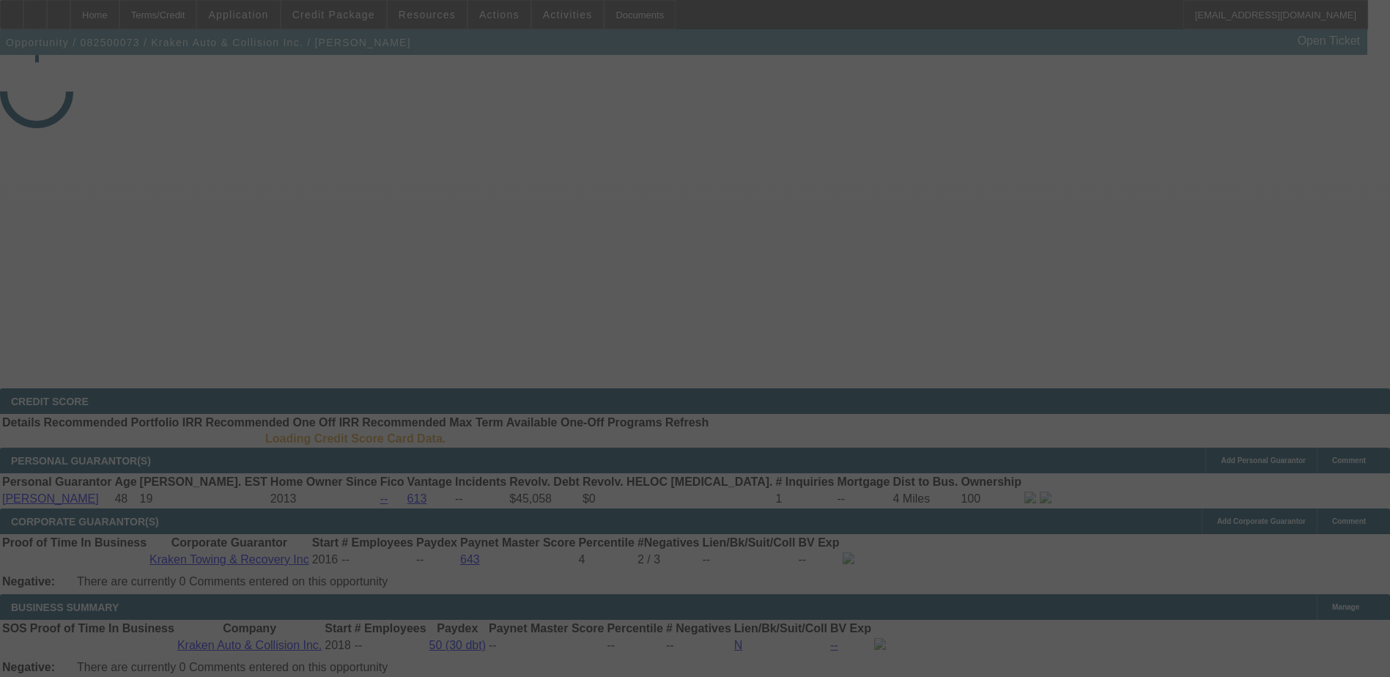
select select "3"
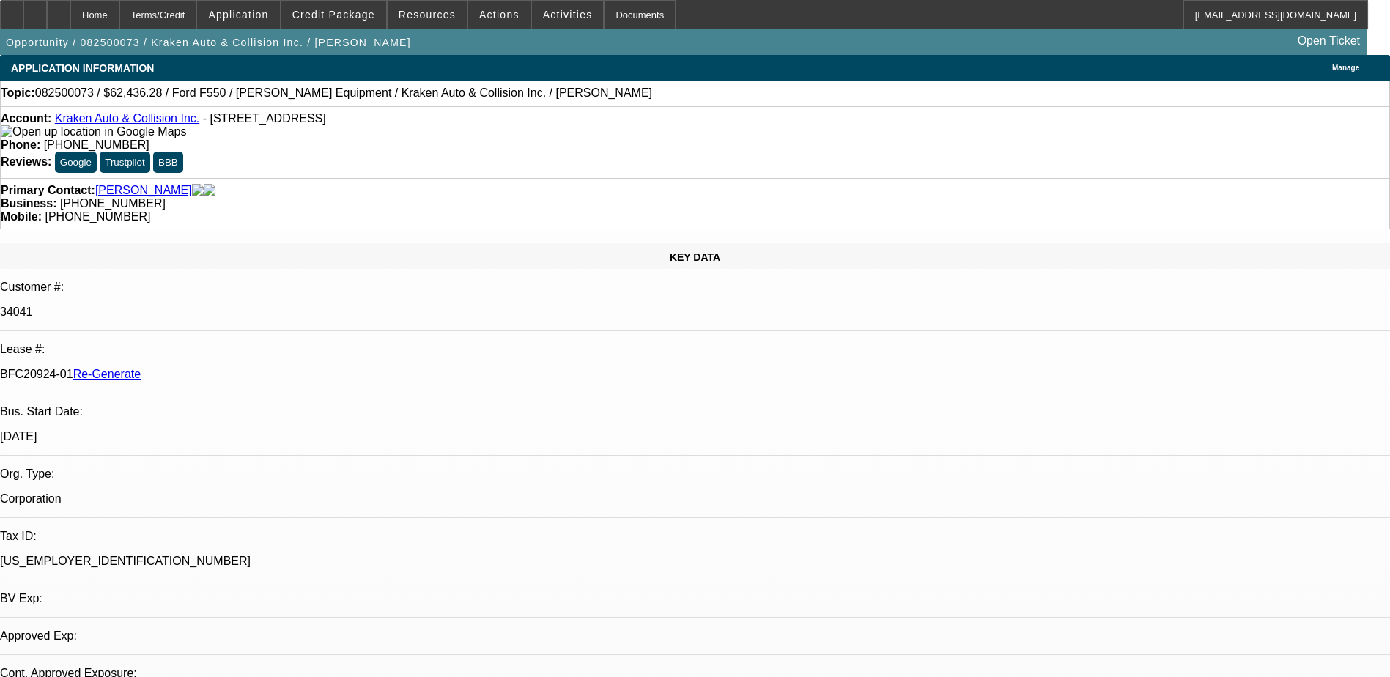
select select "0"
select select "3"
select select "0.1"
select select "4"
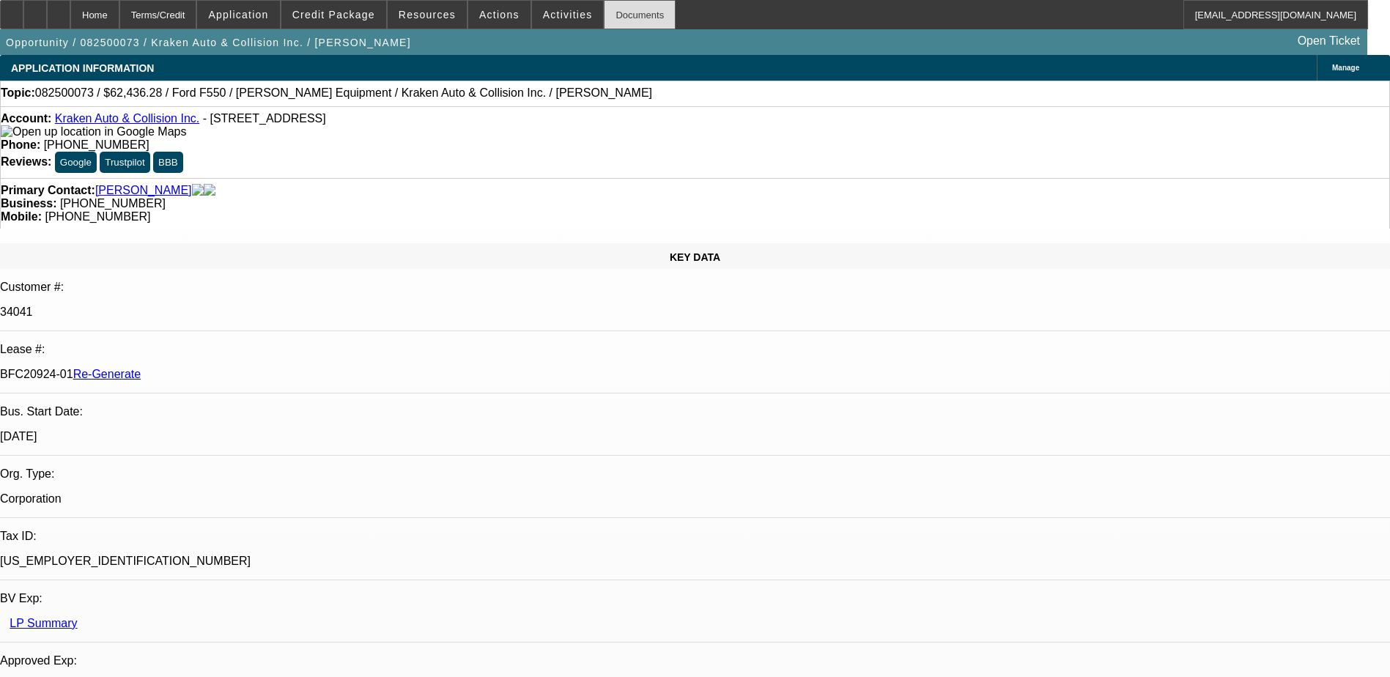
click at [609, 16] on div "Documents" at bounding box center [640, 14] width 72 height 29
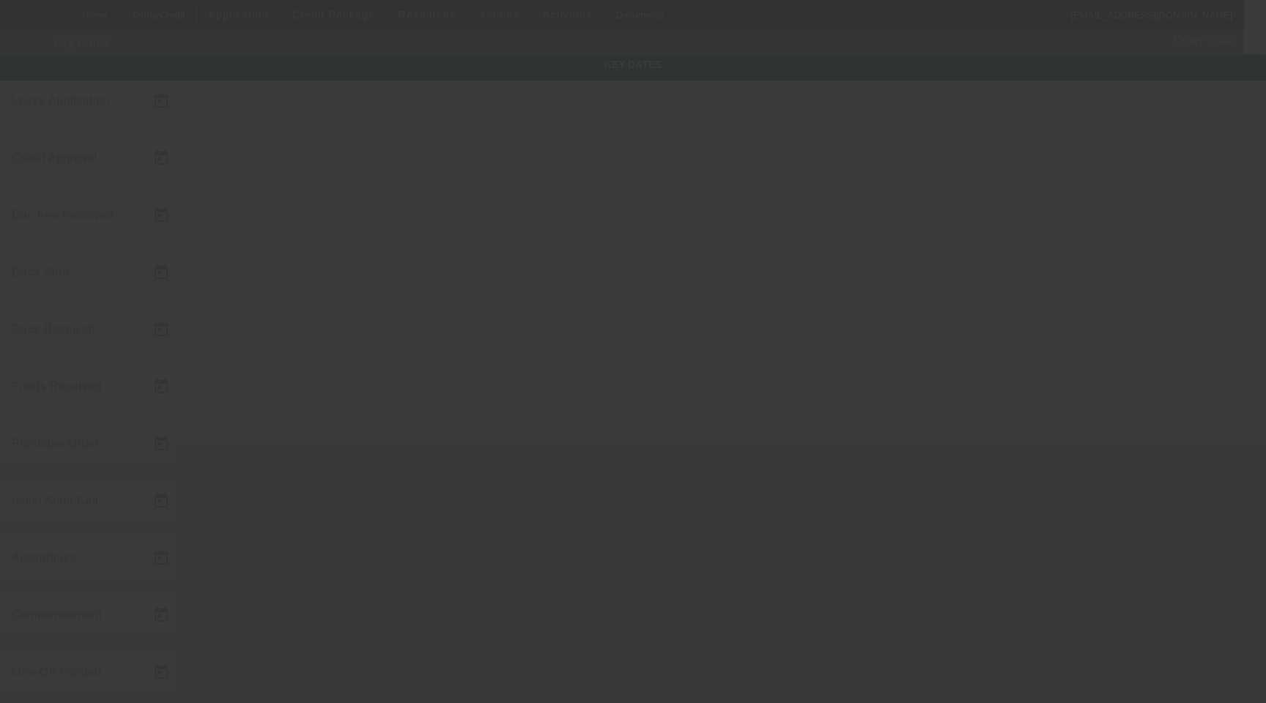
type input "[DATE]"
type input "8/11/2025"
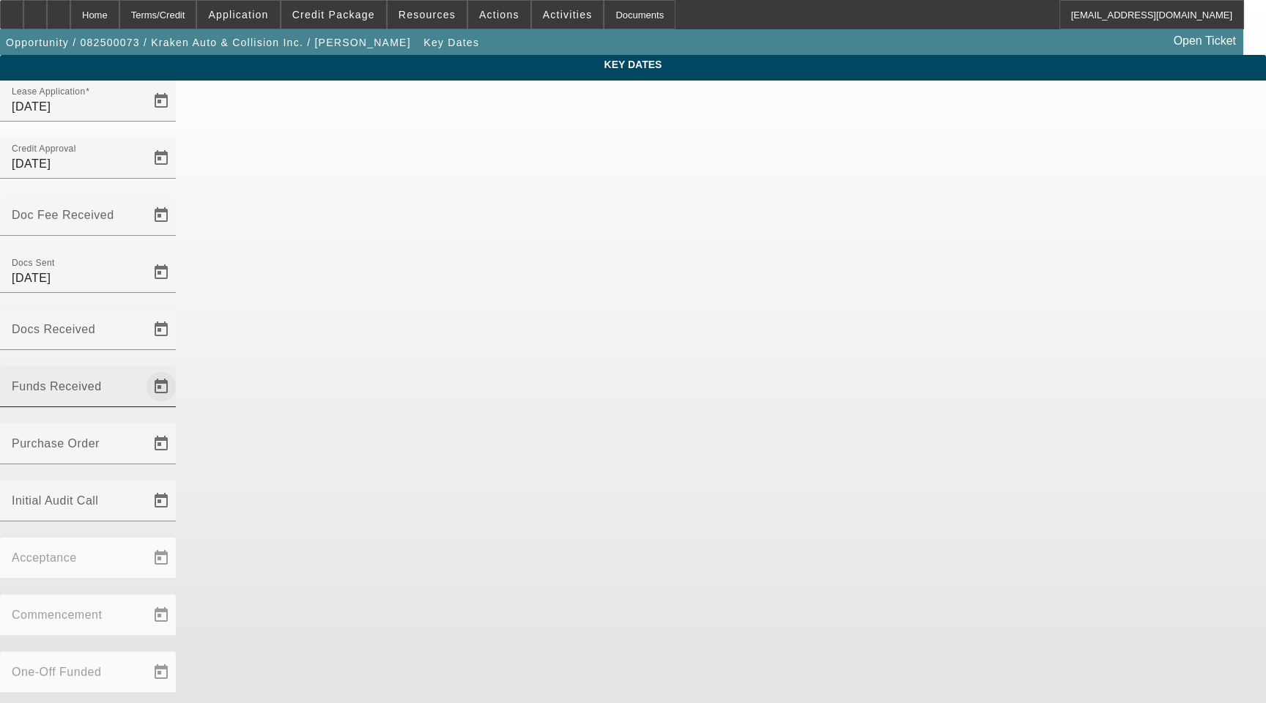
click at [179, 369] on span "Open calendar" at bounding box center [161, 386] width 35 height 35
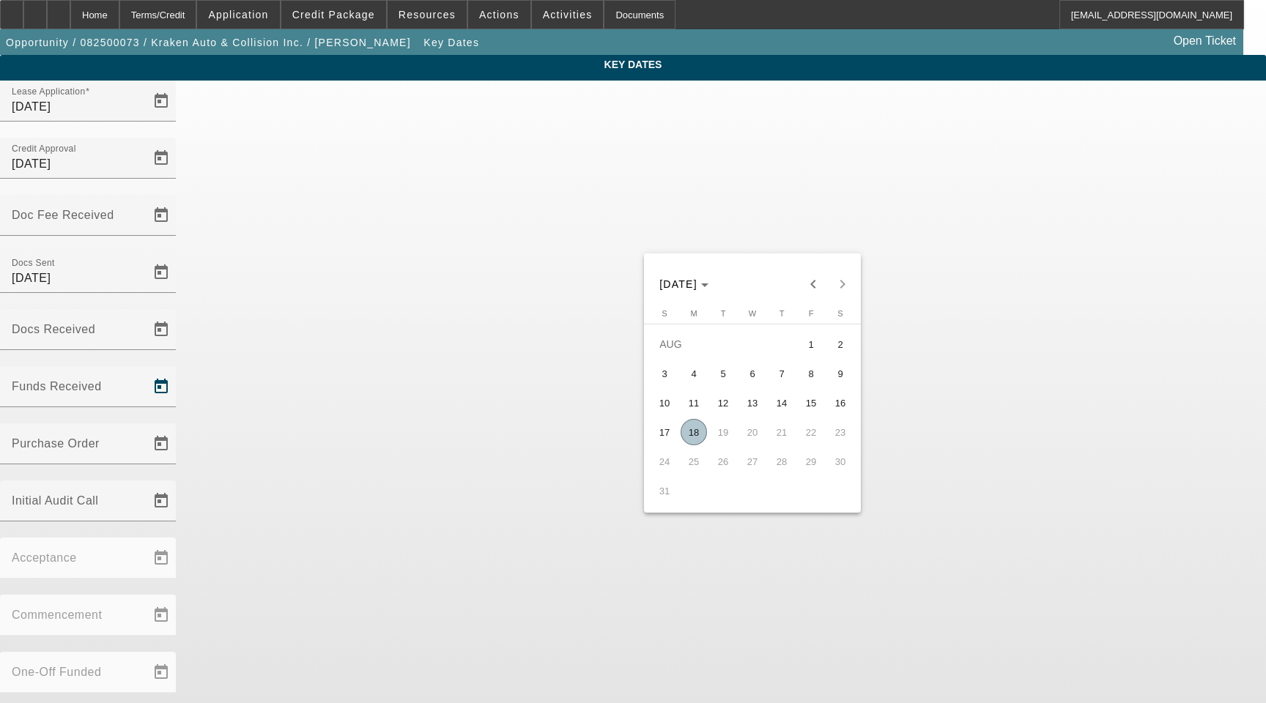
click at [696, 434] on span "18" at bounding box center [694, 432] width 26 height 26
type input "[DATE]"
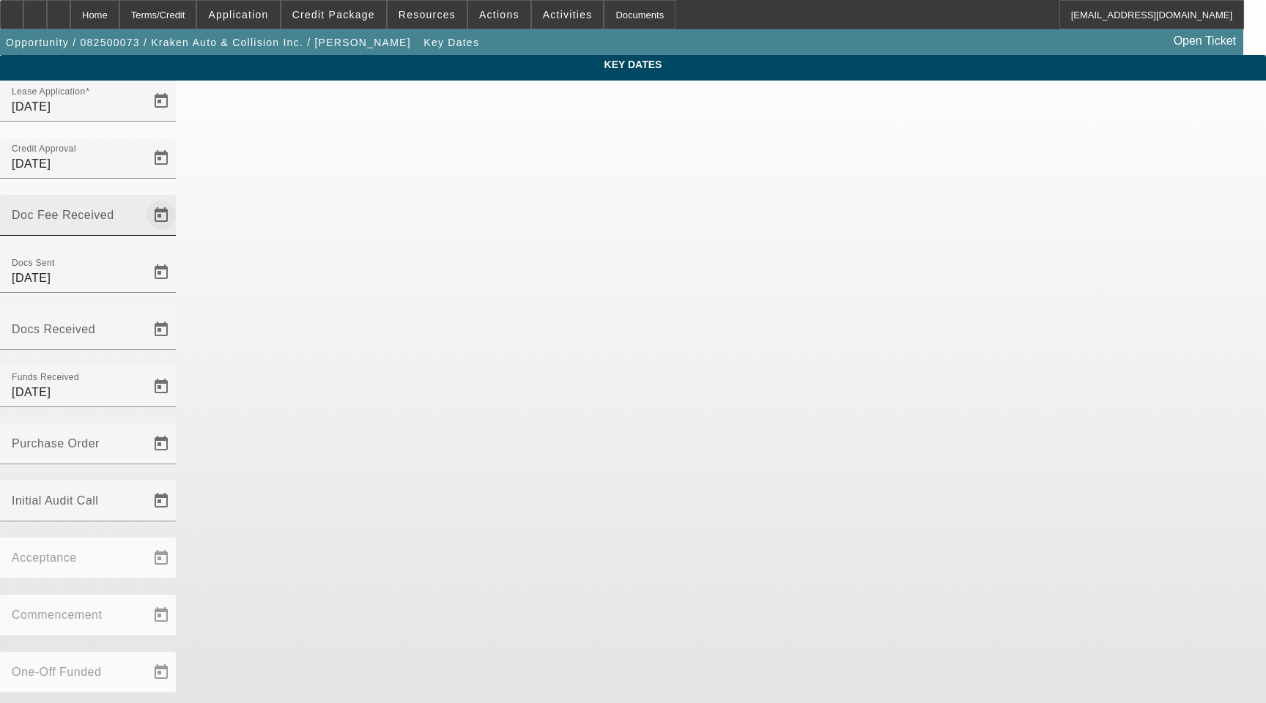
click at [179, 198] on span "Open calendar" at bounding box center [161, 215] width 35 height 35
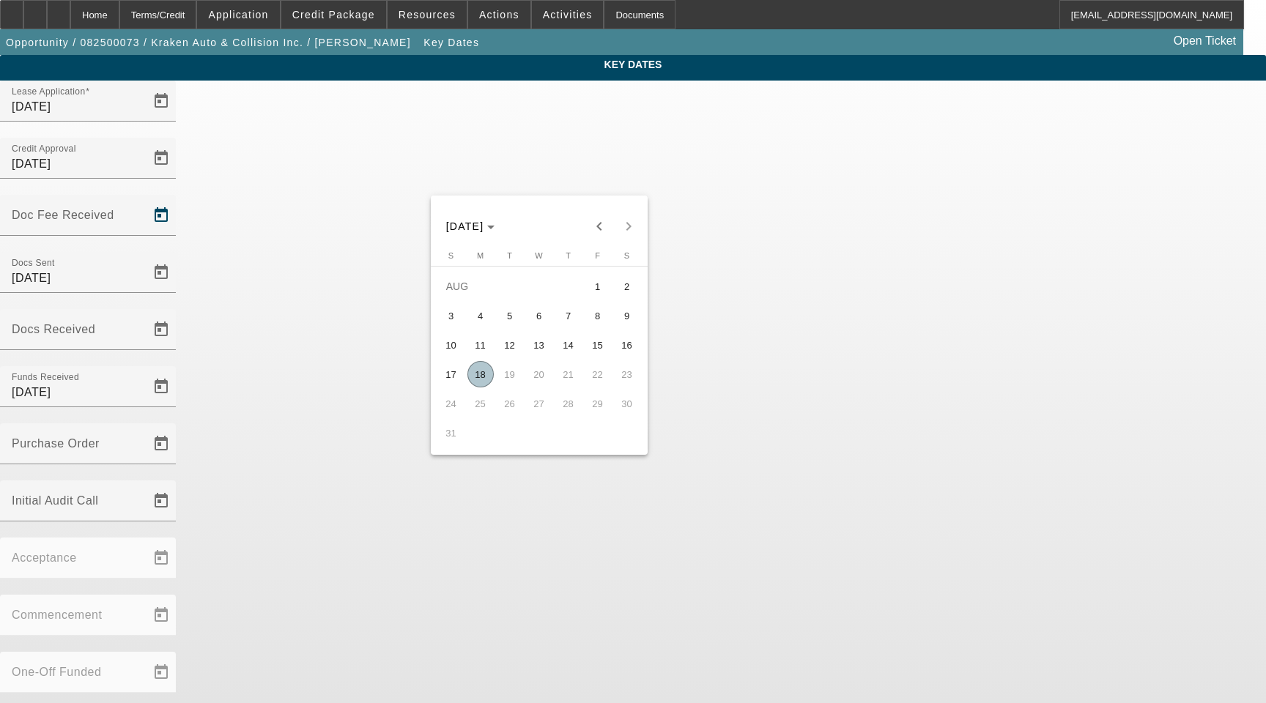
click at [596, 322] on span "8" at bounding box center [598, 316] width 26 height 26
type input "8/8/2025"
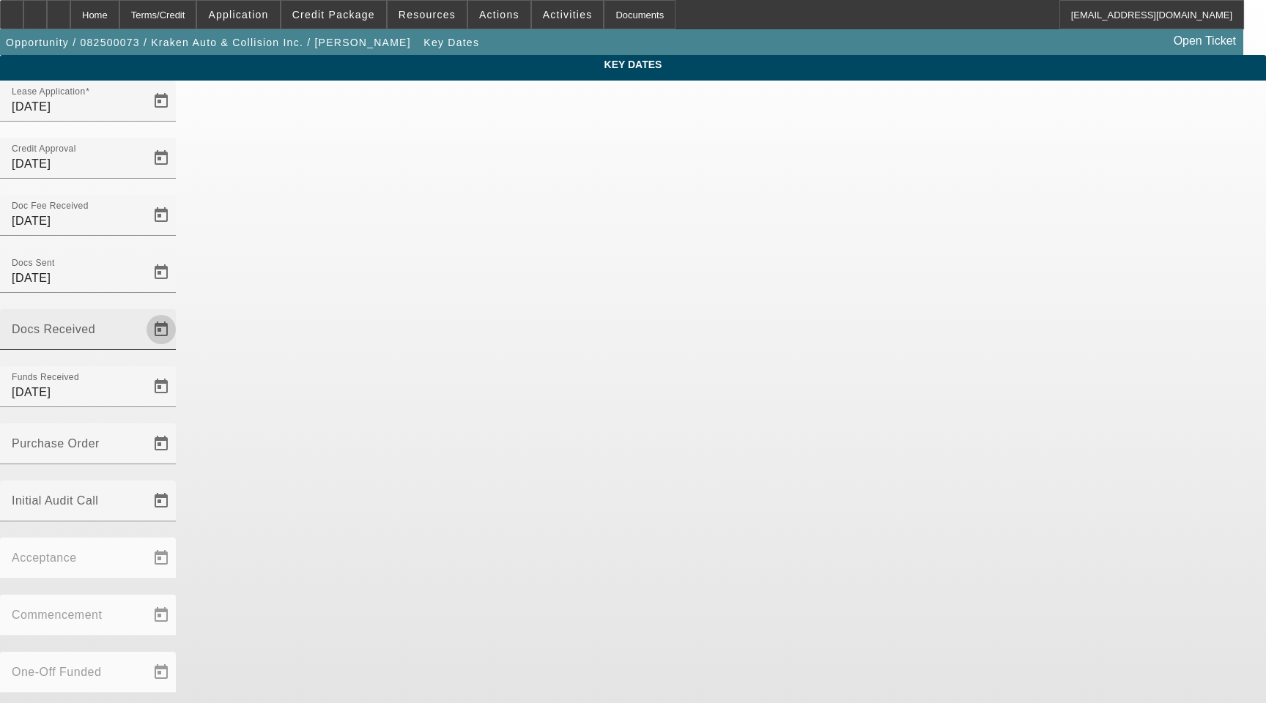
click at [179, 312] on span "Open calendar" at bounding box center [161, 329] width 35 height 35
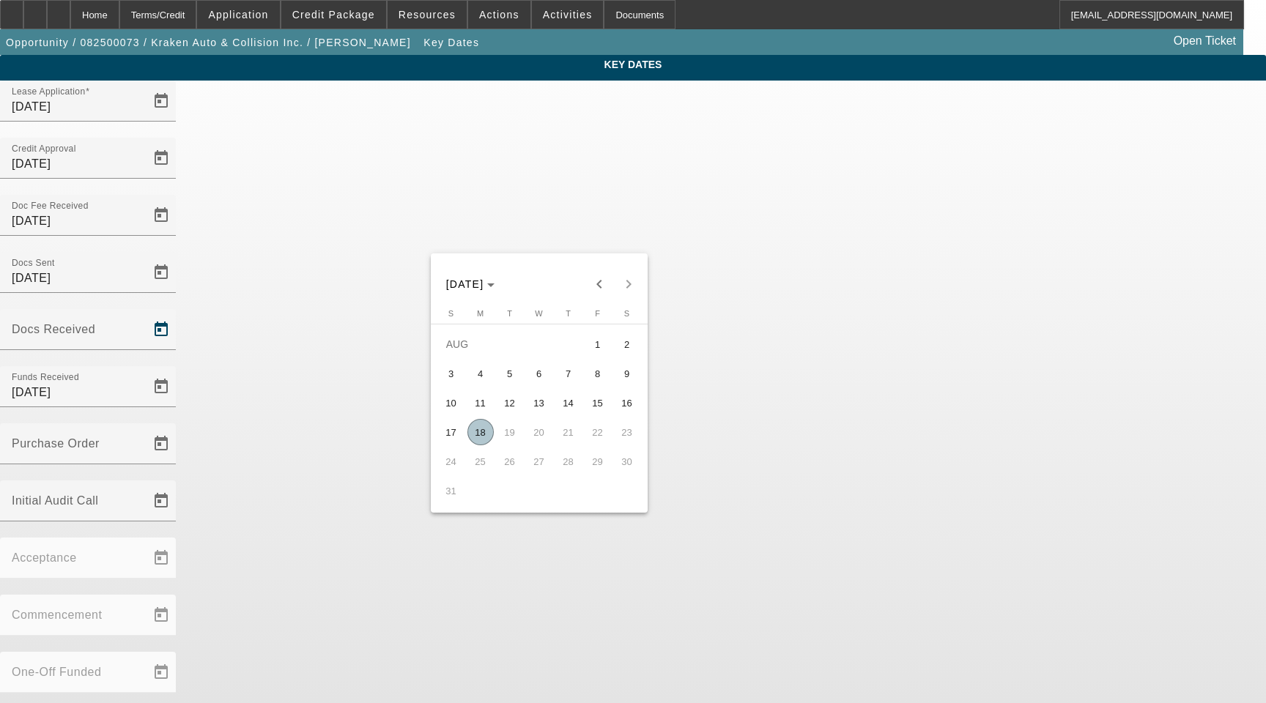
click at [484, 407] on span "11" at bounding box center [480, 403] width 26 height 26
type input "8/11/2025"
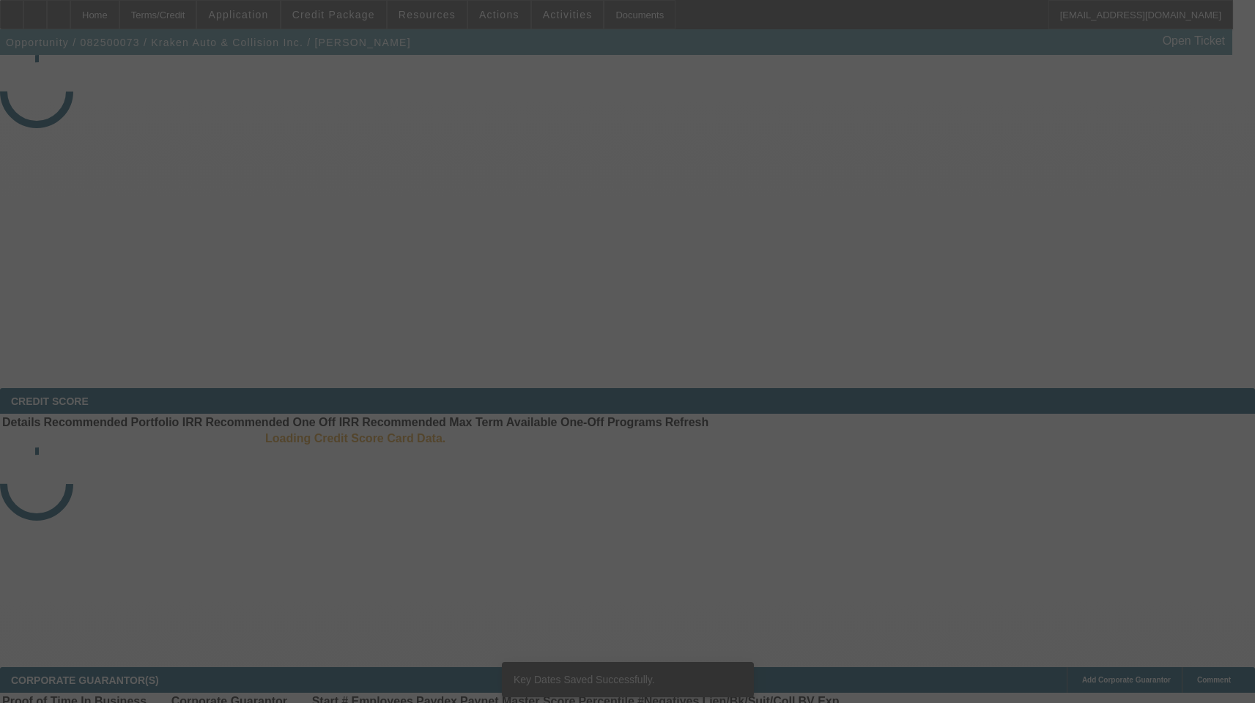
select select "3"
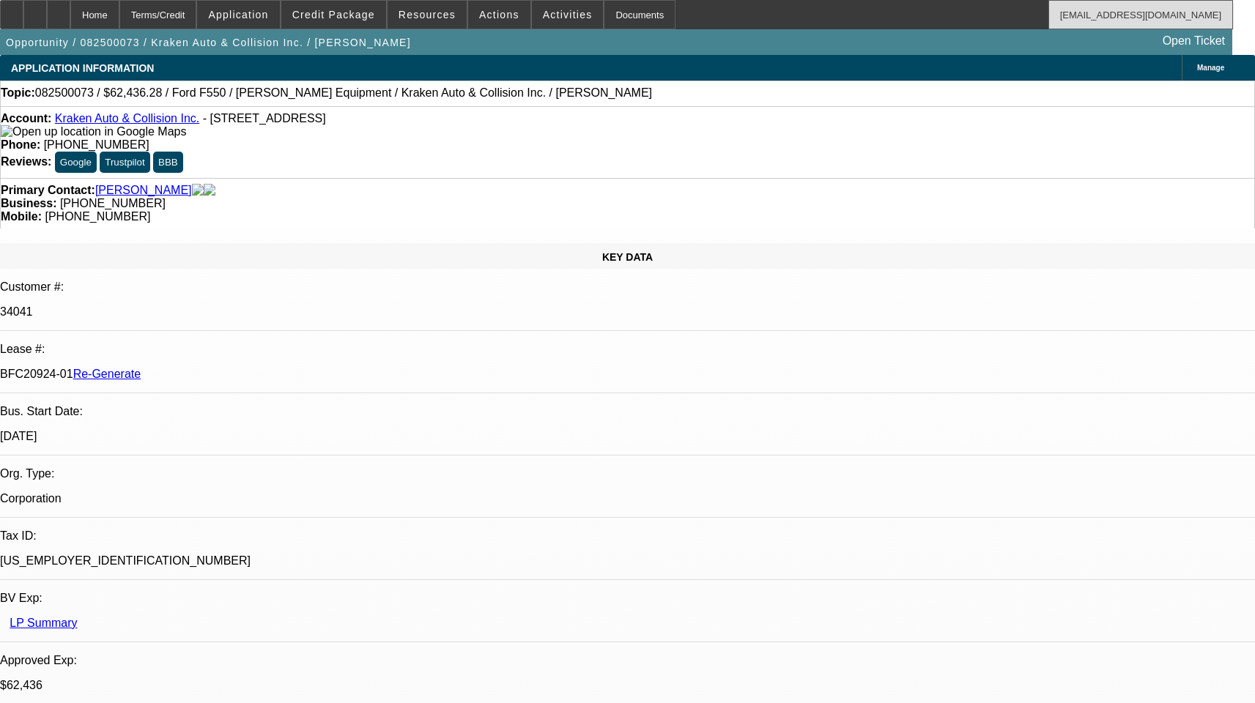
select select "0"
select select "3"
select select "0.1"
select select "4"
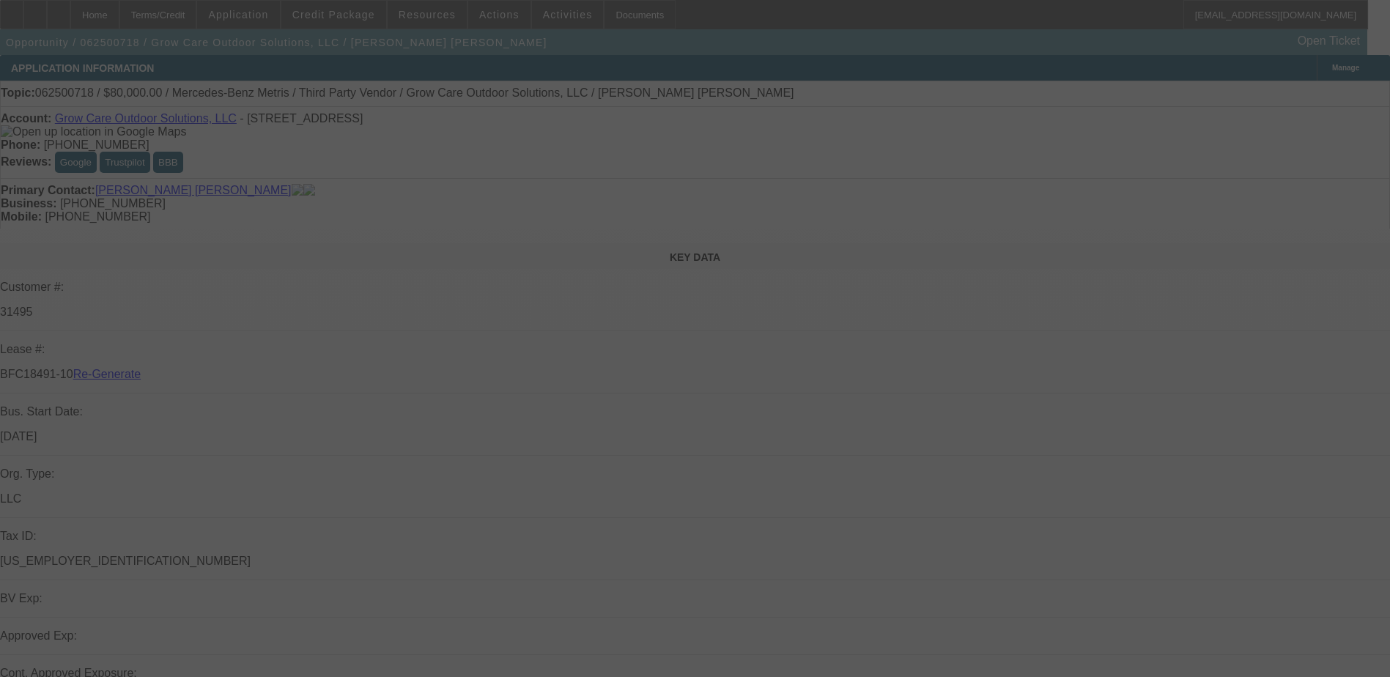
select select "3"
select select "0"
select select "6"
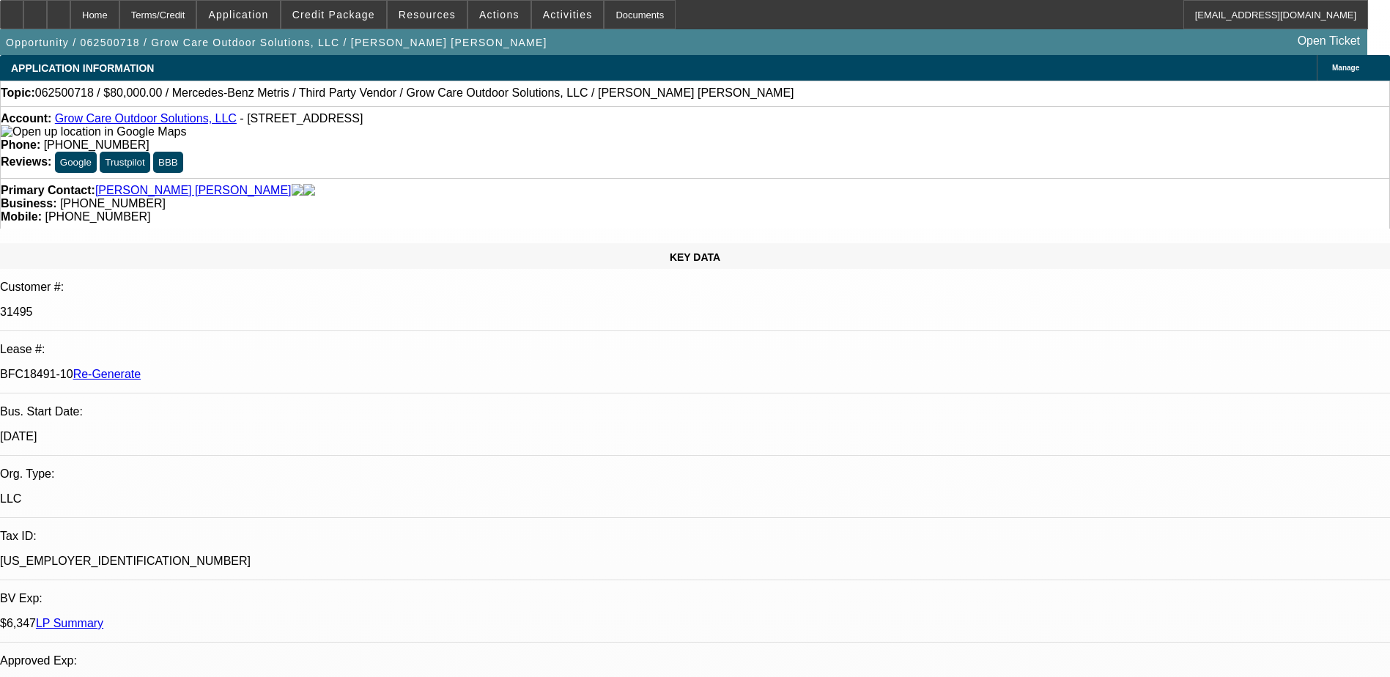
click at [177, 306] on p "31495" at bounding box center [695, 312] width 1390 height 13
click at [179, 306] on p "31495" at bounding box center [695, 312] width 1390 height 13
copy p "31495"
drag, startPoint x: 171, startPoint y: 259, endPoint x: 232, endPoint y: 258, distance: 60.8
click at [232, 368] on div "BFC18491-10 Re-Generate" at bounding box center [695, 374] width 1390 height 13
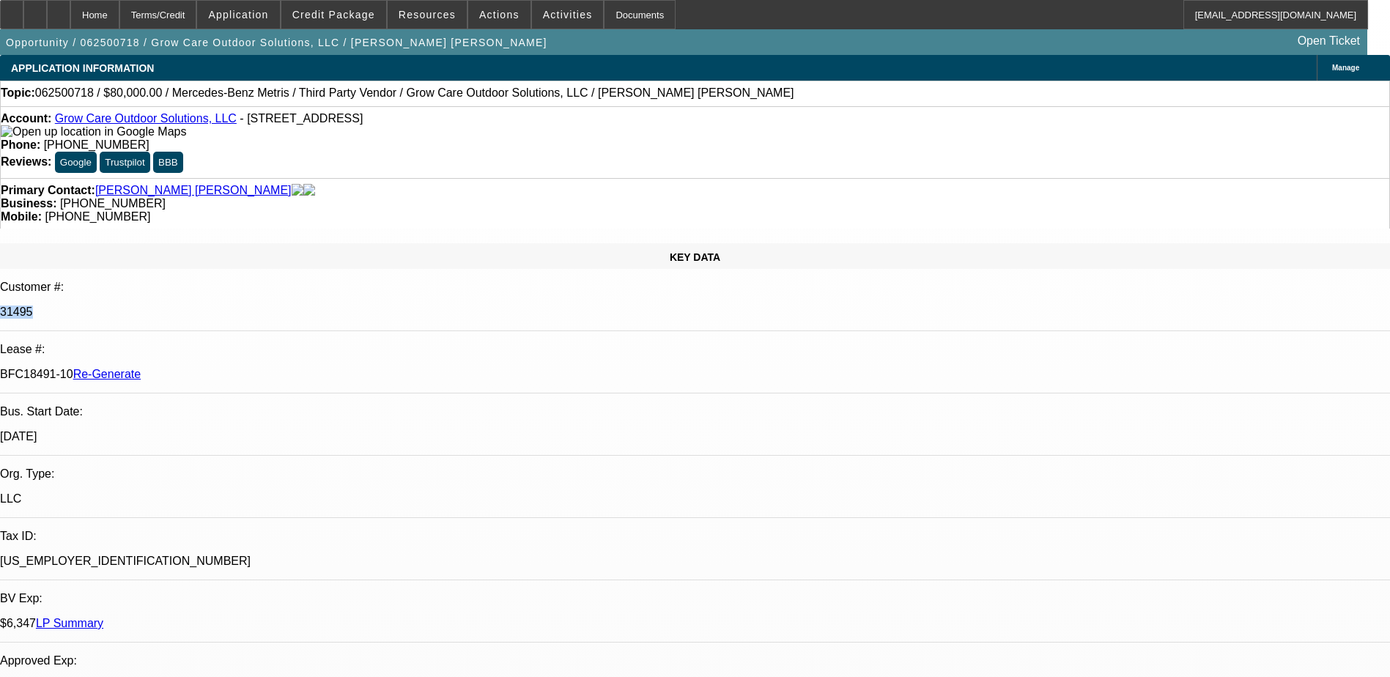
copy p "BFC18491-10"
click at [604, 18] on div "Documents" at bounding box center [640, 14] width 72 height 29
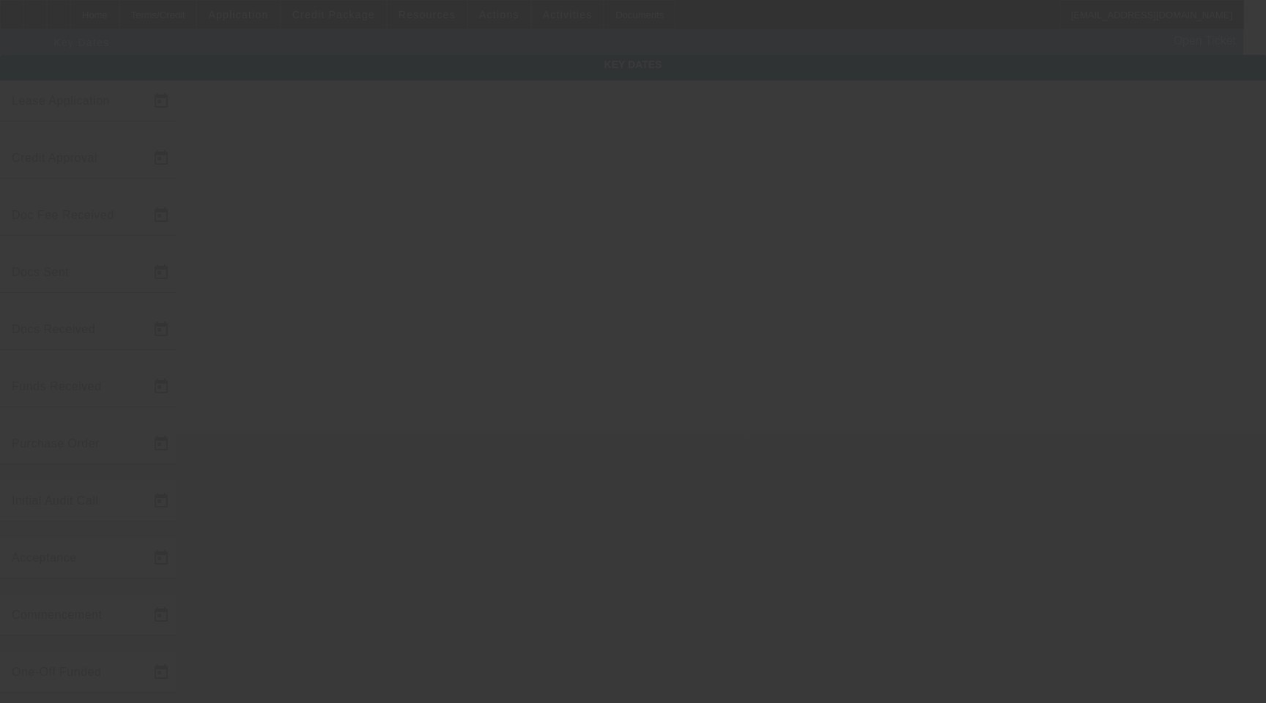
type input "[DATE]"
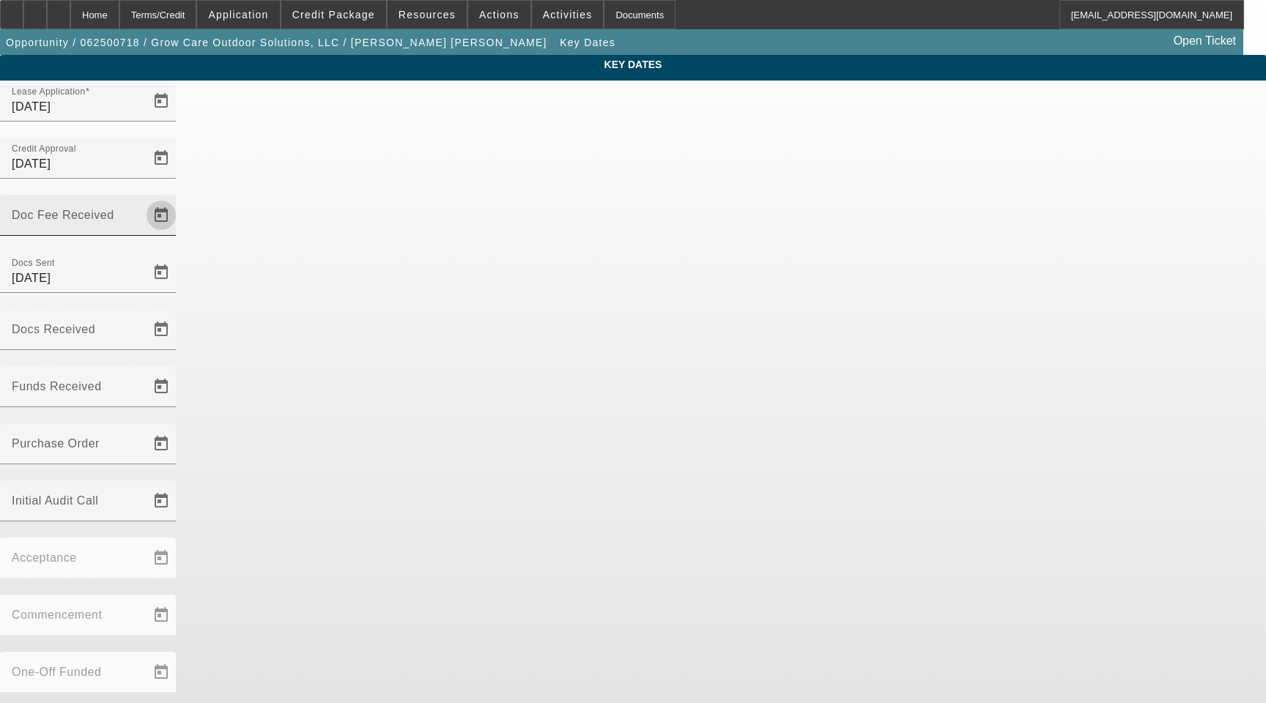
click at [179, 198] on span "Open calendar" at bounding box center [161, 215] width 35 height 35
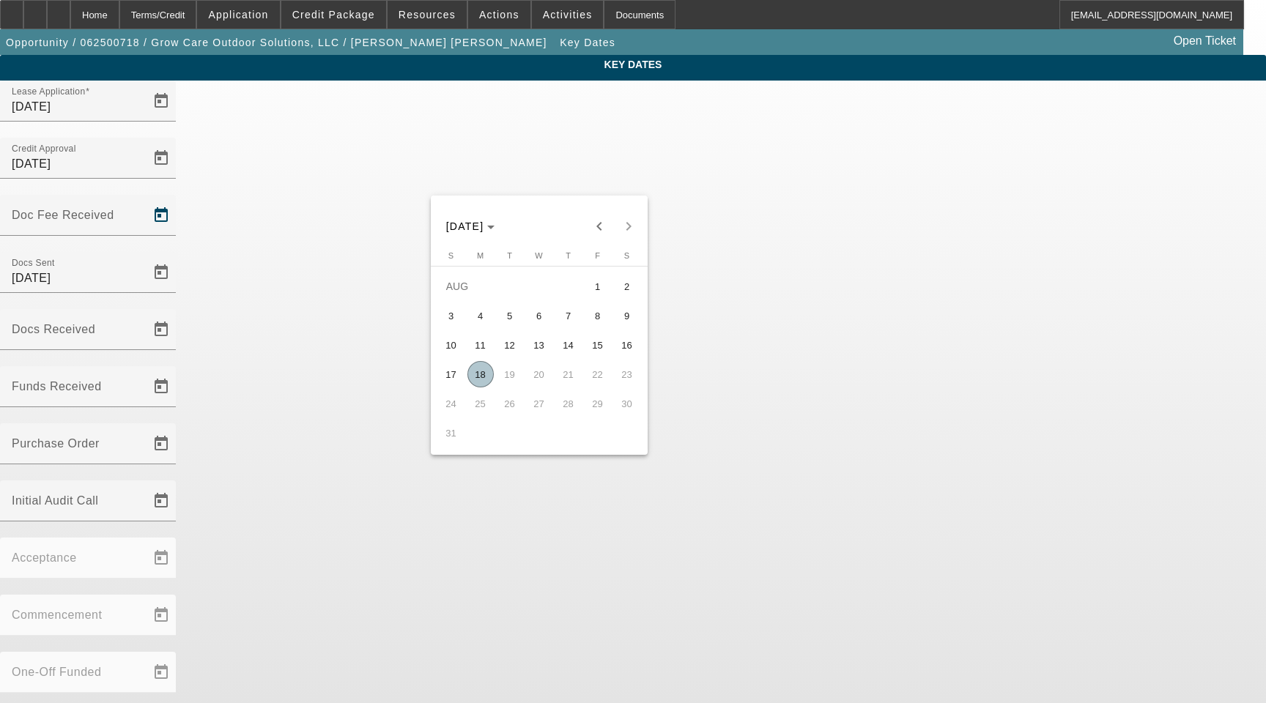
click at [486, 374] on span "18" at bounding box center [480, 374] width 26 height 26
type input "[DATE]"
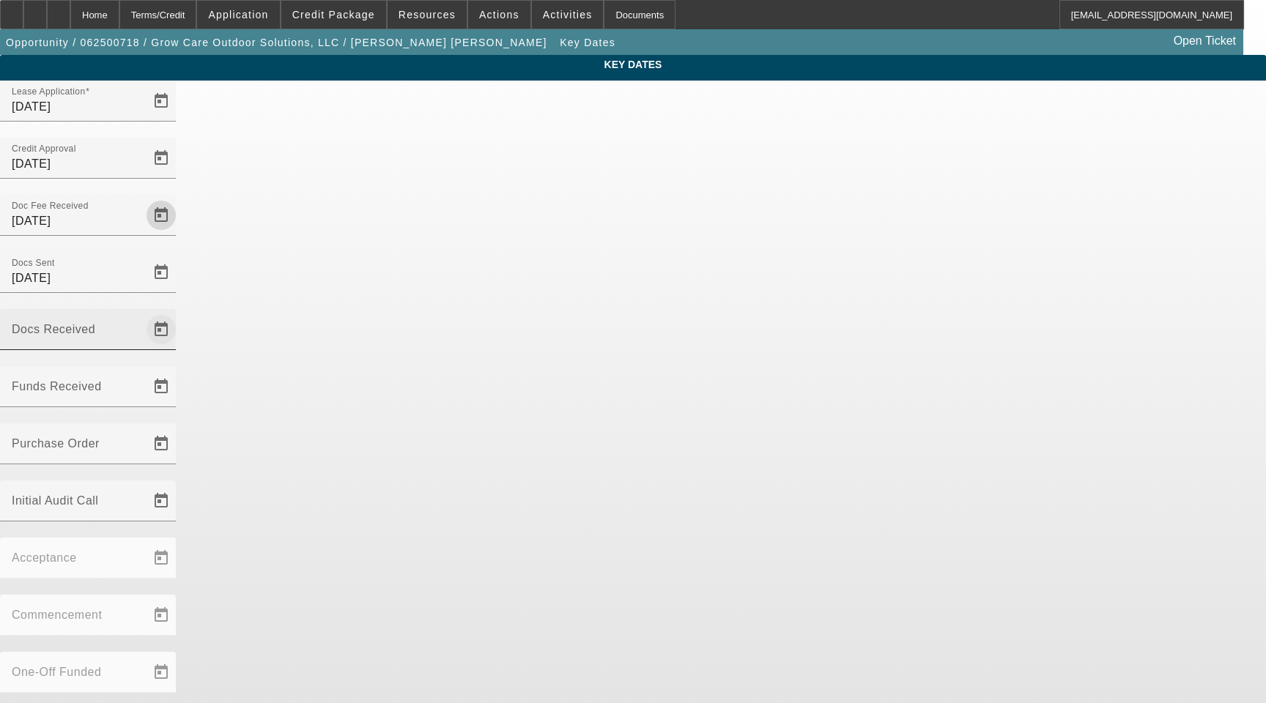
click at [179, 312] on span "Open calendar" at bounding box center [161, 329] width 35 height 35
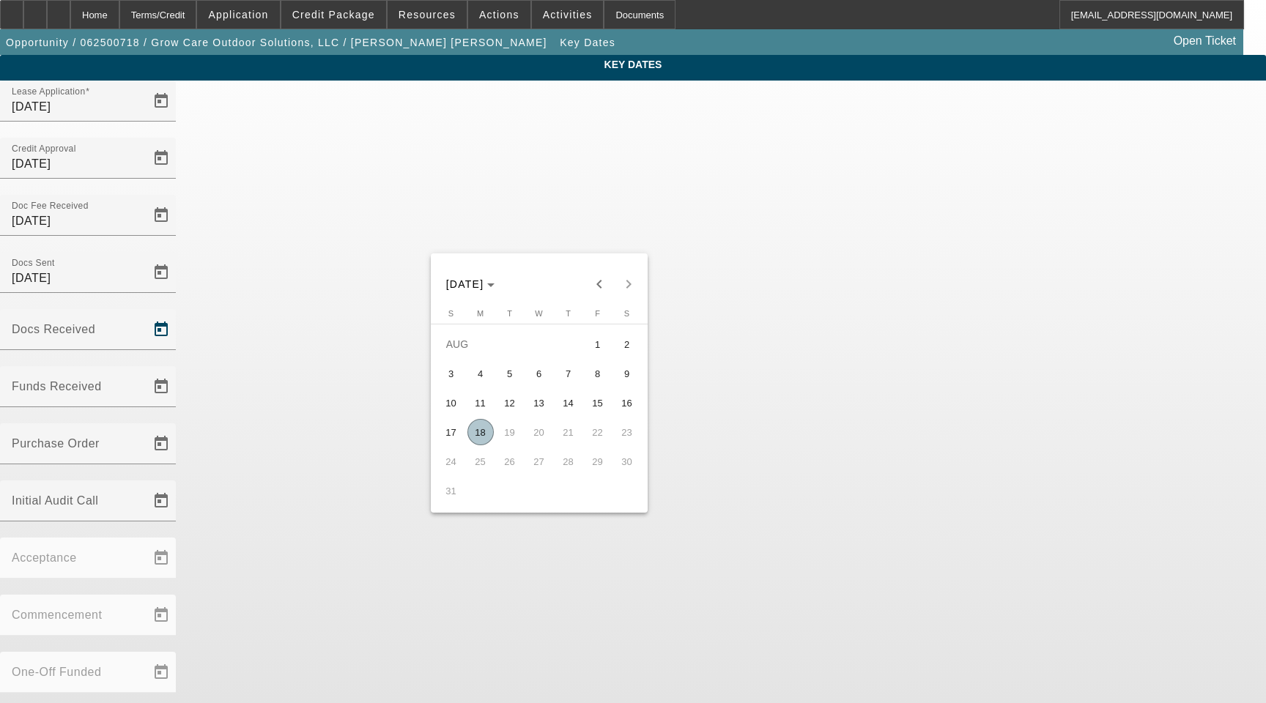
click at [483, 434] on span "18" at bounding box center [480, 432] width 26 height 26
type input "[DATE]"
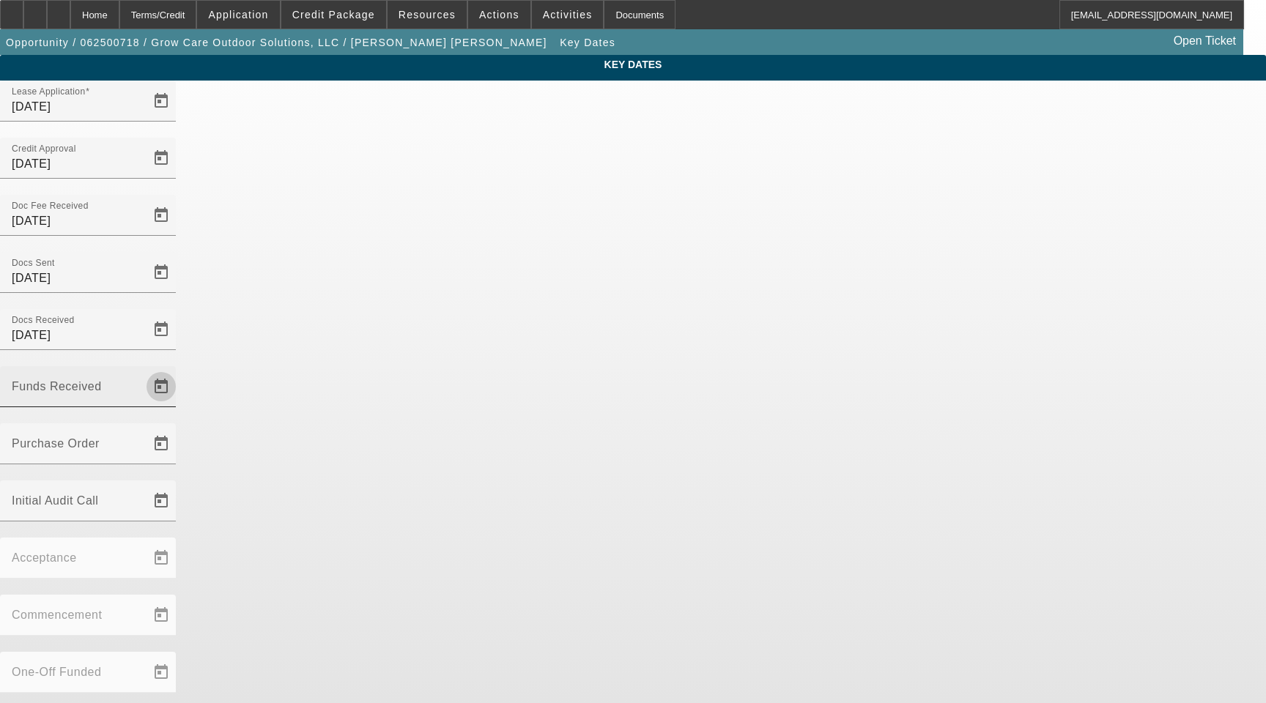
click at [179, 369] on span "Open calendar" at bounding box center [161, 386] width 35 height 35
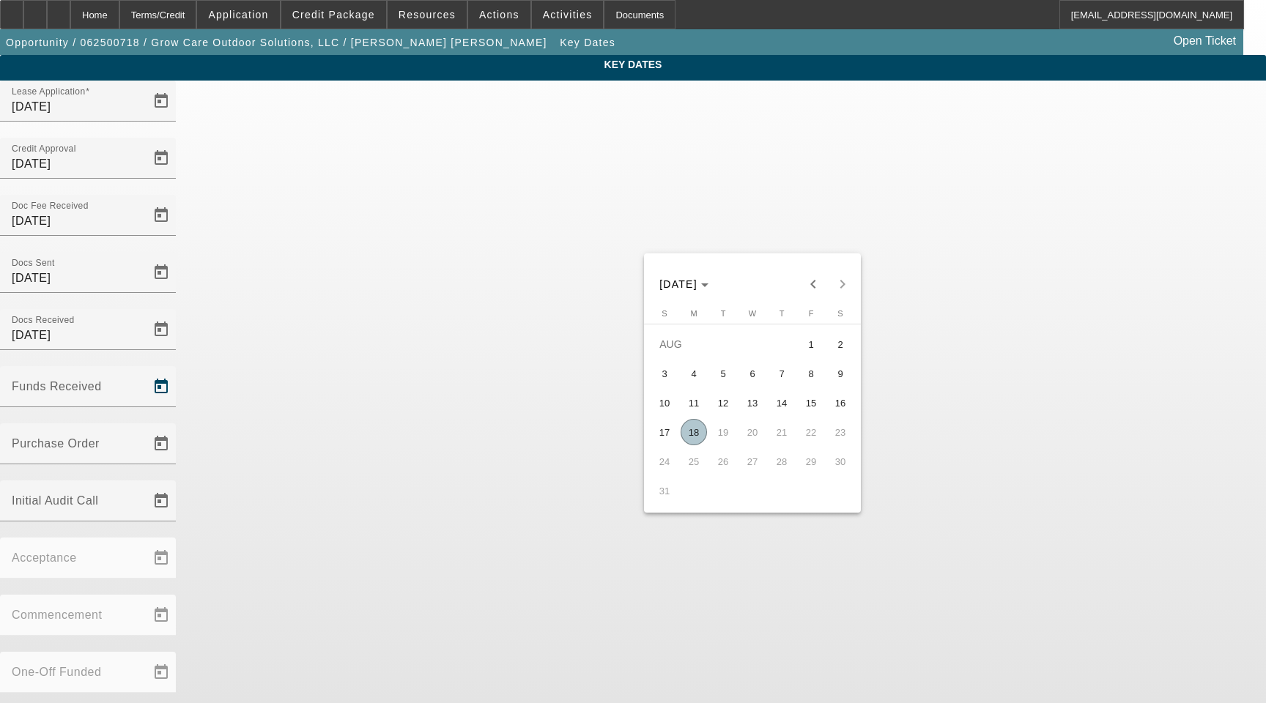
click at [695, 438] on span "18" at bounding box center [694, 432] width 26 height 26
type input "[DATE]"
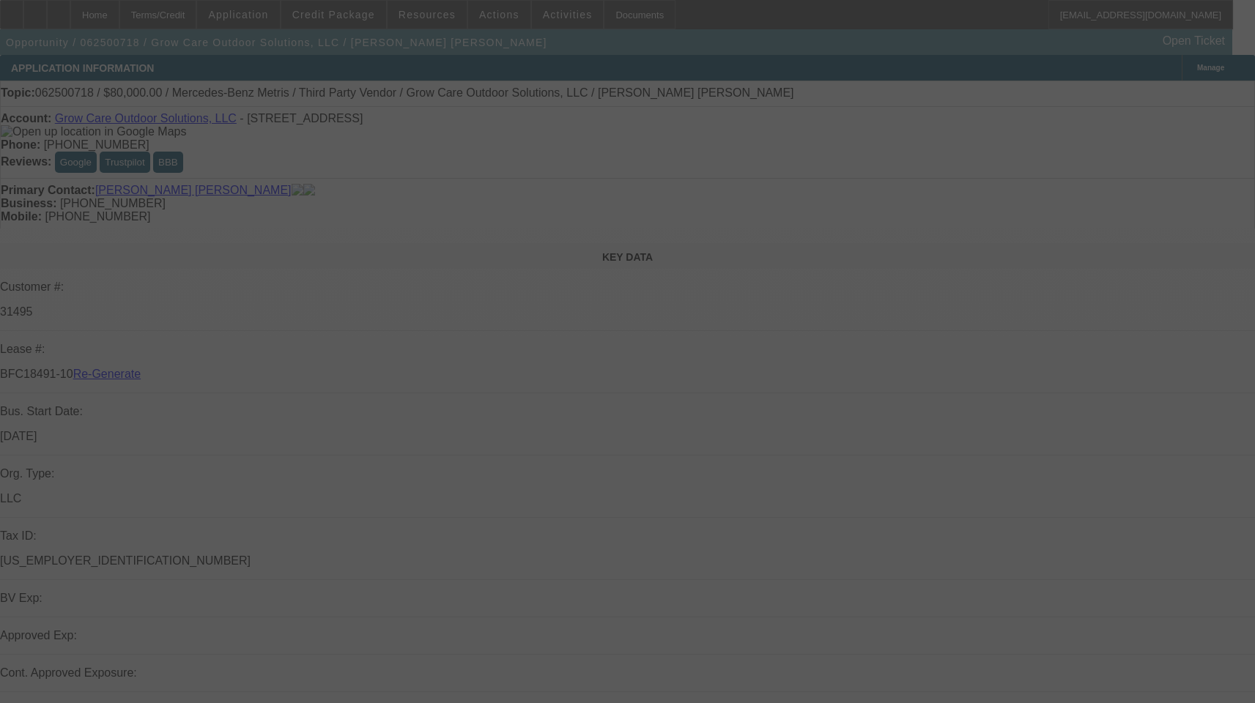
select select "3"
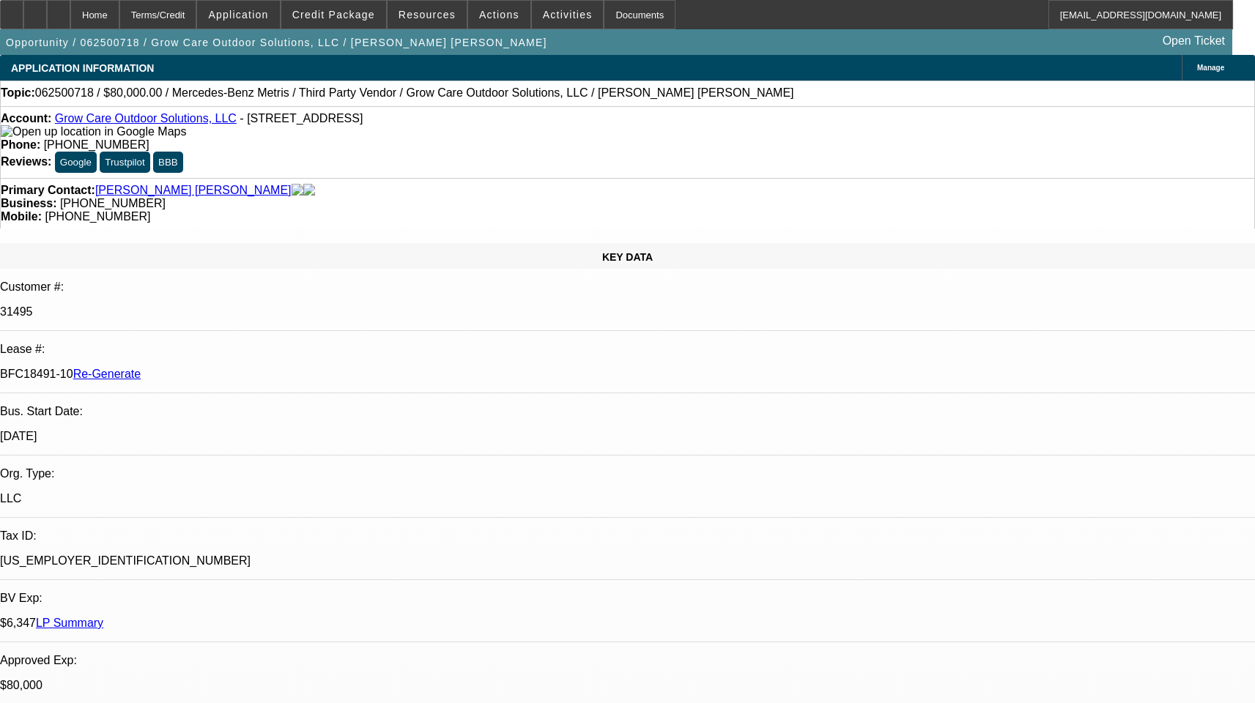
select select "0"
select select "1"
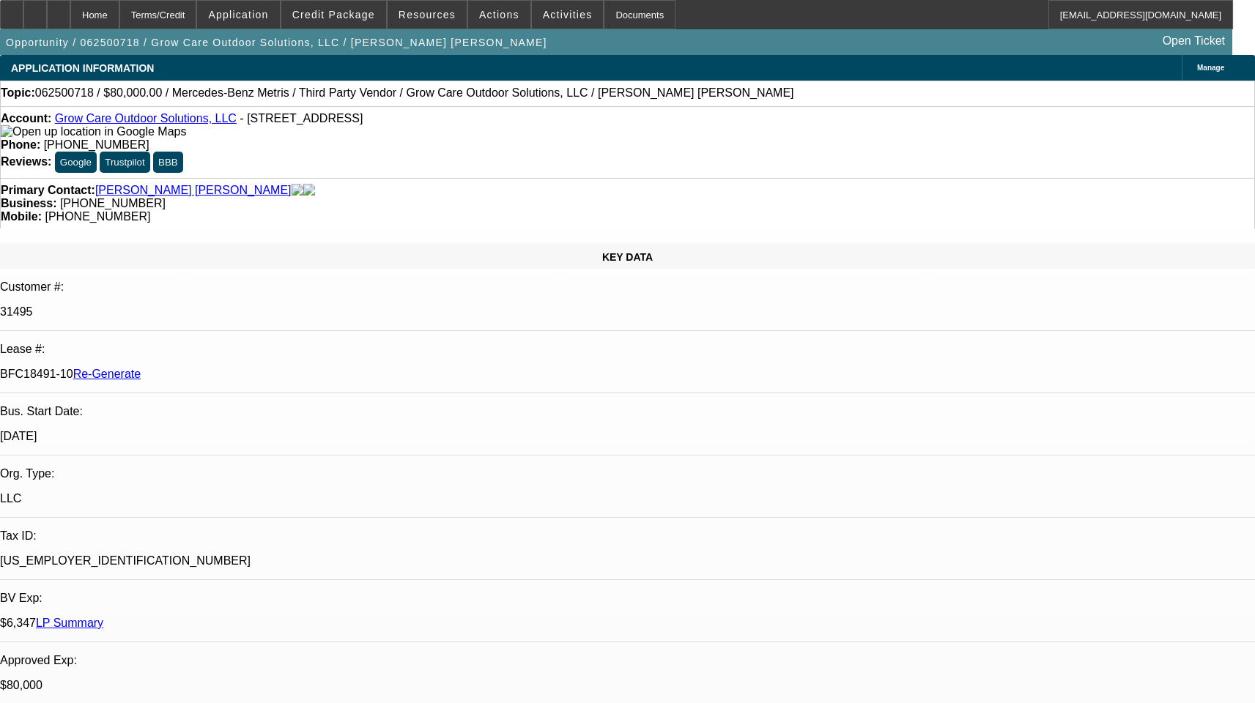
select select "6"
